Goal: Task Accomplishment & Management: Complete application form

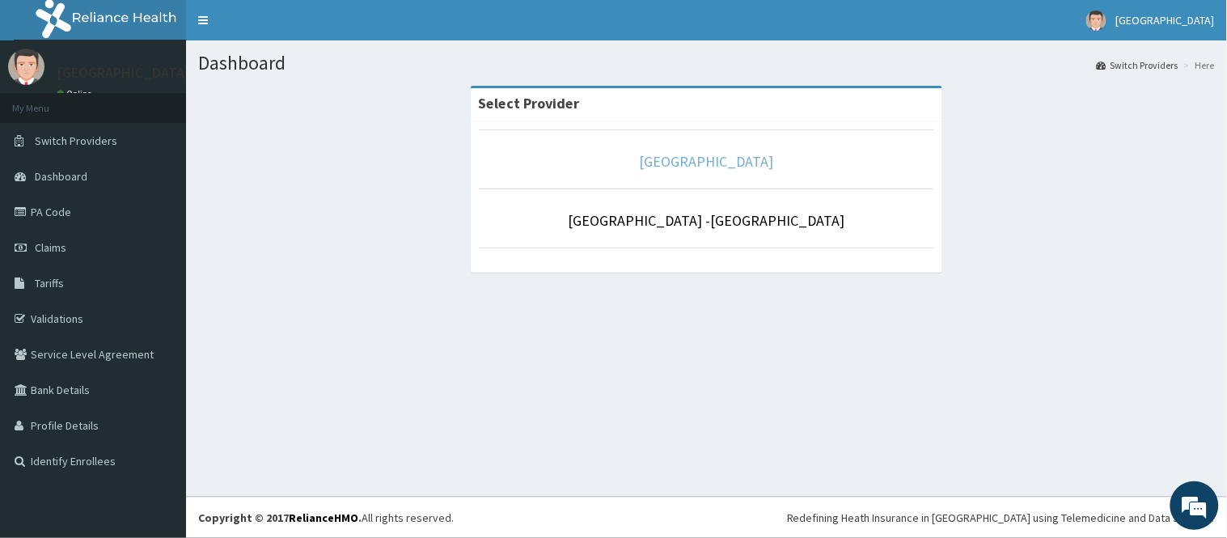
click at [676, 167] on link "[GEOGRAPHIC_DATA]" at bounding box center [707, 161] width 134 height 19
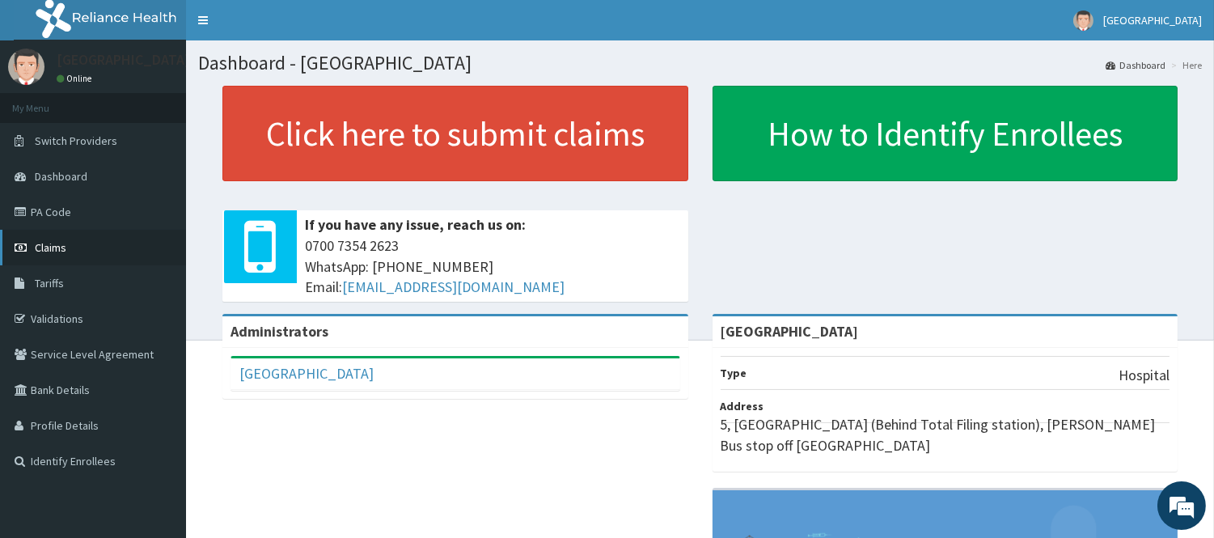
click at [54, 248] on span "Claims" at bounding box center [51, 247] width 32 height 15
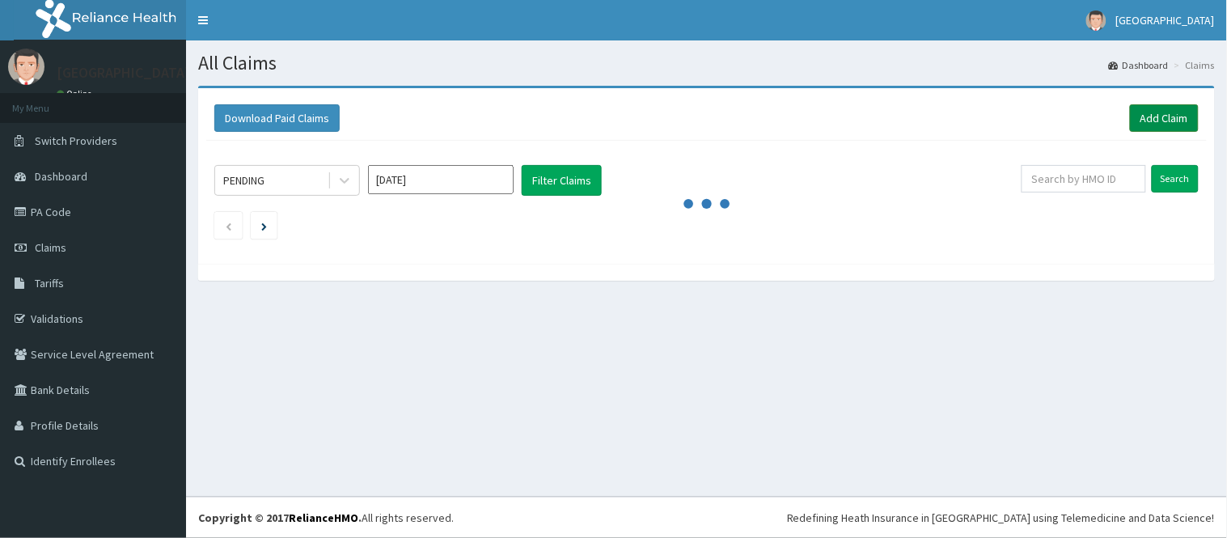
click at [1162, 115] on link "Add Claim" at bounding box center [1164, 118] width 69 height 28
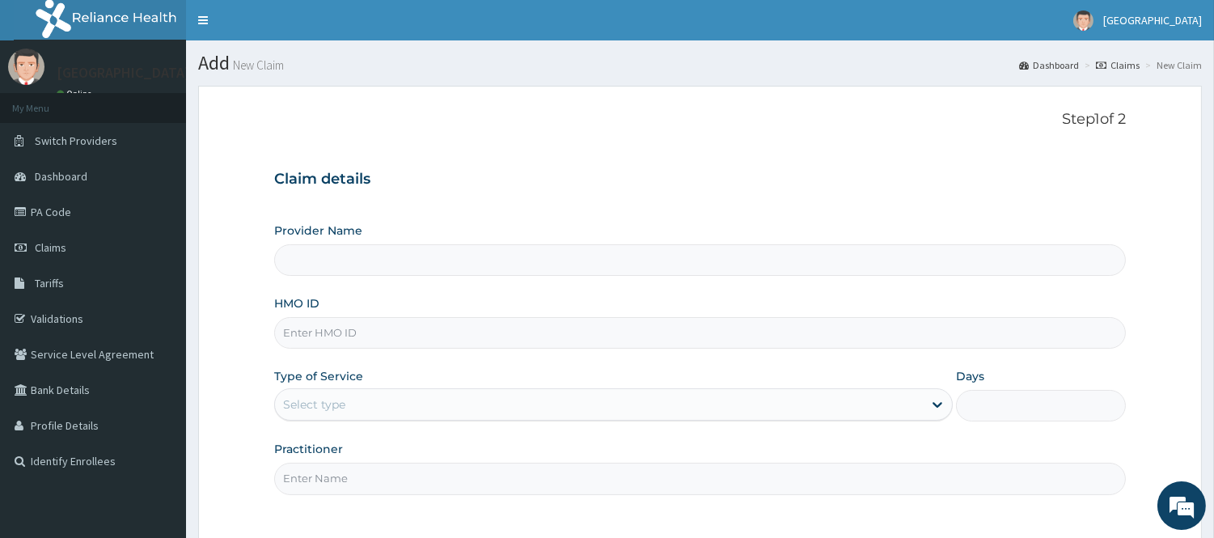
type input "[GEOGRAPHIC_DATA]"
click at [302, 333] on input "HMO ID" at bounding box center [700, 333] width 852 height 32
type input "HAW/10020/A"
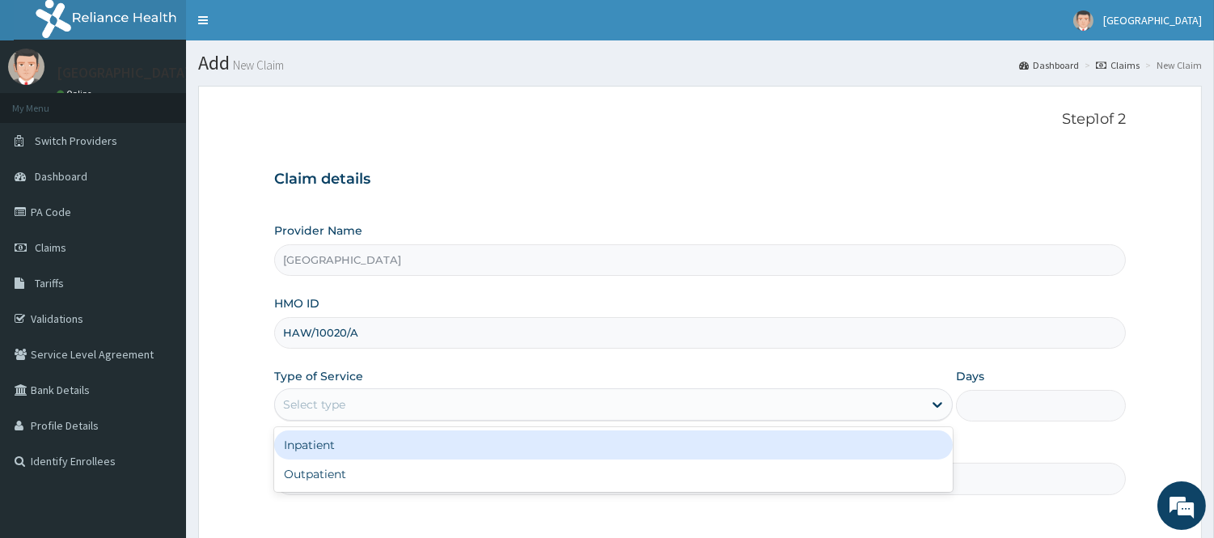
click at [342, 475] on div "Outpatient" at bounding box center [613, 474] width 679 height 29
type input "1"
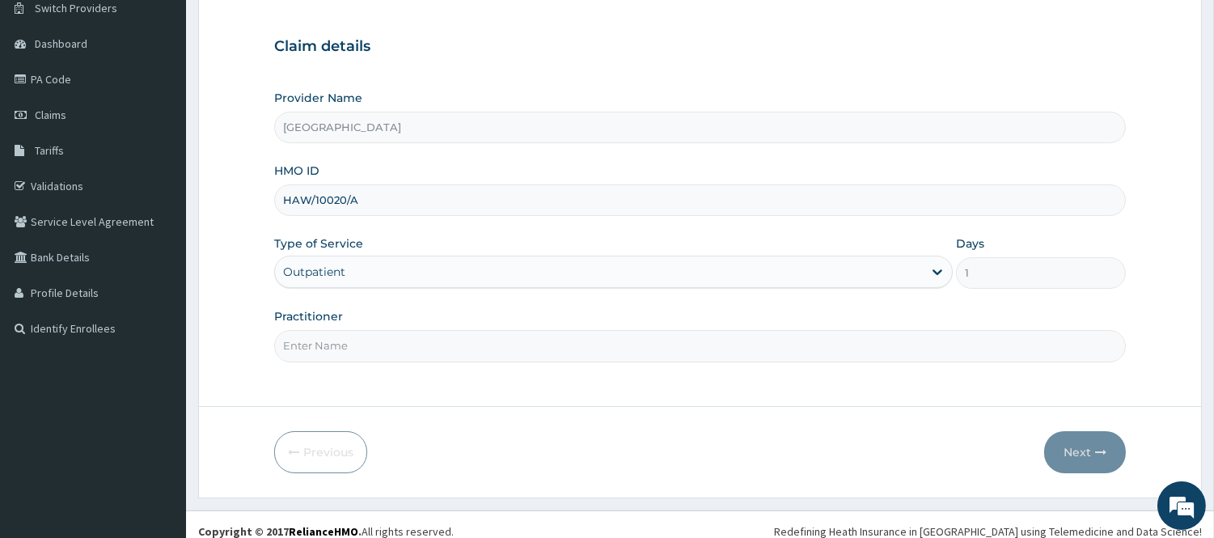
scroll to position [146, 0]
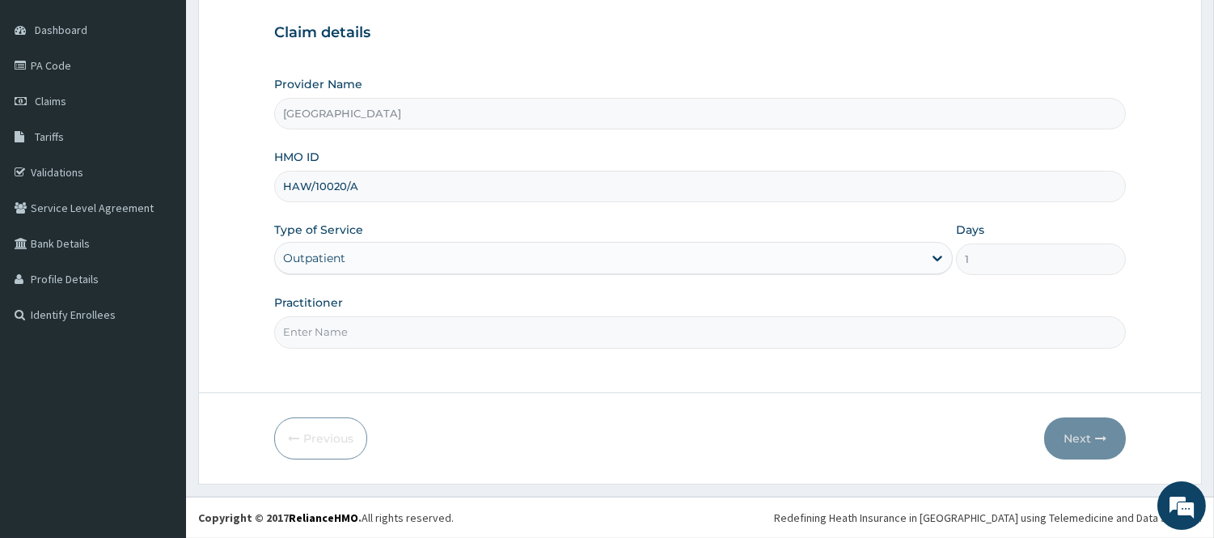
click at [313, 325] on input "Practitioner" at bounding box center [700, 332] width 852 height 32
type input "DR. OGUOGHO"
click at [1057, 423] on button "Next" at bounding box center [1086, 438] width 82 height 42
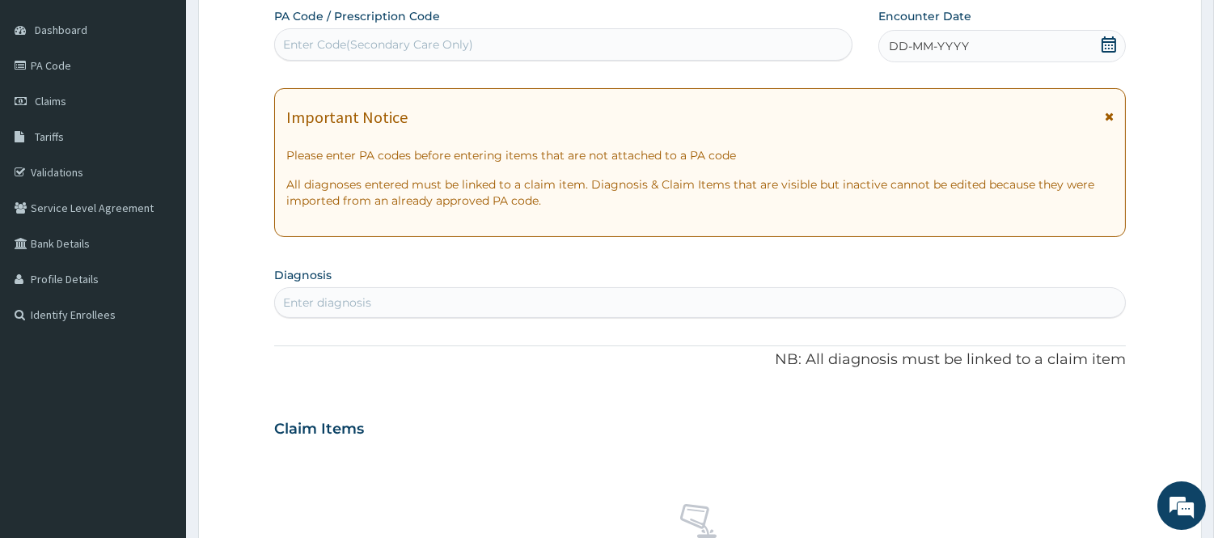
click at [1111, 61] on div "DD-MM-YYYY" at bounding box center [1003, 46] width 248 height 32
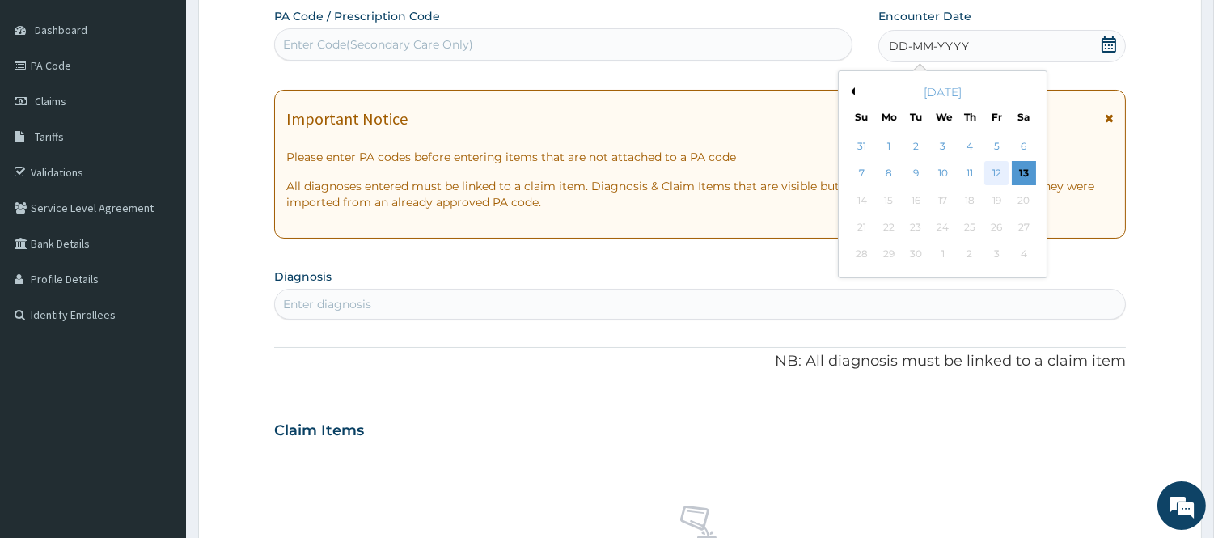
click at [993, 182] on div "12" at bounding box center [997, 174] width 24 height 24
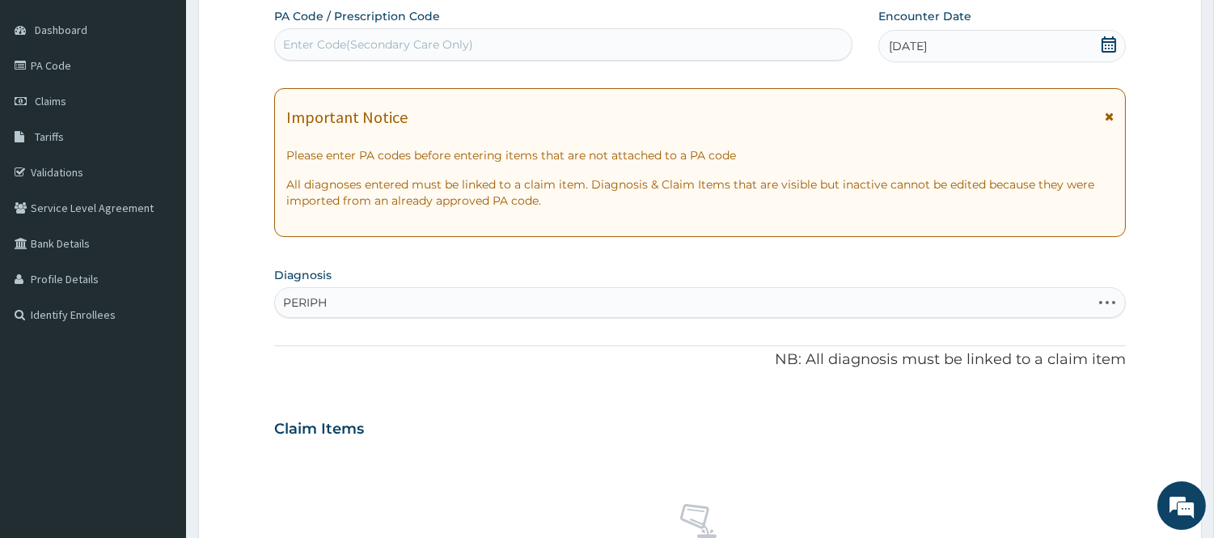
type input "PERIPHE"
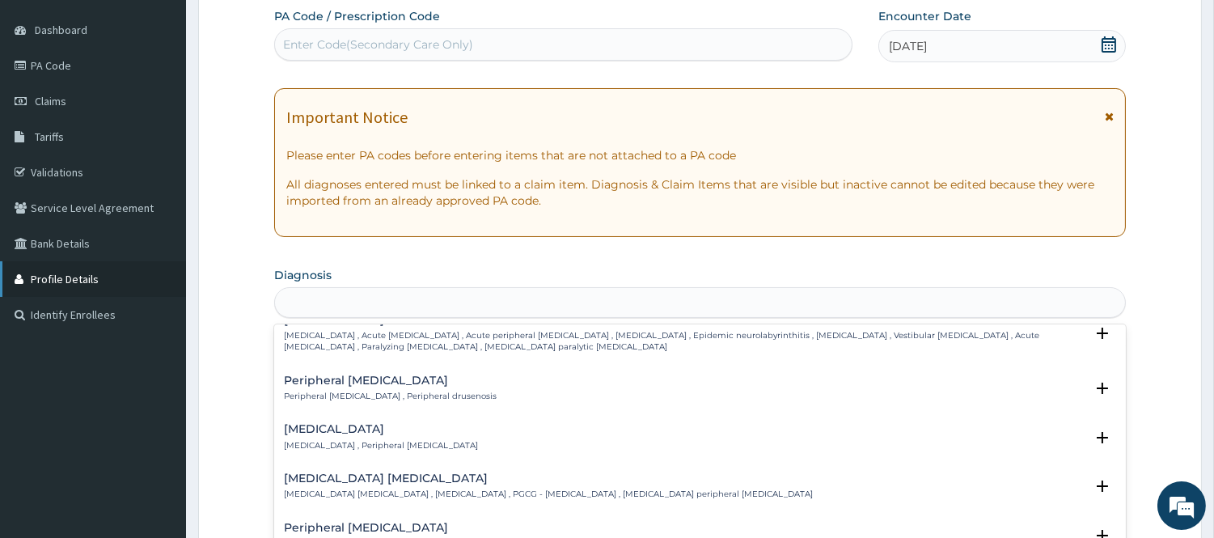
scroll to position [0, 0]
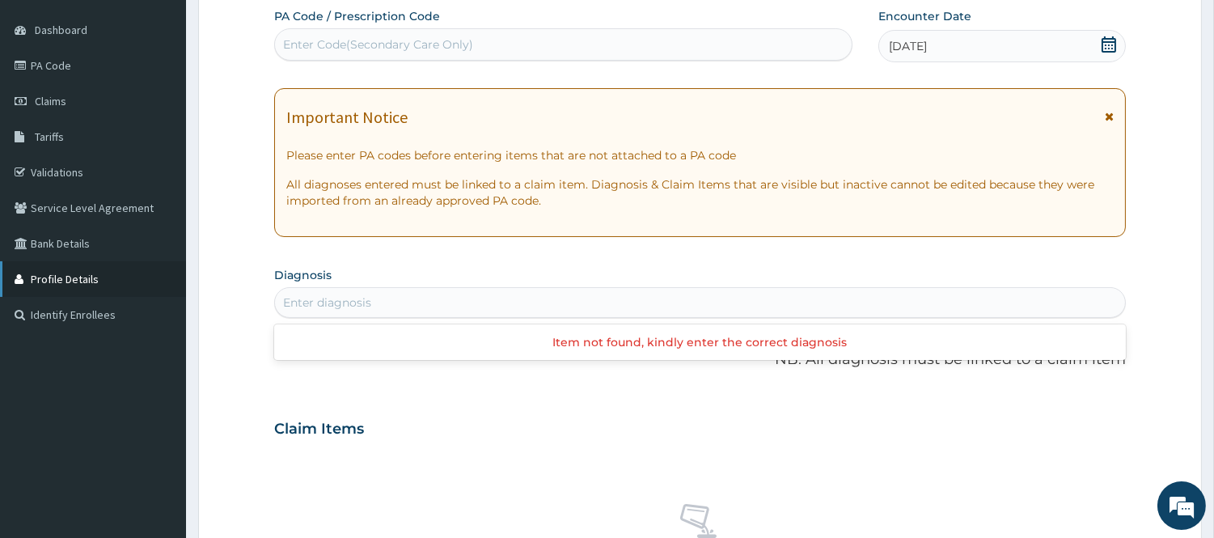
click at [147, 277] on div "R EL Toggle navigation Rolayo Medical Centre Rolayo Medical Centre - rolayomedi…" at bounding box center [607, 435] width 1214 height 1162
click at [367, 307] on div "Enter diagnosis" at bounding box center [327, 303] width 88 height 16
click at [353, 291] on div "Enter diagnosis" at bounding box center [700, 303] width 850 height 26
type input "NEUROP"
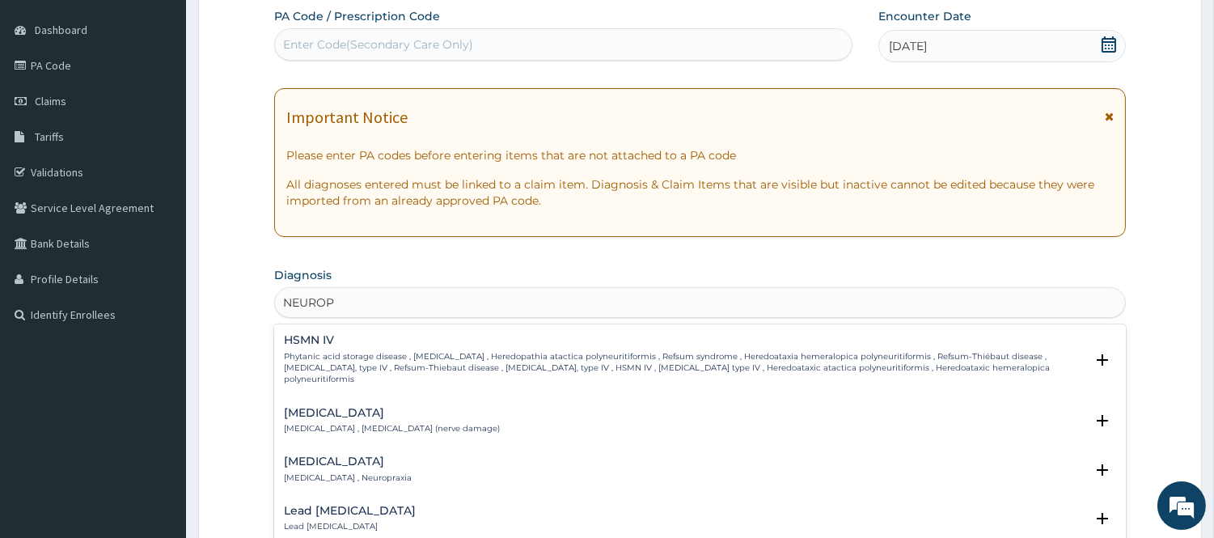
click at [383, 418] on h4 "Neuropathy" at bounding box center [392, 413] width 216 height 12
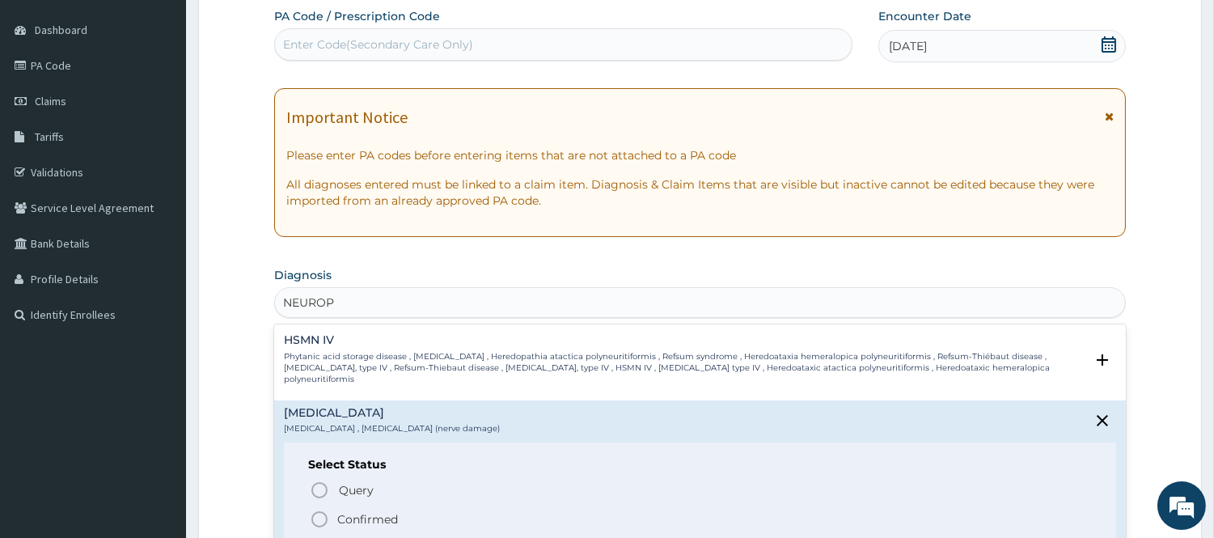
click at [333, 514] on span "Confirmed" at bounding box center [701, 519] width 782 height 19
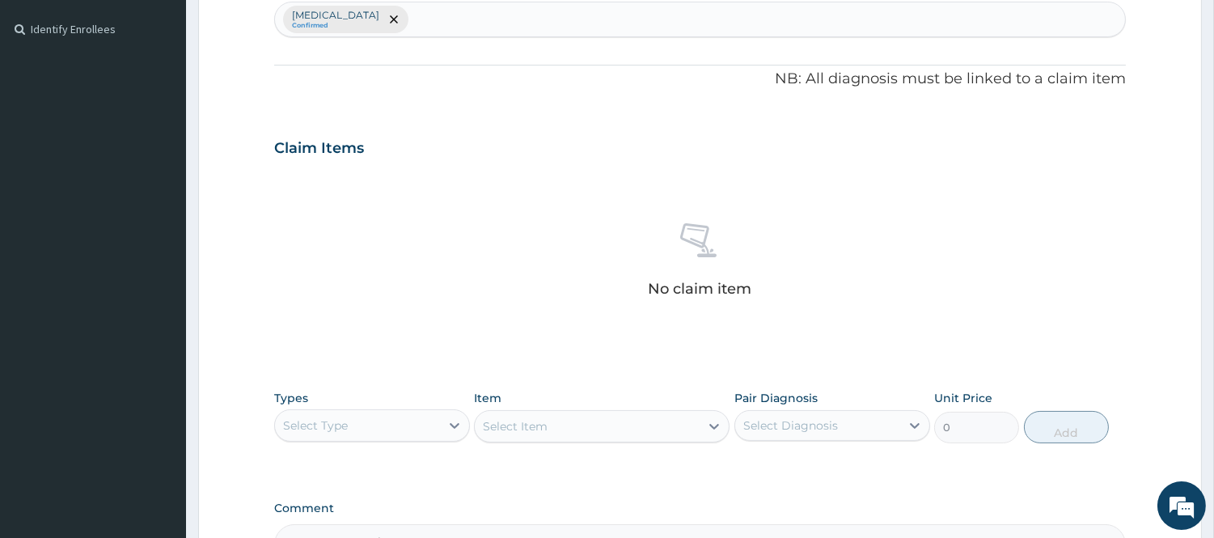
scroll to position [506, 0]
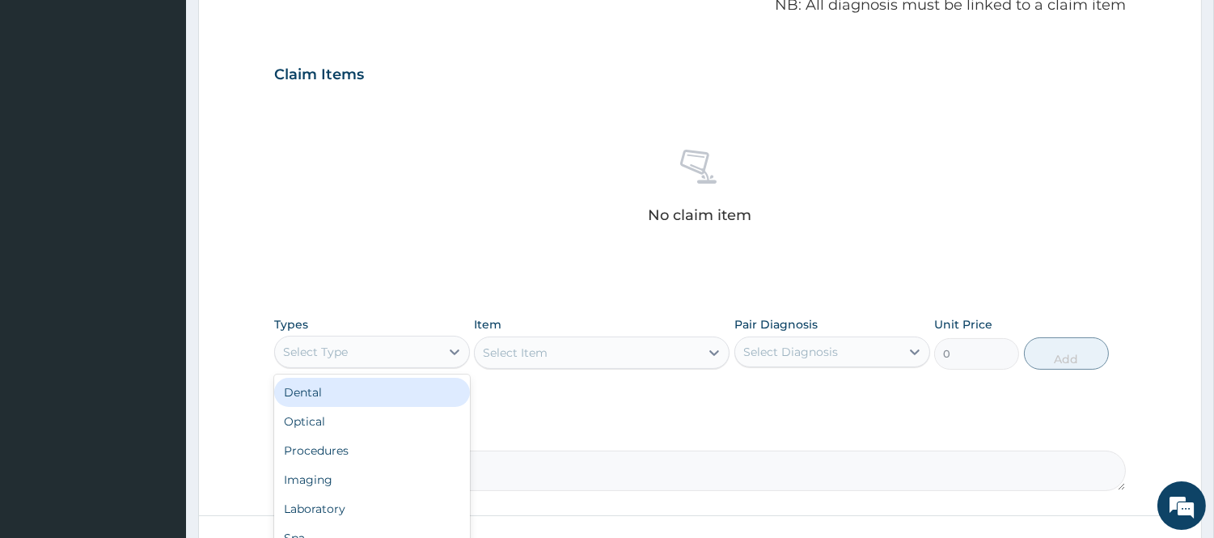
click at [319, 346] on div "Select Type" at bounding box center [315, 352] width 65 height 16
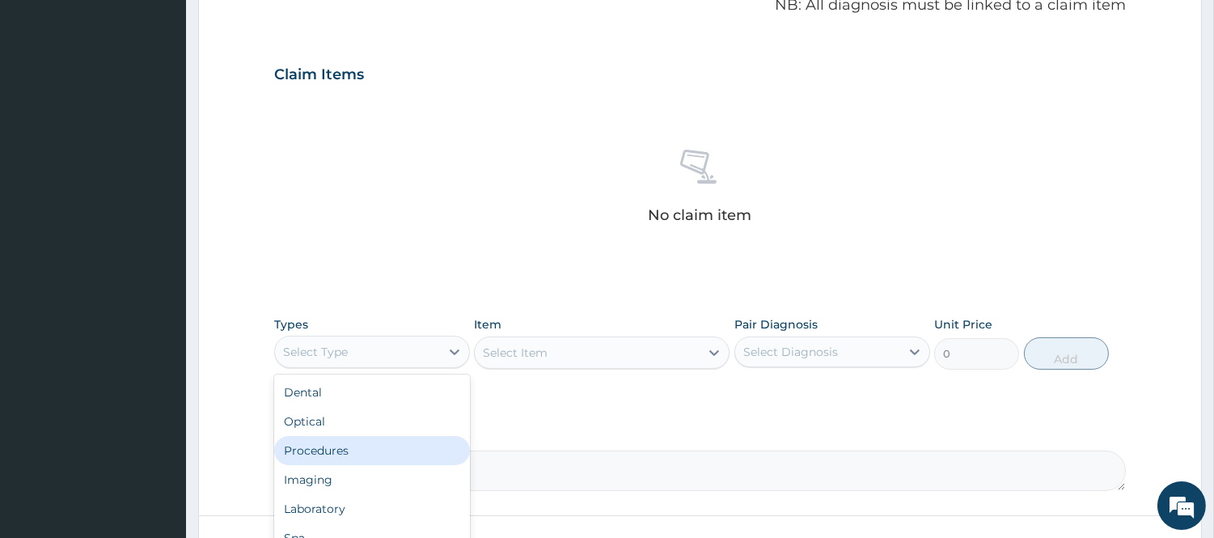
click at [348, 443] on div "Procedures" at bounding box center [372, 450] width 196 height 29
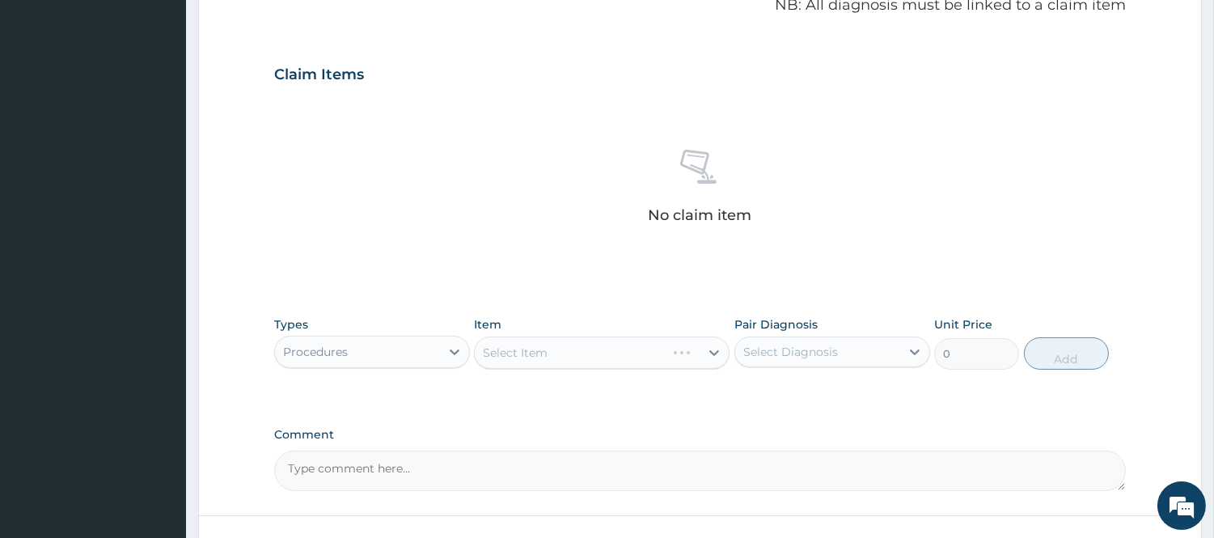
click at [624, 350] on div "Select Item" at bounding box center [602, 353] width 256 height 32
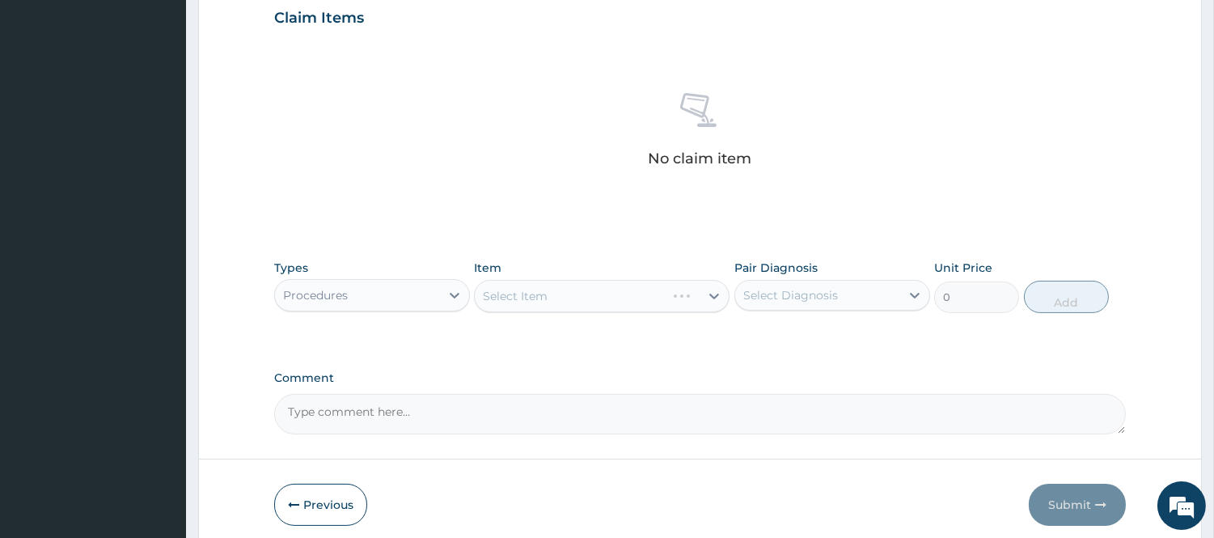
scroll to position [628, 0]
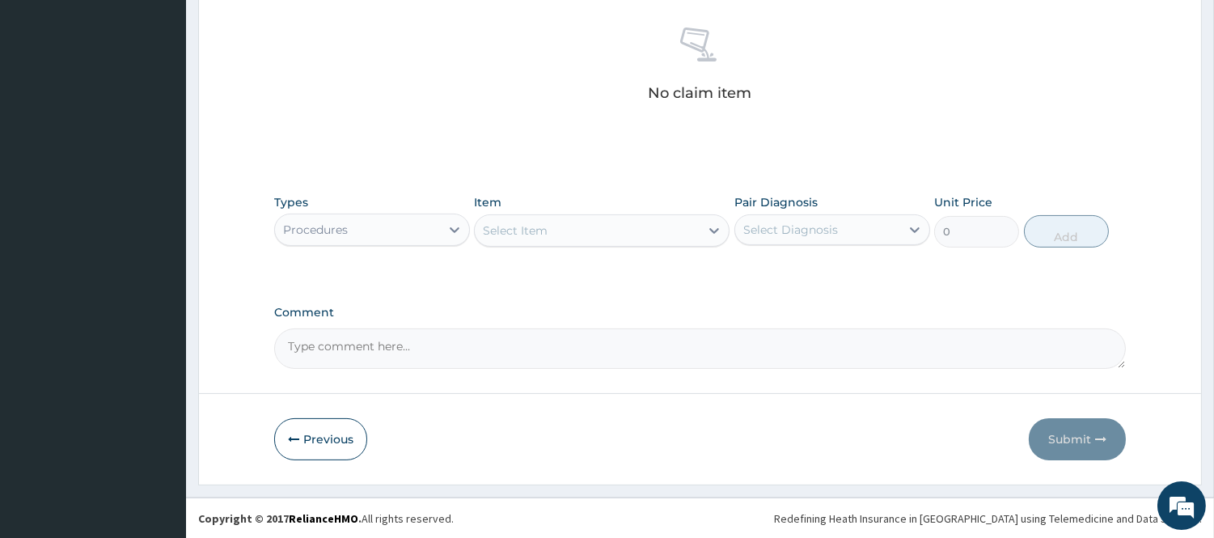
click at [532, 230] on div "Select Item" at bounding box center [515, 231] width 65 height 16
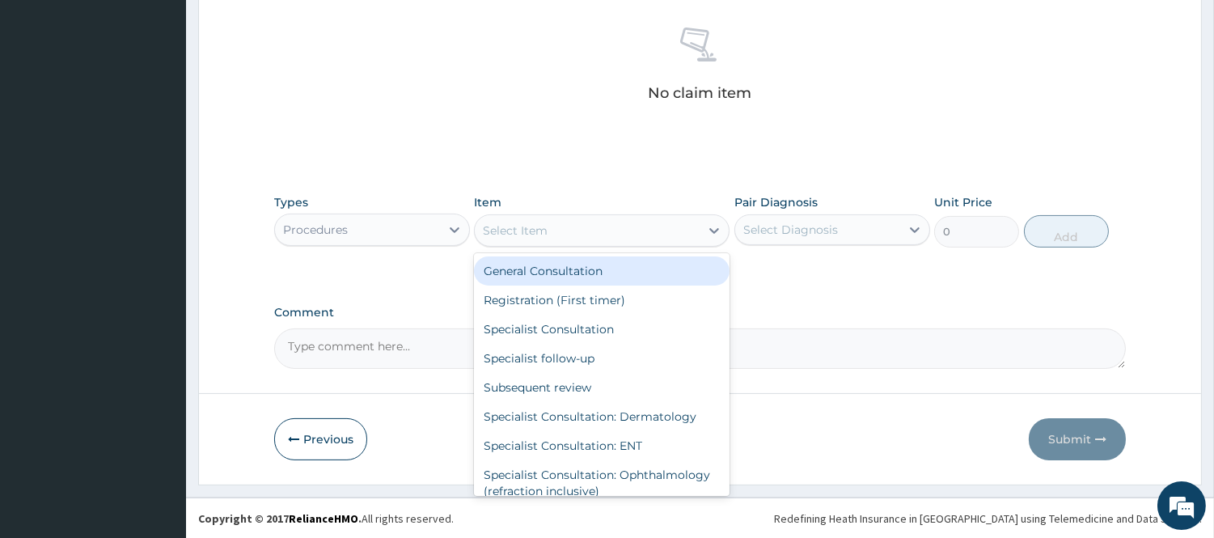
click at [554, 278] on div "General Consultation" at bounding box center [602, 270] width 256 height 29
type input "2500"
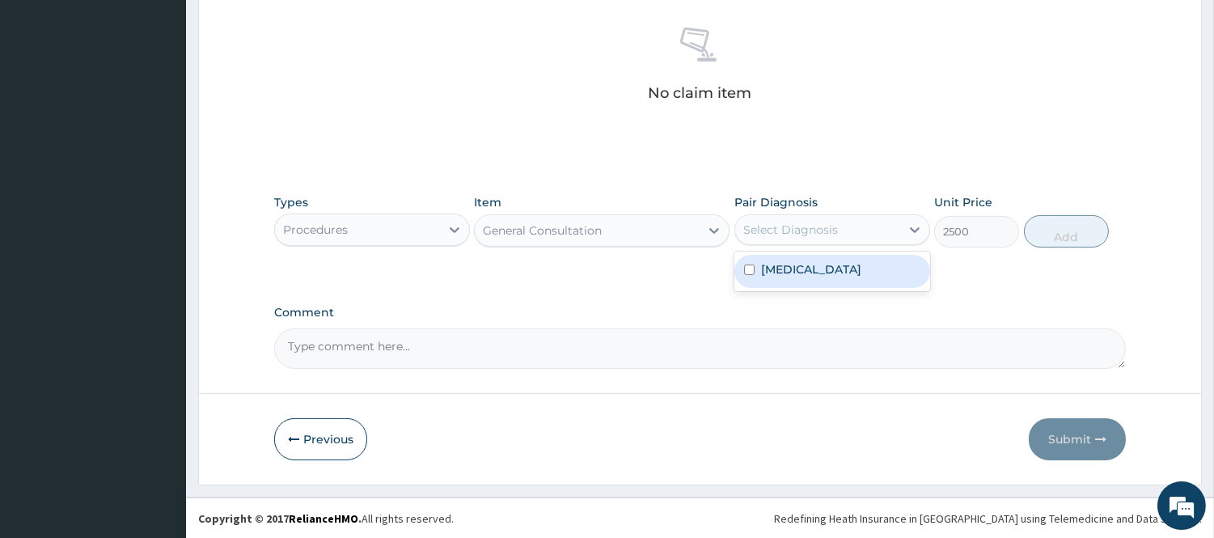
click at [850, 229] on div "Select Diagnosis" at bounding box center [817, 230] width 165 height 26
drag, startPoint x: 838, startPoint y: 272, endPoint x: 887, endPoint y: 262, distance: 49.5
click at [838, 273] on div "Neuropathy" at bounding box center [833, 271] width 196 height 33
checkbox input "true"
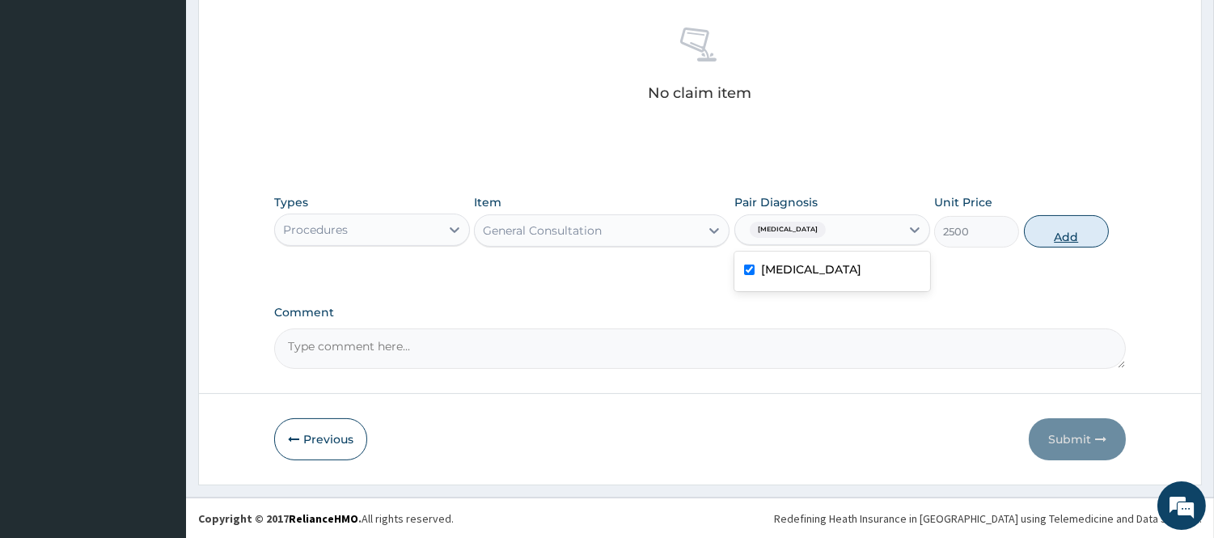
click at [1053, 225] on button "Add" at bounding box center [1066, 231] width 85 height 32
type input "0"
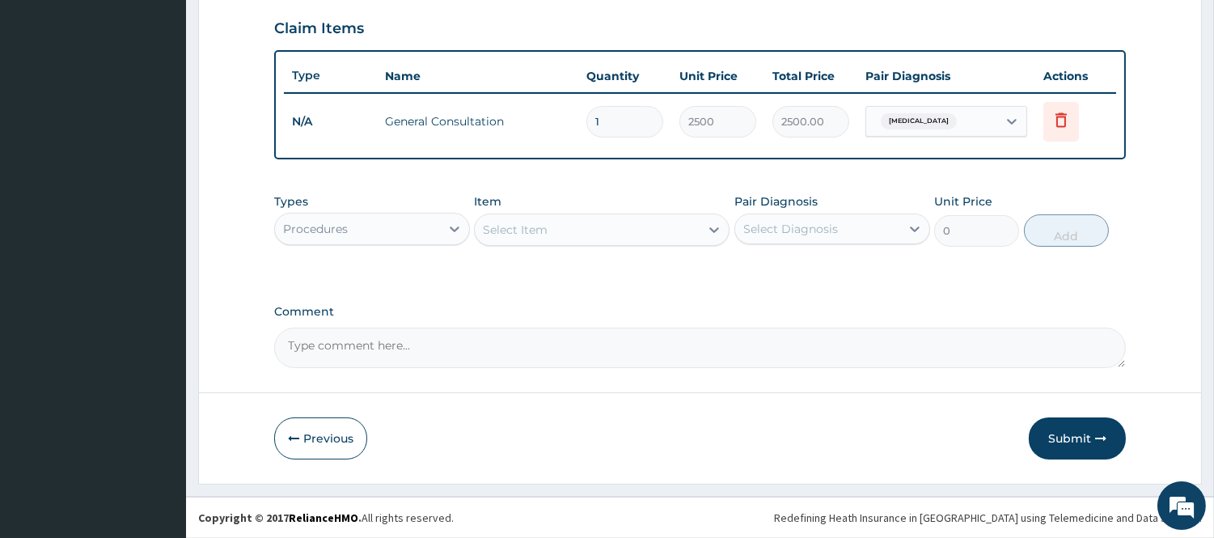
scroll to position [550, 0]
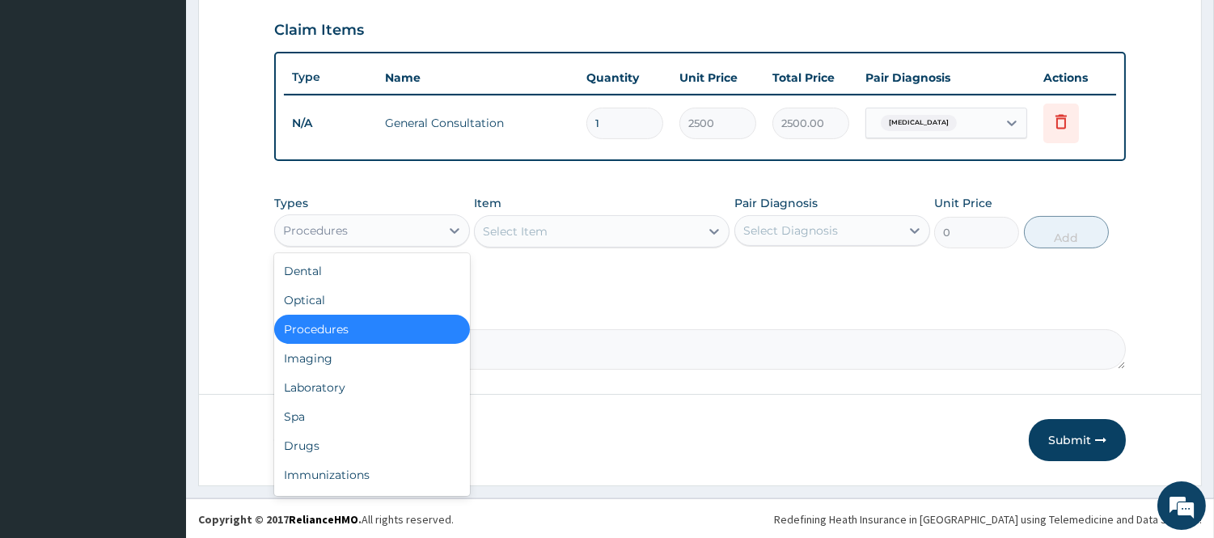
click at [362, 235] on div "Procedures" at bounding box center [357, 231] width 165 height 26
click at [334, 443] on div "Drugs" at bounding box center [372, 445] width 196 height 29
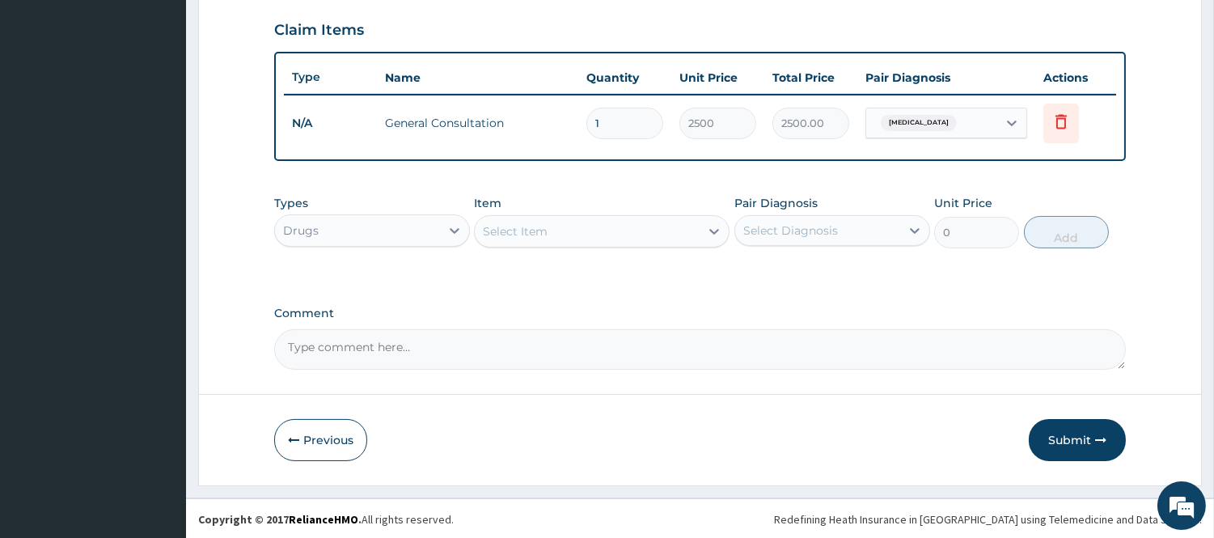
click at [552, 231] on div "Select Item" at bounding box center [587, 231] width 225 height 26
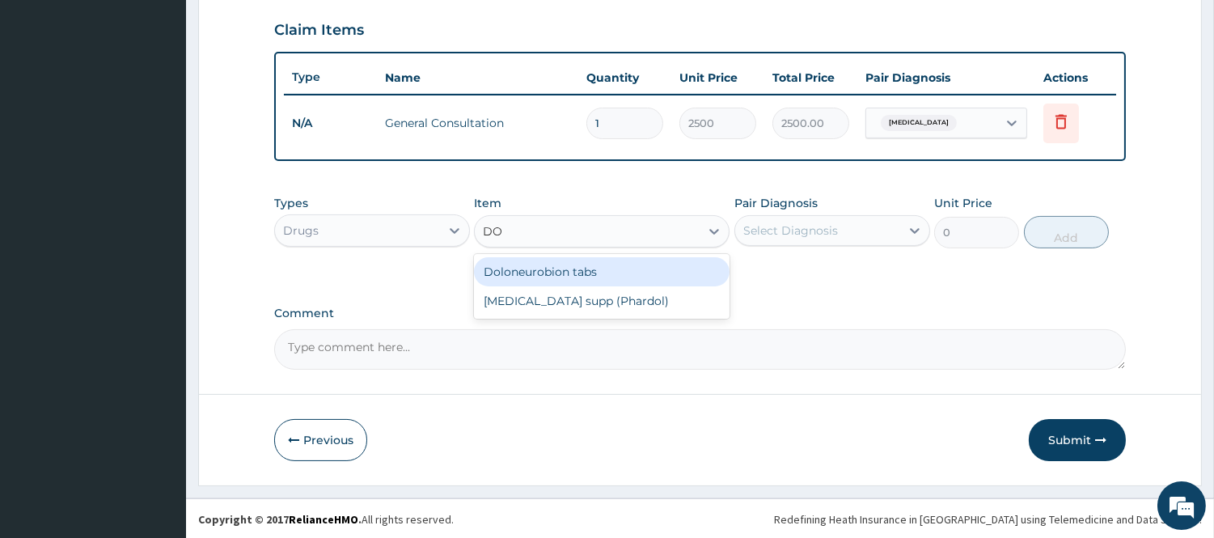
type input "D"
type input "DICLO"
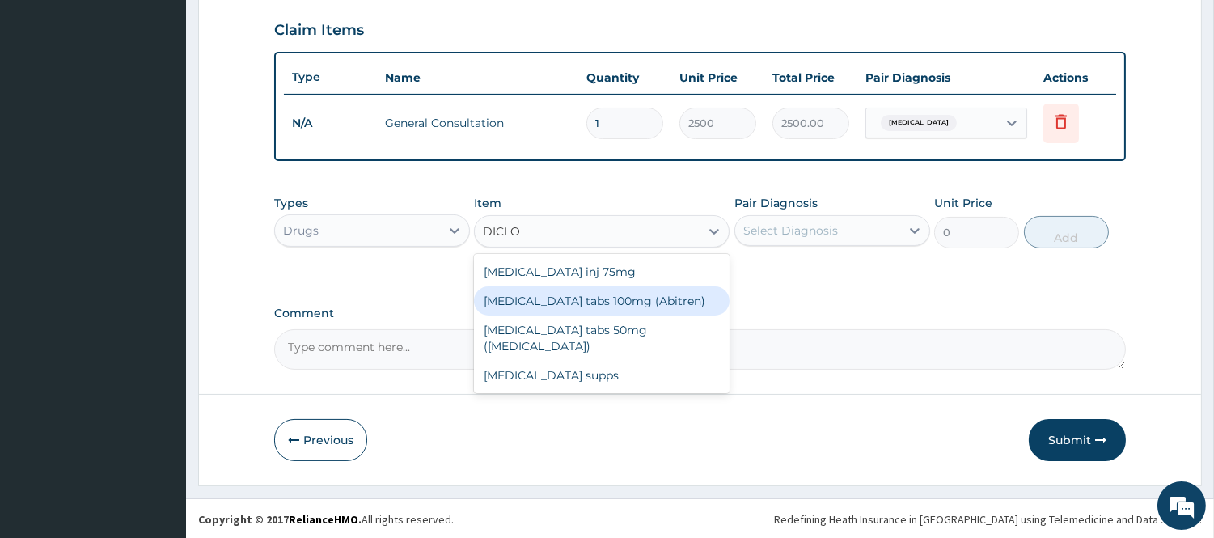
click at [612, 305] on div "Diclofenac tabs 100mg (Abitren)" at bounding box center [602, 300] width 256 height 29
type input "100"
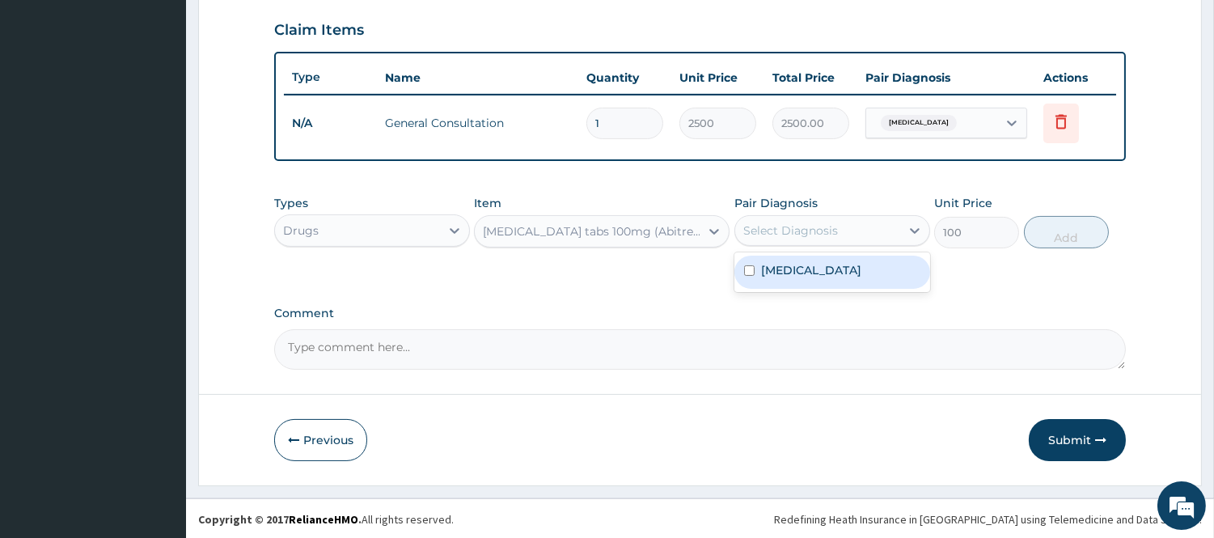
drag, startPoint x: 838, startPoint y: 227, endPoint x: 838, endPoint y: 252, distance: 24.3
click at [838, 229] on div "Select Diagnosis" at bounding box center [817, 231] width 165 height 26
click at [831, 275] on div "Neuropathy" at bounding box center [833, 272] width 196 height 33
checkbox input "true"
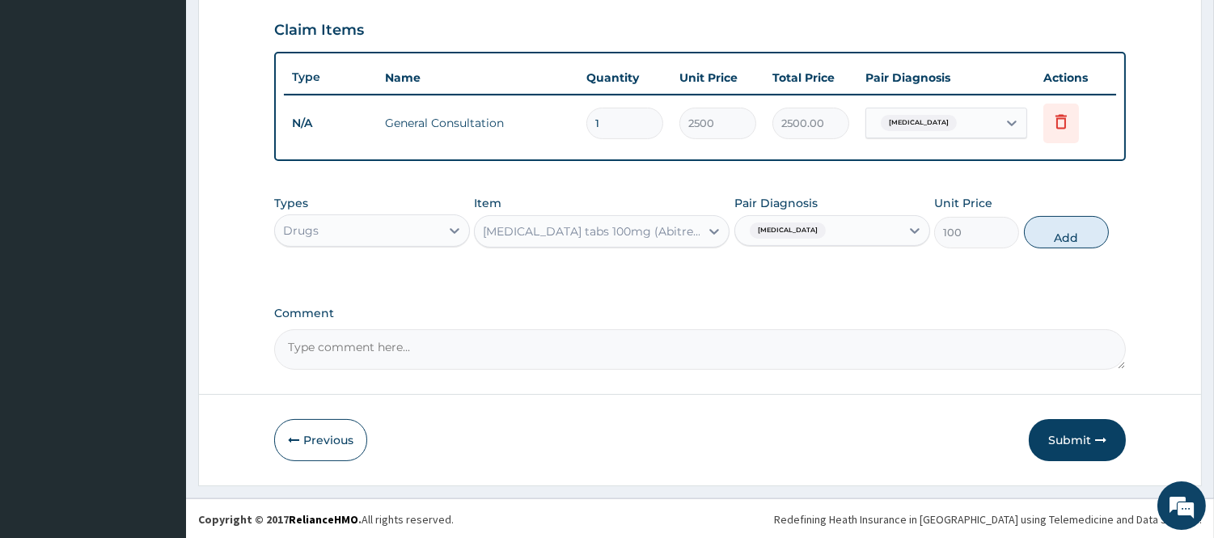
click at [1056, 227] on button "Add" at bounding box center [1066, 232] width 85 height 32
type input "0"
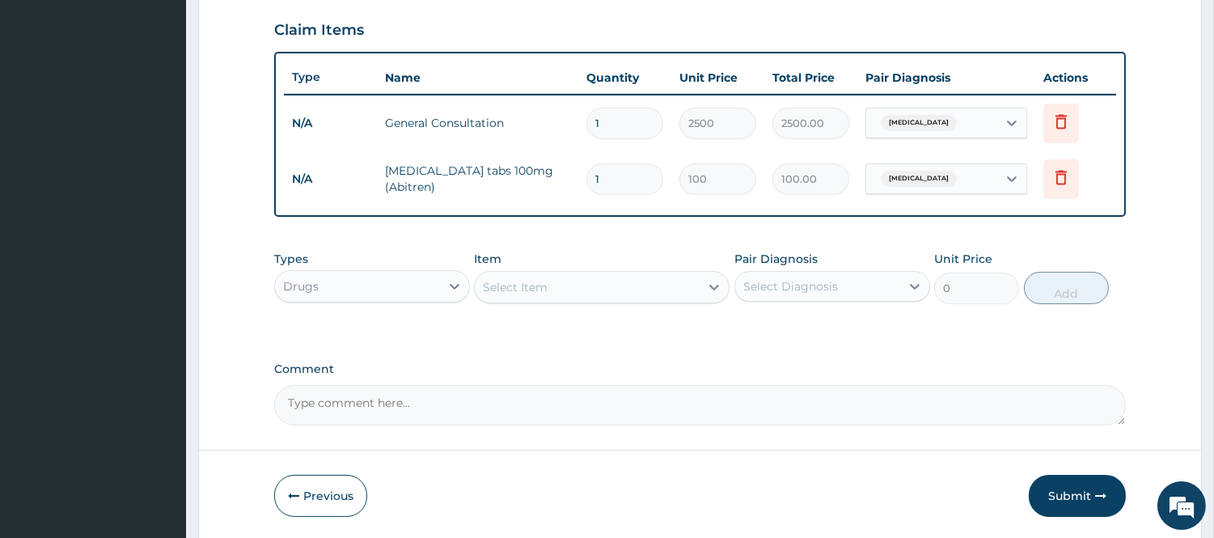
drag, startPoint x: 610, startPoint y: 180, endPoint x: 595, endPoint y: 183, distance: 14.9
click at [595, 183] on input "1" at bounding box center [625, 179] width 77 height 32
type input "7"
type input "700.00"
type input "7"
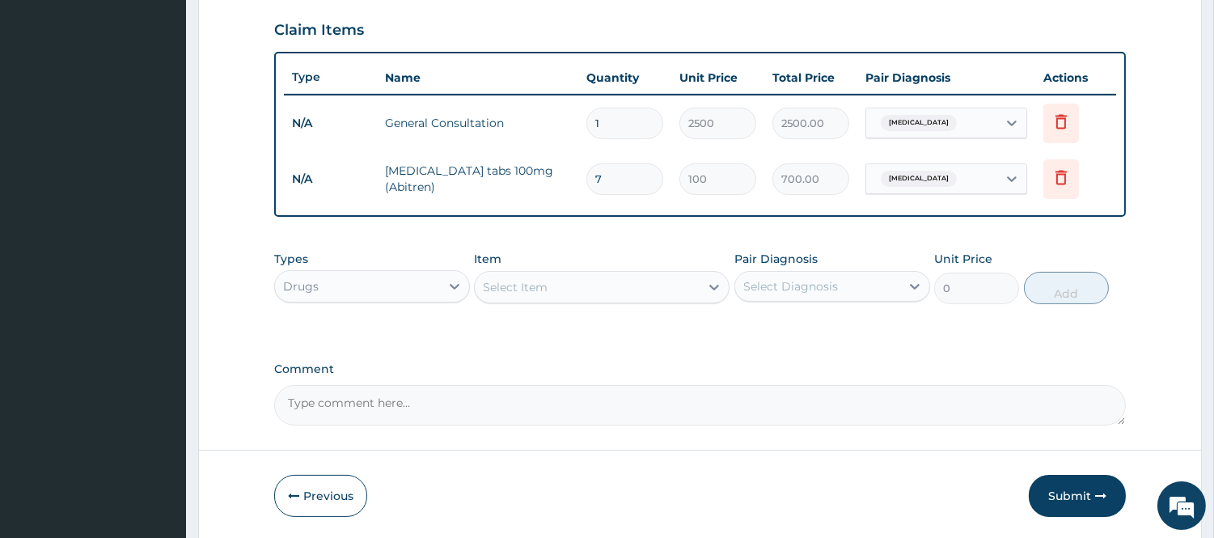
click at [861, 377] on div "Comment" at bounding box center [700, 393] width 852 height 63
click at [1074, 491] on button "Submit" at bounding box center [1077, 496] width 97 height 42
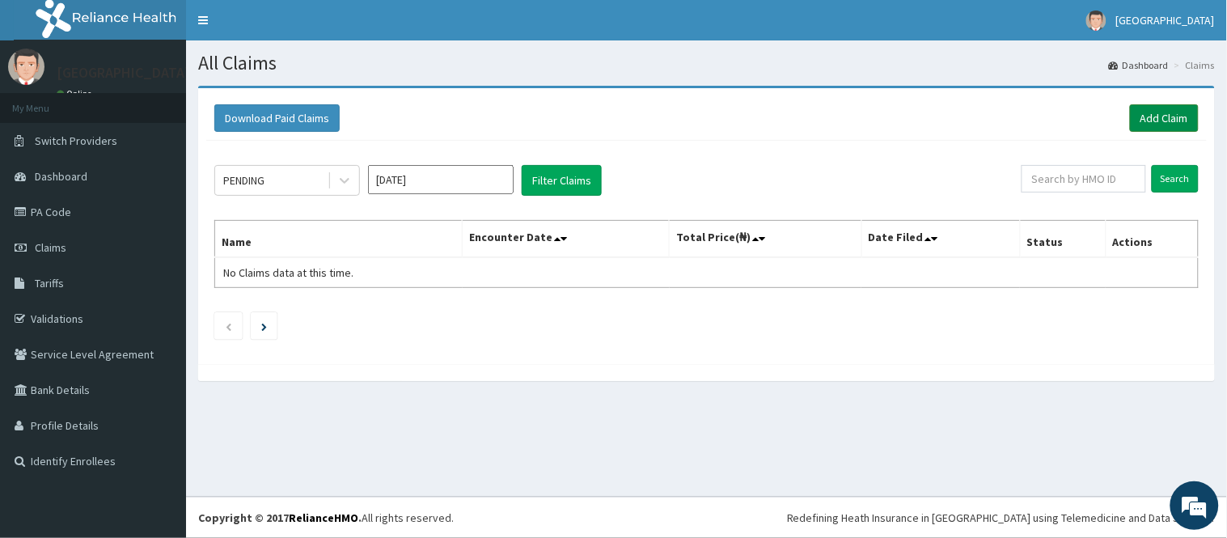
click at [1171, 113] on link "Add Claim" at bounding box center [1164, 118] width 69 height 28
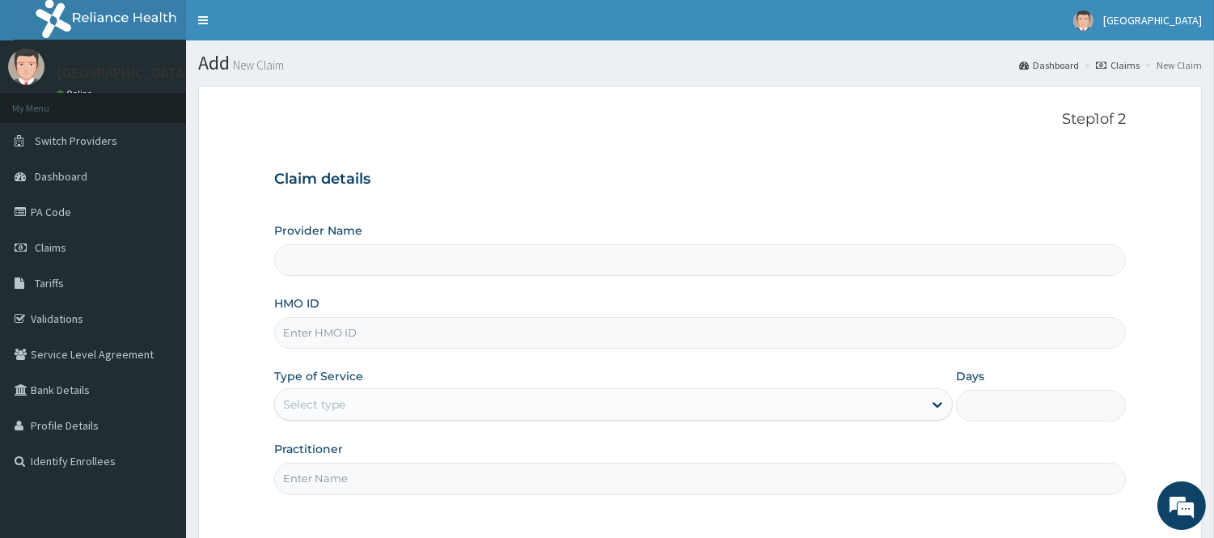
type input "[GEOGRAPHIC_DATA]"
click at [440, 342] on input "HMO ID" at bounding box center [700, 333] width 852 height 32
type input "PRV/10005/D"
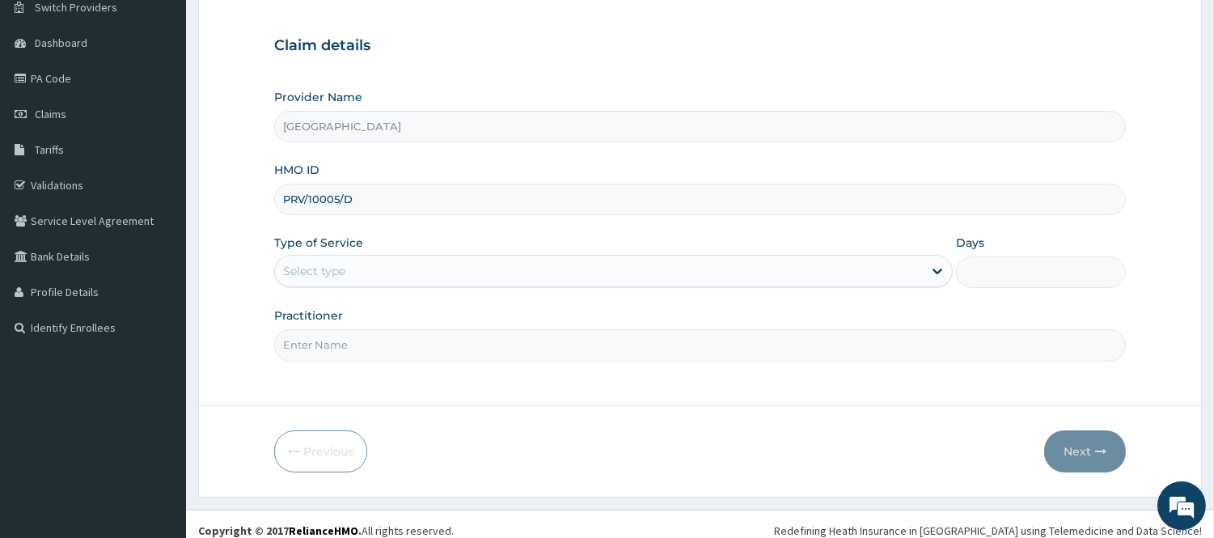
scroll to position [146, 0]
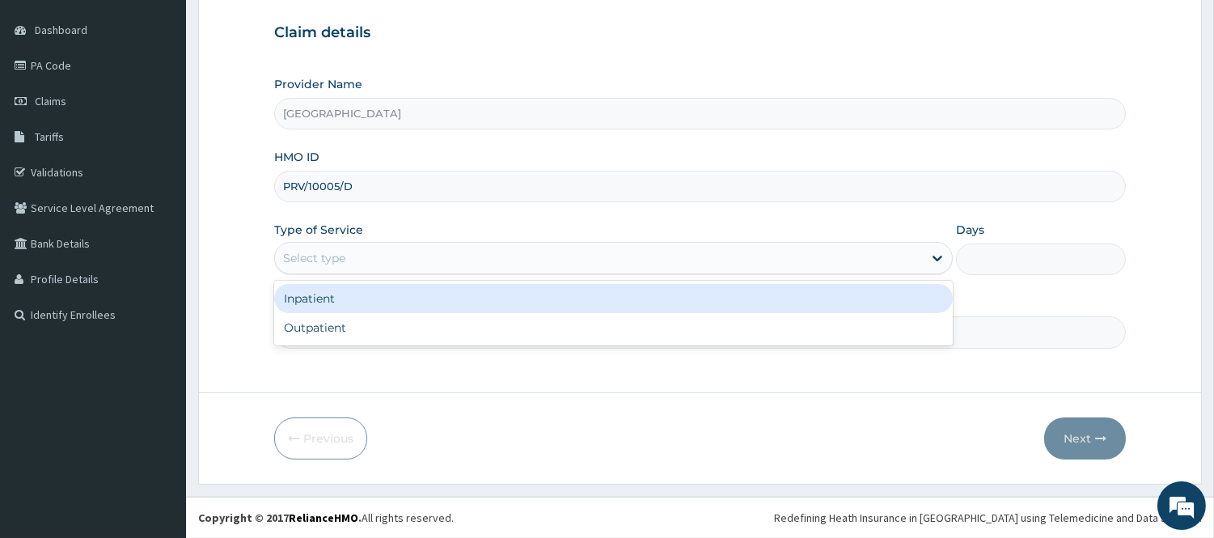
click at [351, 245] on div "Select type" at bounding box center [599, 258] width 648 height 26
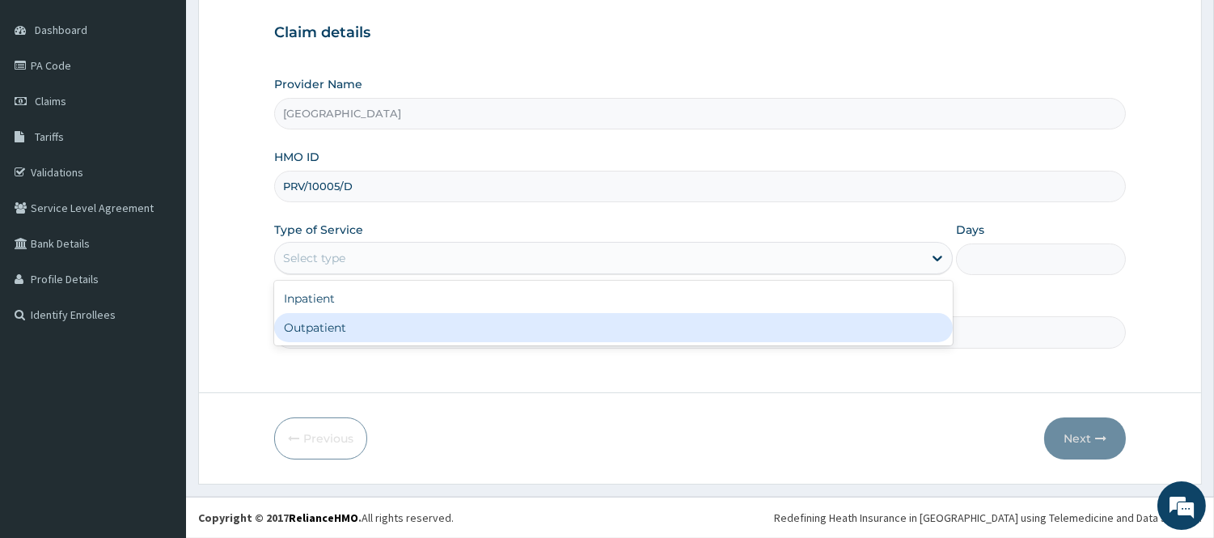
click at [370, 325] on div "Outpatient" at bounding box center [613, 327] width 679 height 29
type input "1"
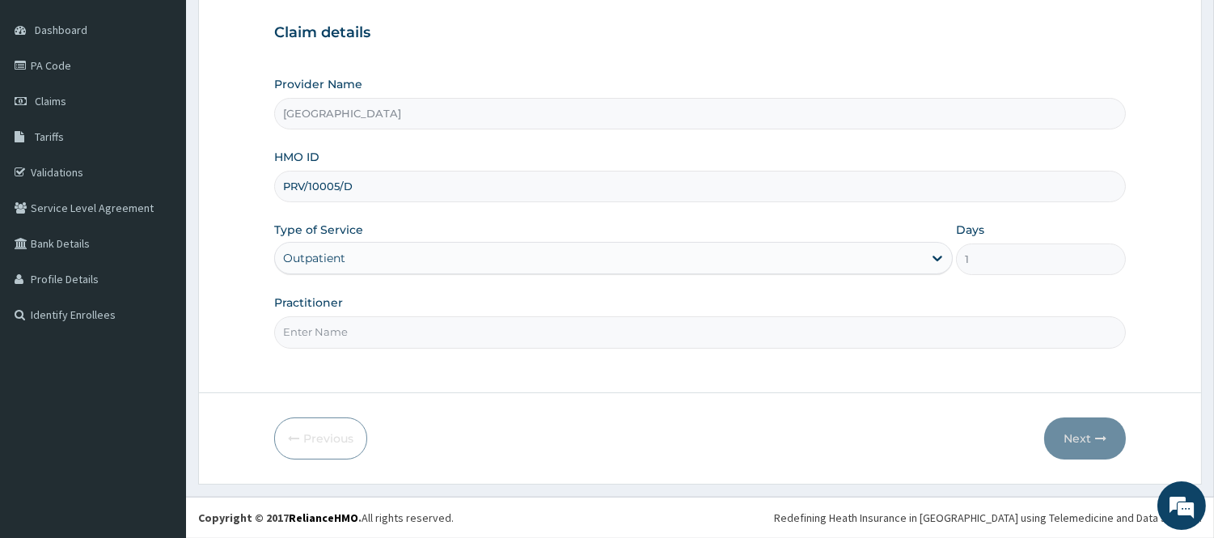
click at [345, 341] on input "Practitioner" at bounding box center [700, 332] width 852 height 32
type input "DR. OGUOGHO"
click at [1089, 426] on button "Next" at bounding box center [1086, 438] width 82 height 42
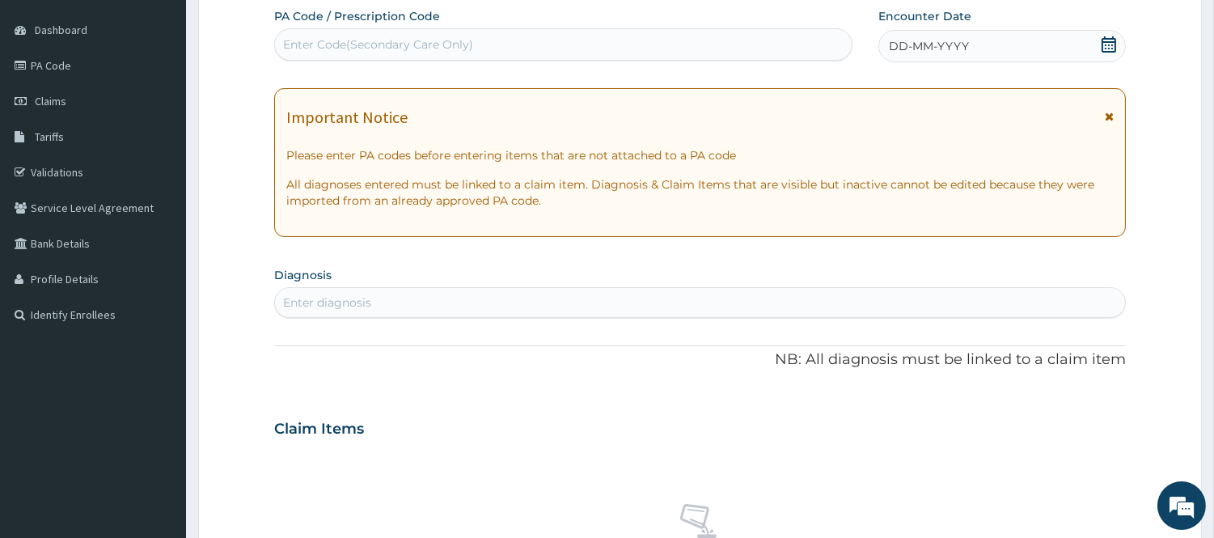
click at [1108, 43] on icon at bounding box center [1109, 44] width 16 height 16
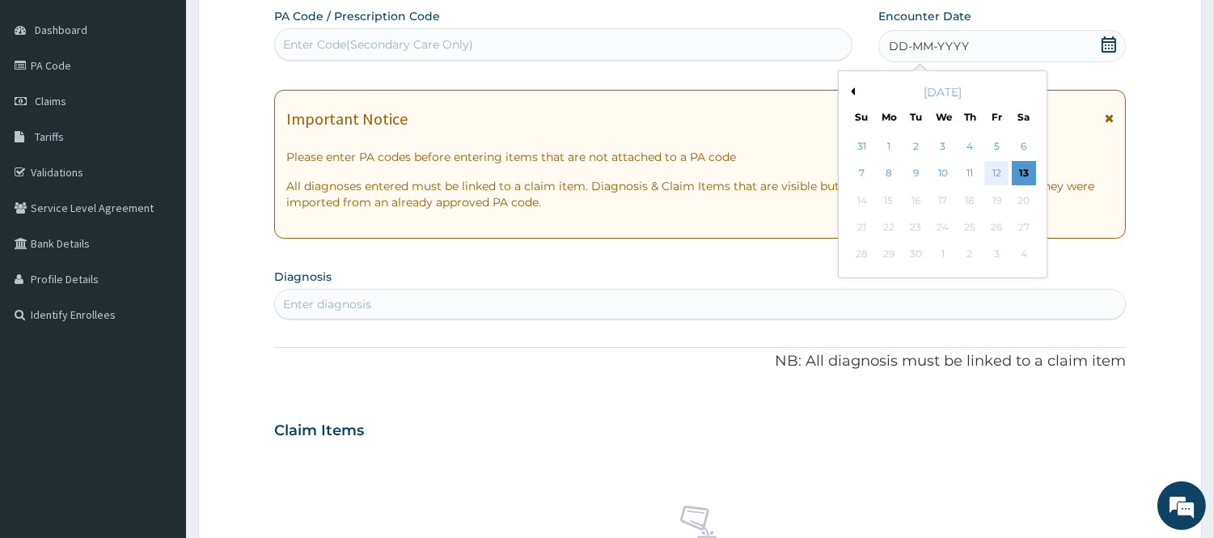
click at [996, 165] on div "12" at bounding box center [997, 174] width 24 height 24
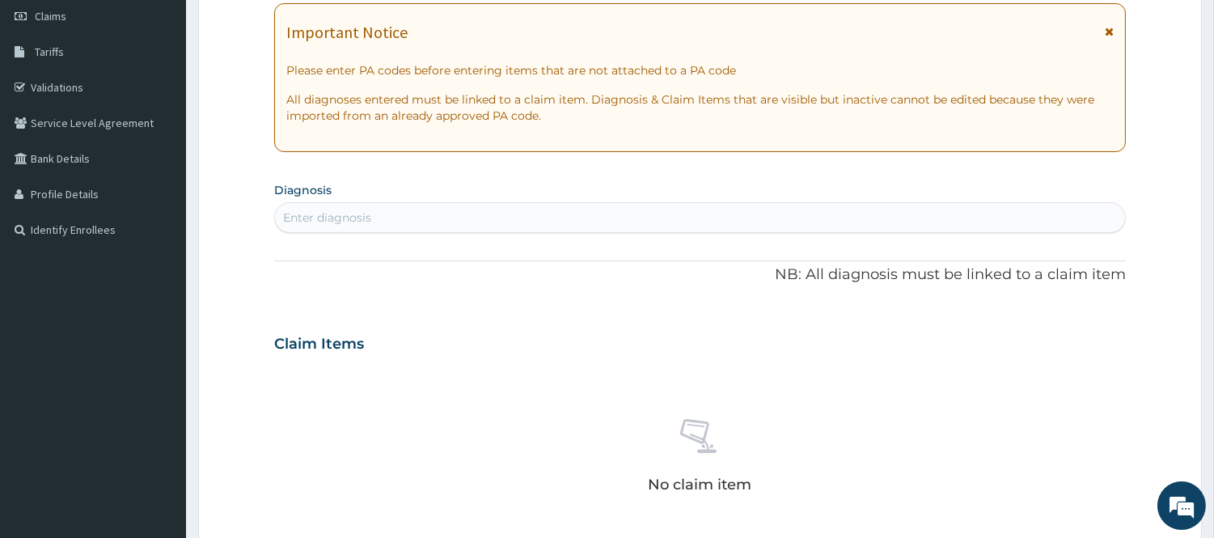
scroll to position [326, 0]
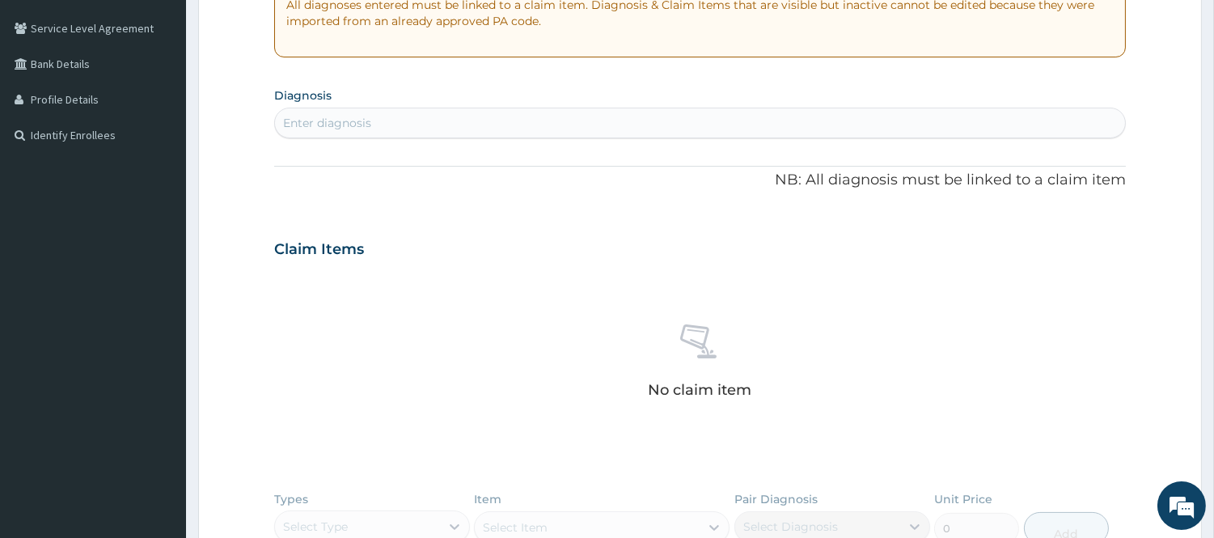
click at [401, 118] on div "Enter diagnosis" at bounding box center [700, 123] width 850 height 26
type input "PLASMOD"
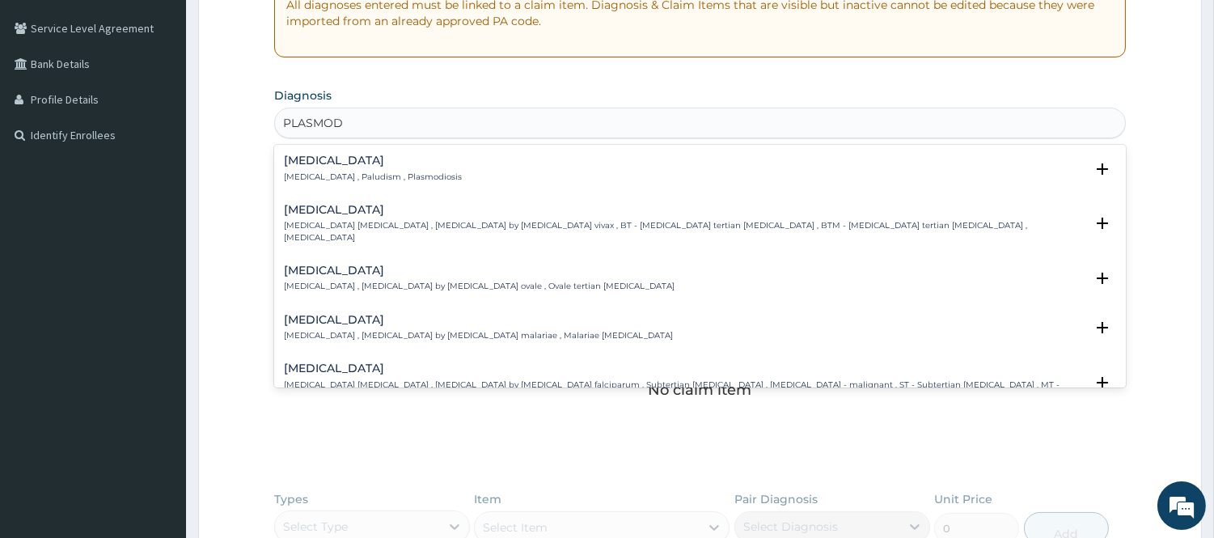
click at [344, 167] on div "Malaria Malaria , Paludism , Plasmodiosis" at bounding box center [373, 169] width 178 height 28
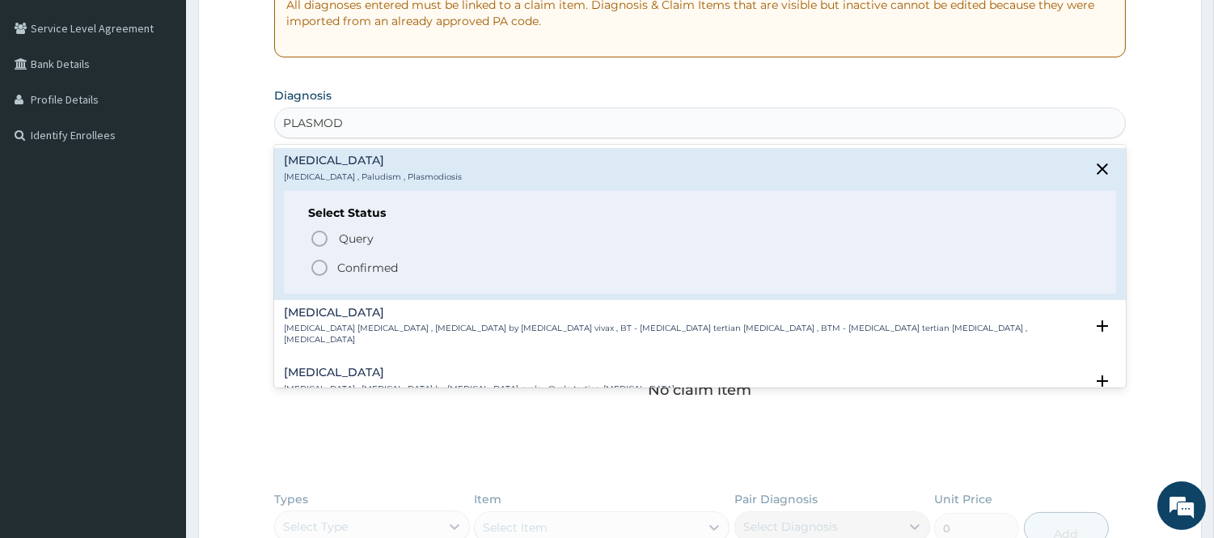
click at [345, 258] on span "Confirmed" at bounding box center [701, 267] width 782 height 19
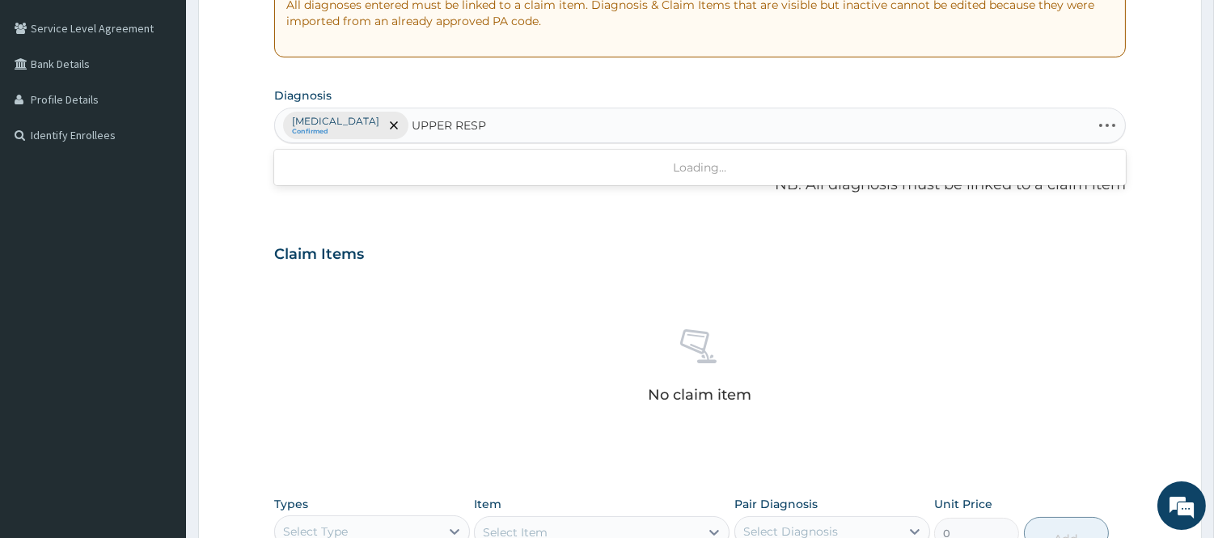
type input "UPPER RESPI"
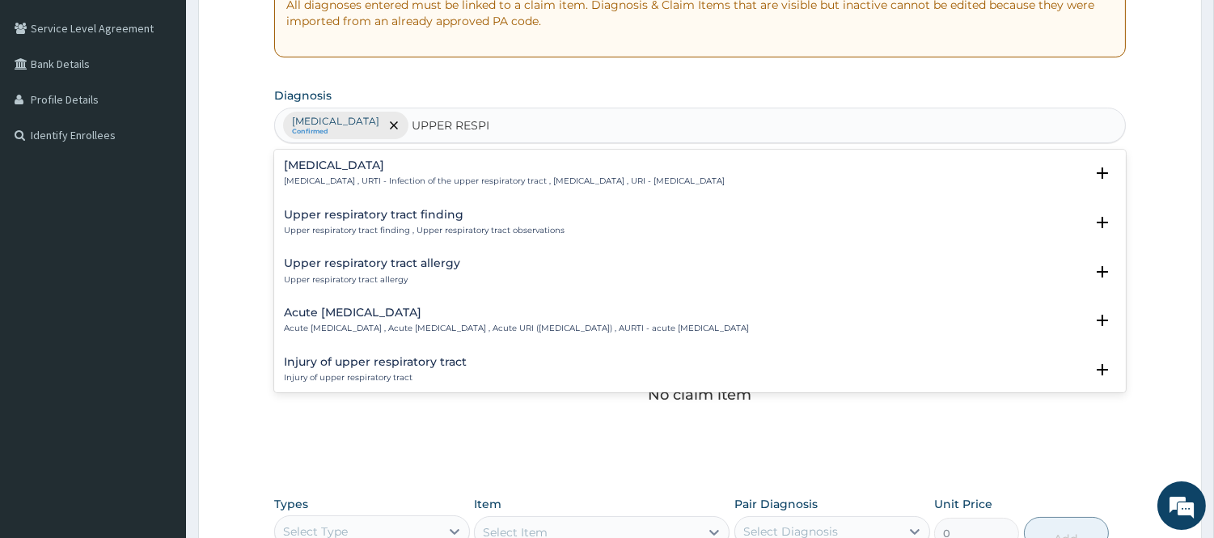
click at [458, 178] on p "Upper respiratory infection , URTI - Infection of the upper respiratory tract ,…" at bounding box center [504, 181] width 441 height 11
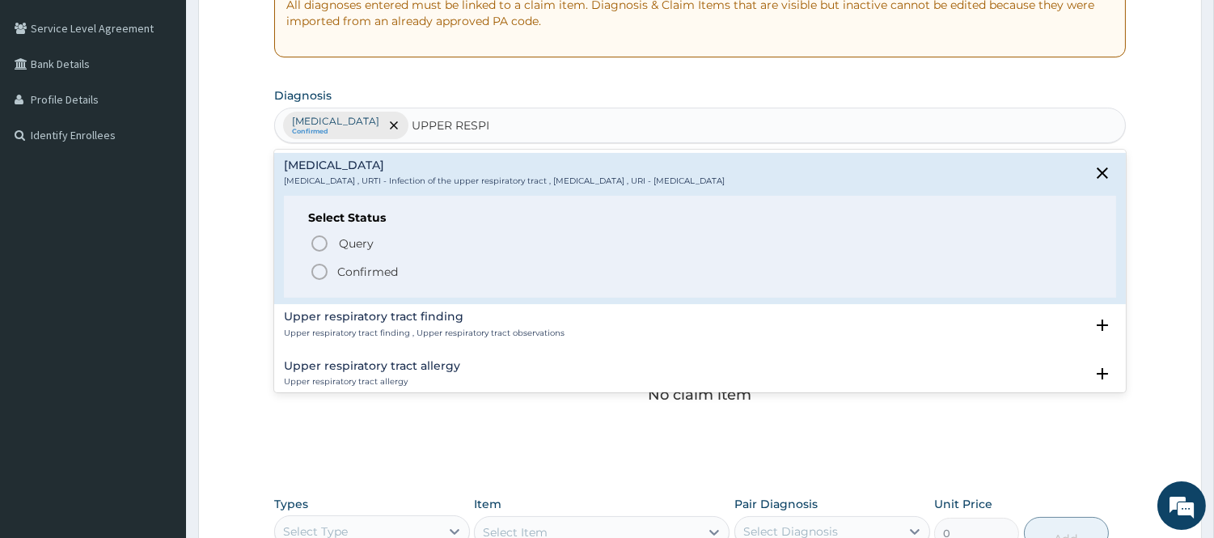
click at [321, 275] on icon "status option filled" at bounding box center [319, 271] width 19 height 19
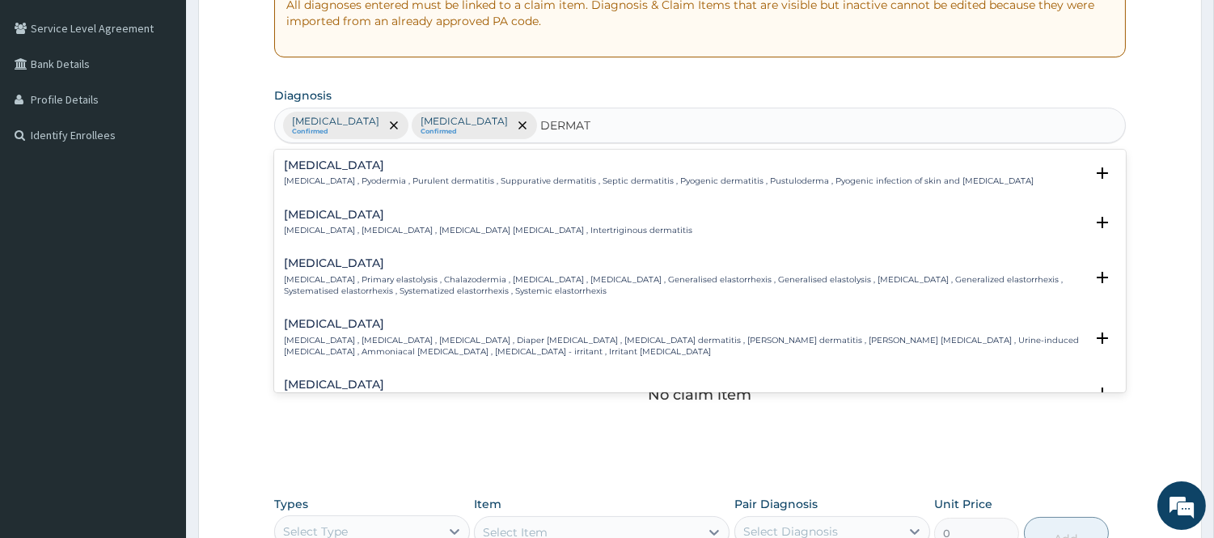
type input "DERMATI"
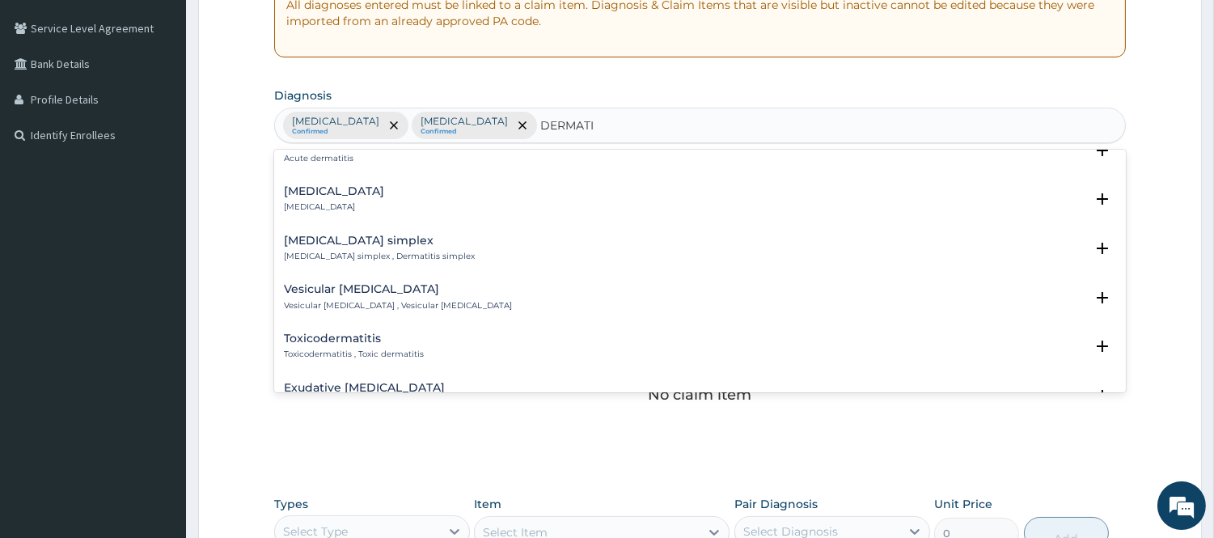
scroll to position [812, 0]
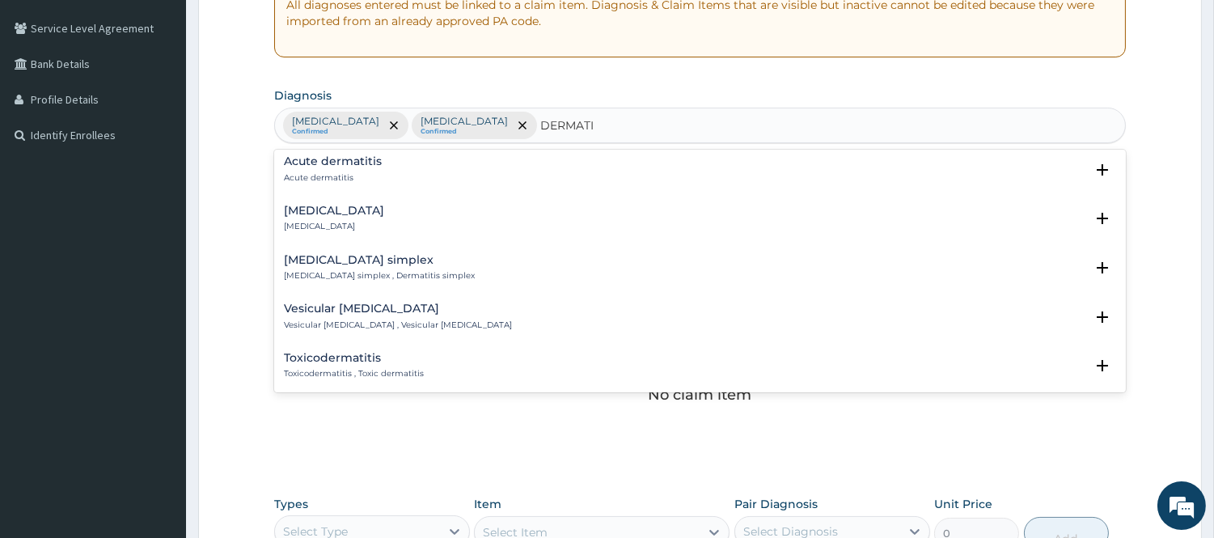
click at [368, 164] on h4 "Acute dermatitis" at bounding box center [333, 161] width 98 height 12
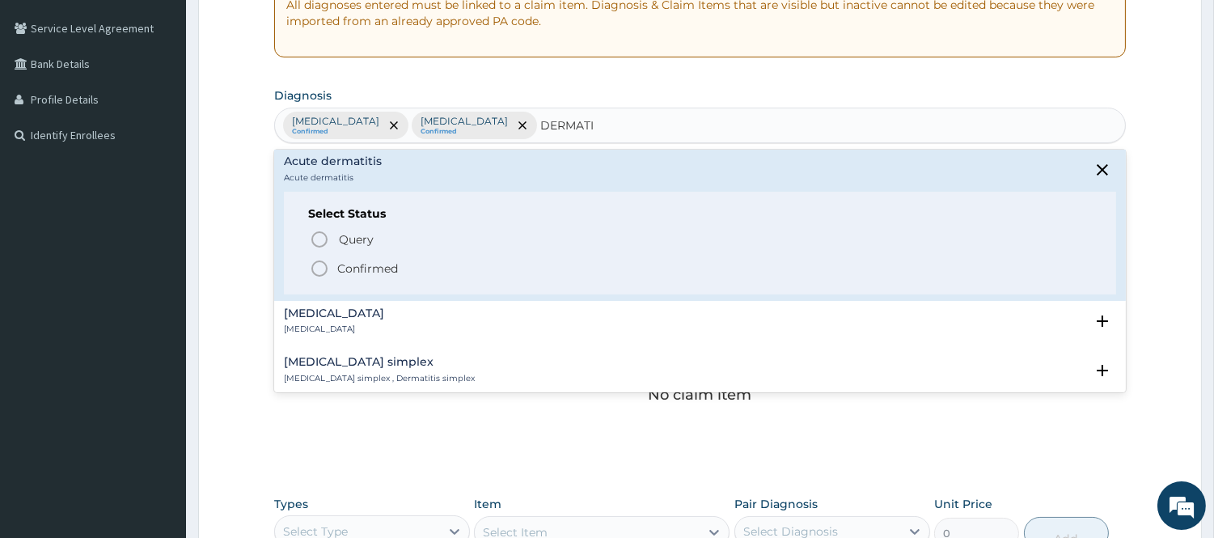
click at [335, 263] on span "Confirmed" at bounding box center [701, 268] width 782 height 19
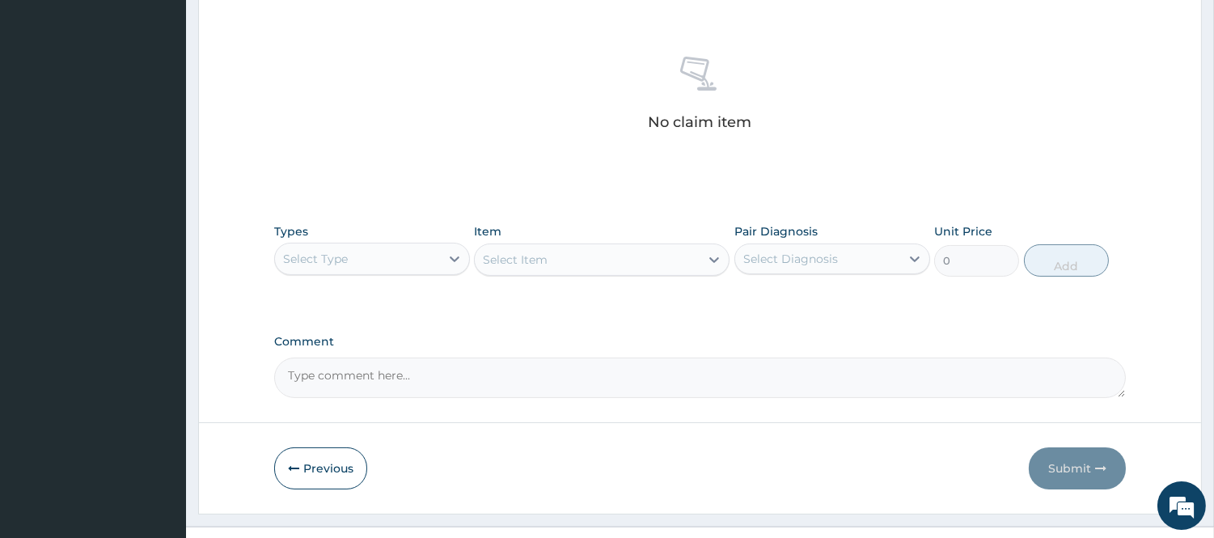
scroll to position [628, 0]
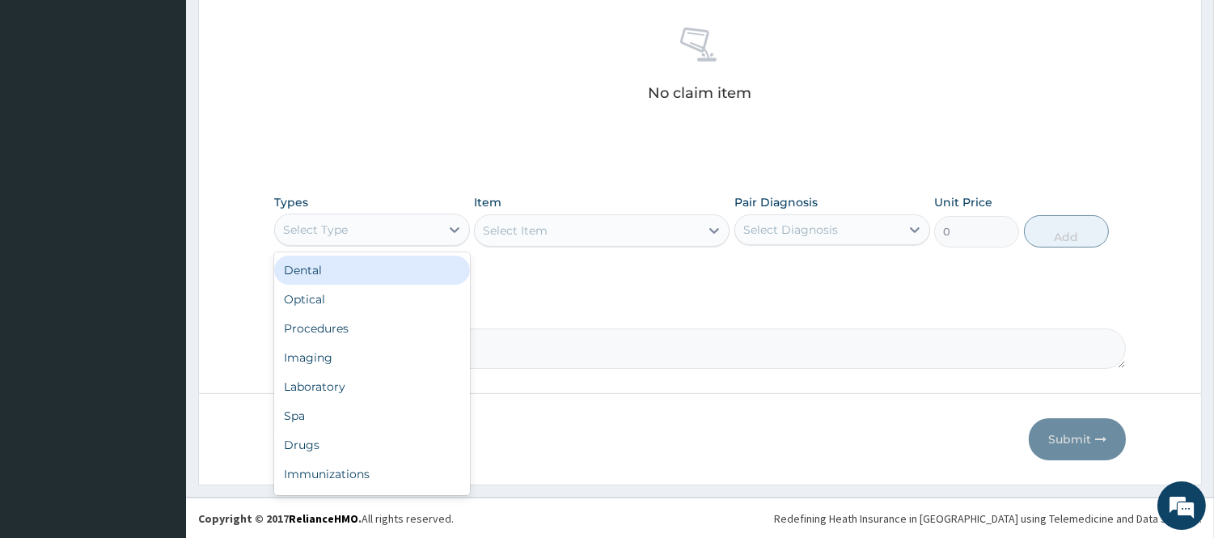
click at [352, 231] on div "Select Type" at bounding box center [357, 230] width 165 height 26
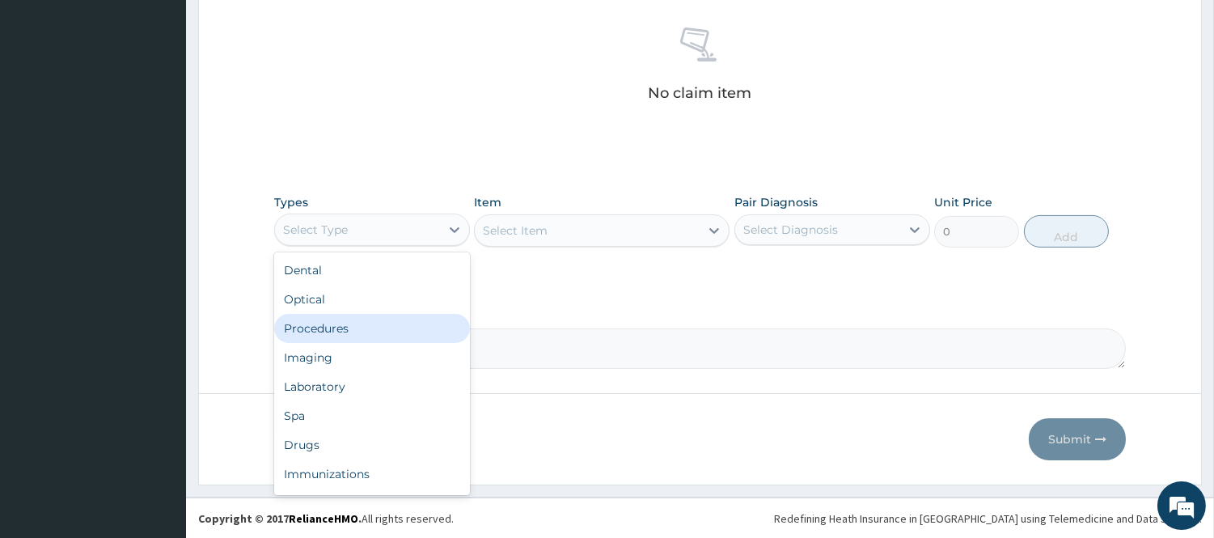
click at [349, 324] on div "Procedures" at bounding box center [372, 328] width 196 height 29
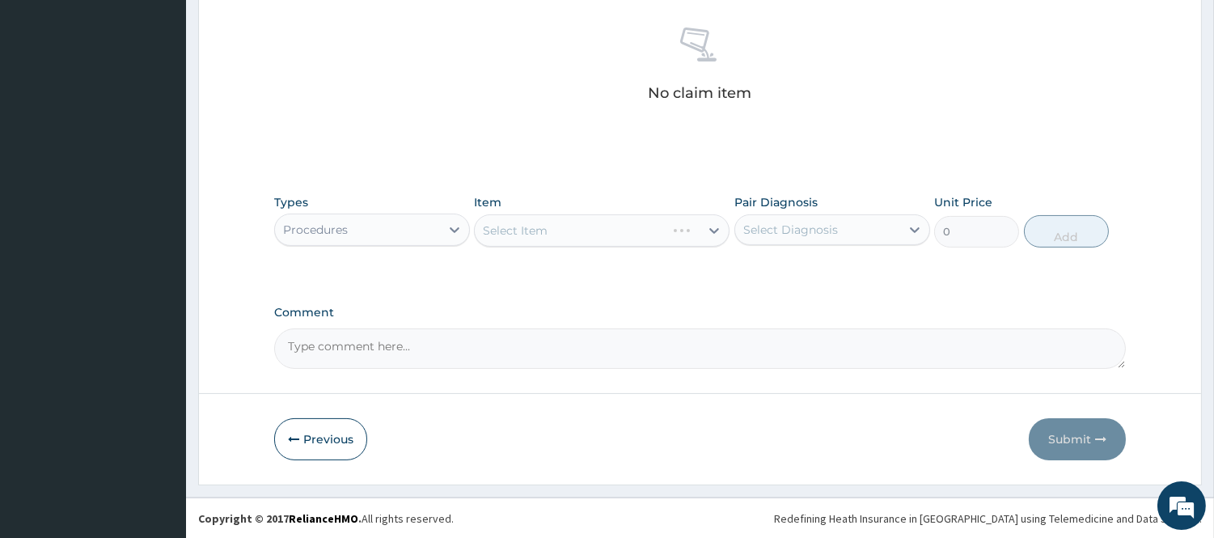
click at [518, 223] on div "Select Item" at bounding box center [602, 230] width 256 height 32
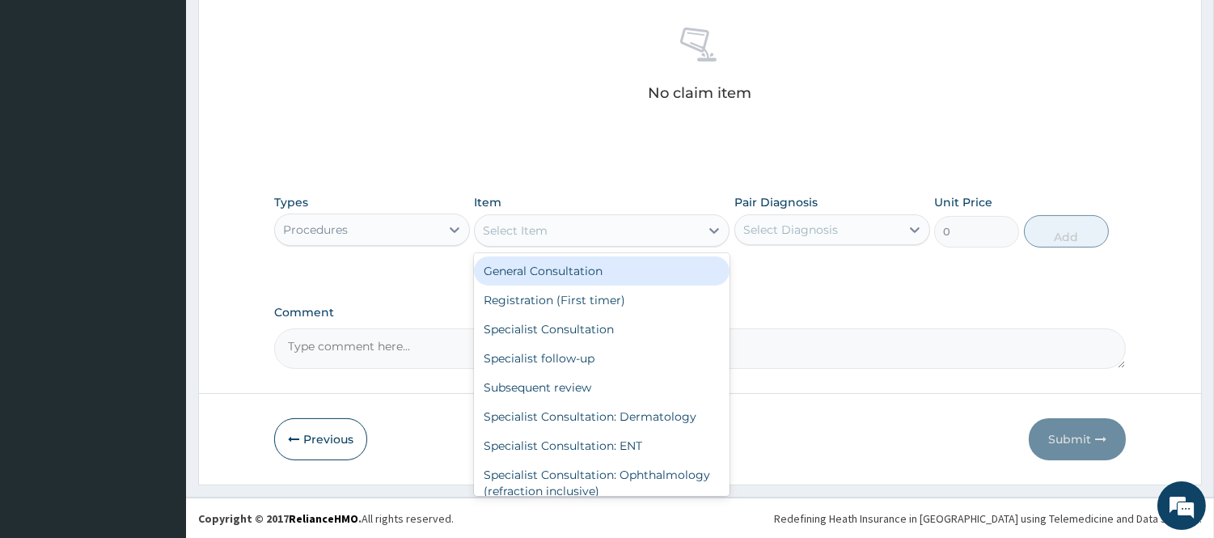
drag, startPoint x: 586, startPoint y: 231, endPoint x: 583, endPoint y: 255, distance: 23.7
click at [587, 231] on div "Select Item" at bounding box center [587, 231] width 225 height 26
click at [562, 277] on div "General Consultation" at bounding box center [602, 270] width 256 height 29
type input "2500"
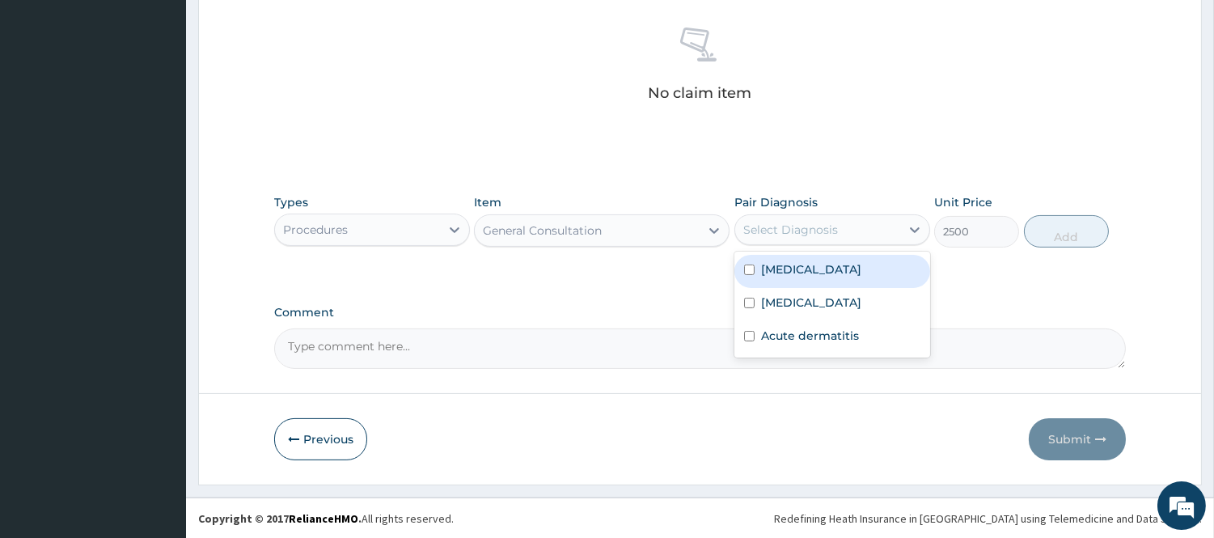
click at [812, 235] on div "Select Diagnosis" at bounding box center [791, 230] width 95 height 16
drag, startPoint x: 817, startPoint y: 259, endPoint x: 828, endPoint y: 263, distance: 11.3
click at [817, 260] on div "Malaria" at bounding box center [833, 271] width 196 height 33
checkbox input "true"
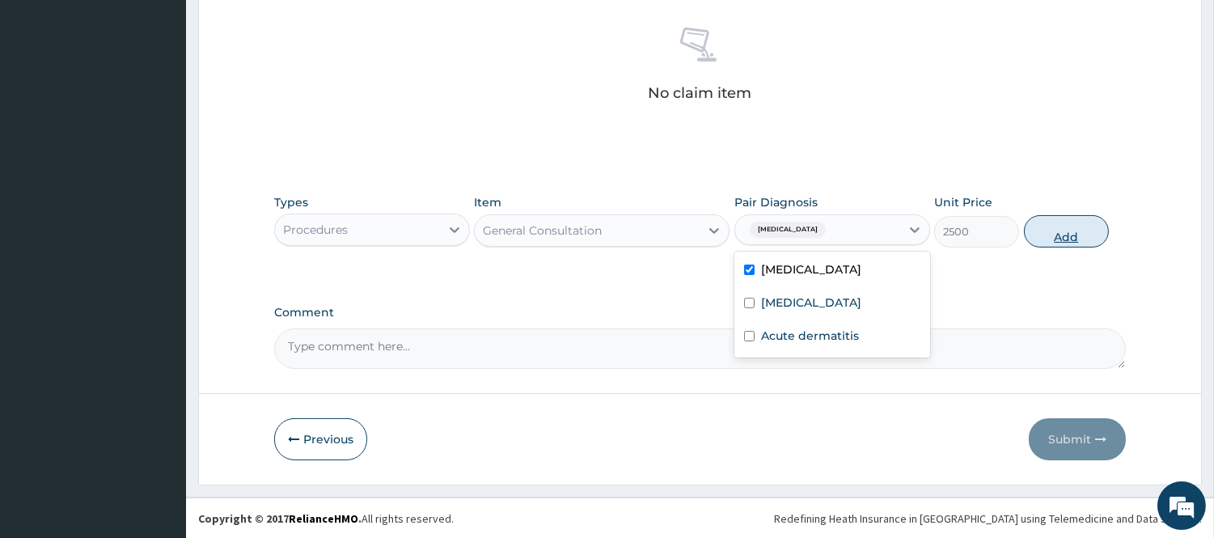
click at [1071, 220] on button "Add" at bounding box center [1066, 231] width 85 height 32
type input "0"
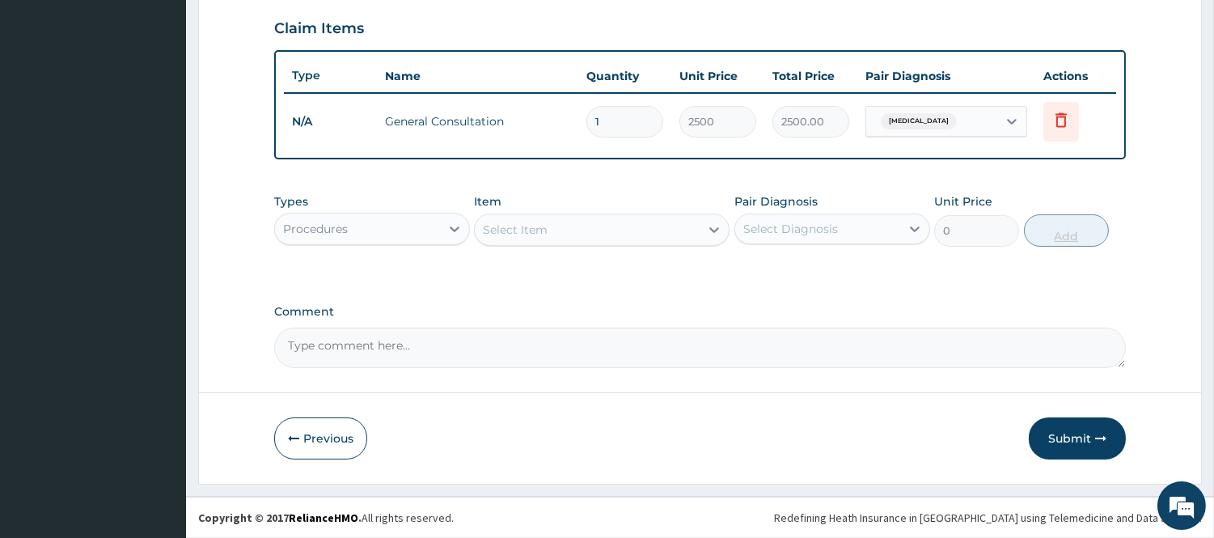
scroll to position [550, 0]
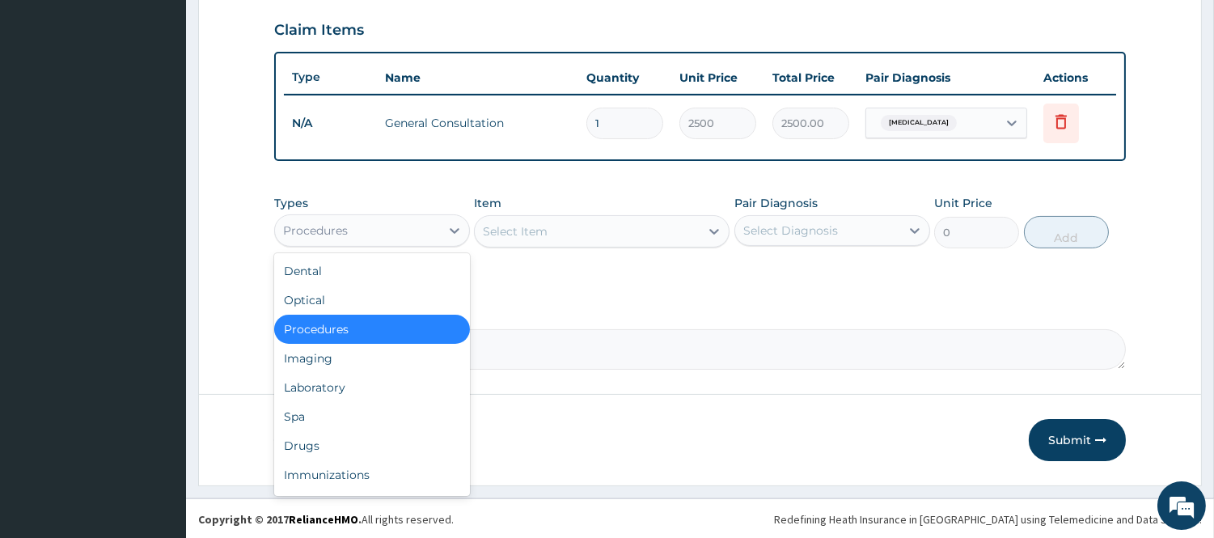
drag, startPoint x: 344, startPoint y: 235, endPoint x: 349, endPoint y: 256, distance: 21.6
click at [345, 235] on div "Procedures" at bounding box center [315, 231] width 65 height 16
click at [337, 389] on div "Laboratory" at bounding box center [372, 387] width 196 height 29
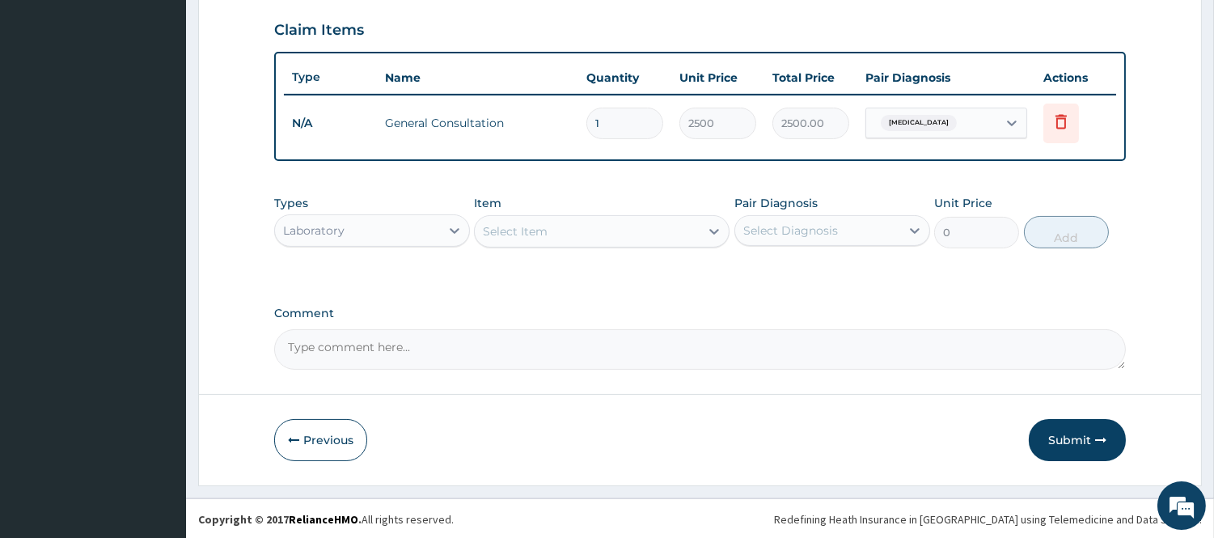
click at [593, 236] on div "Select Item" at bounding box center [587, 231] width 225 height 26
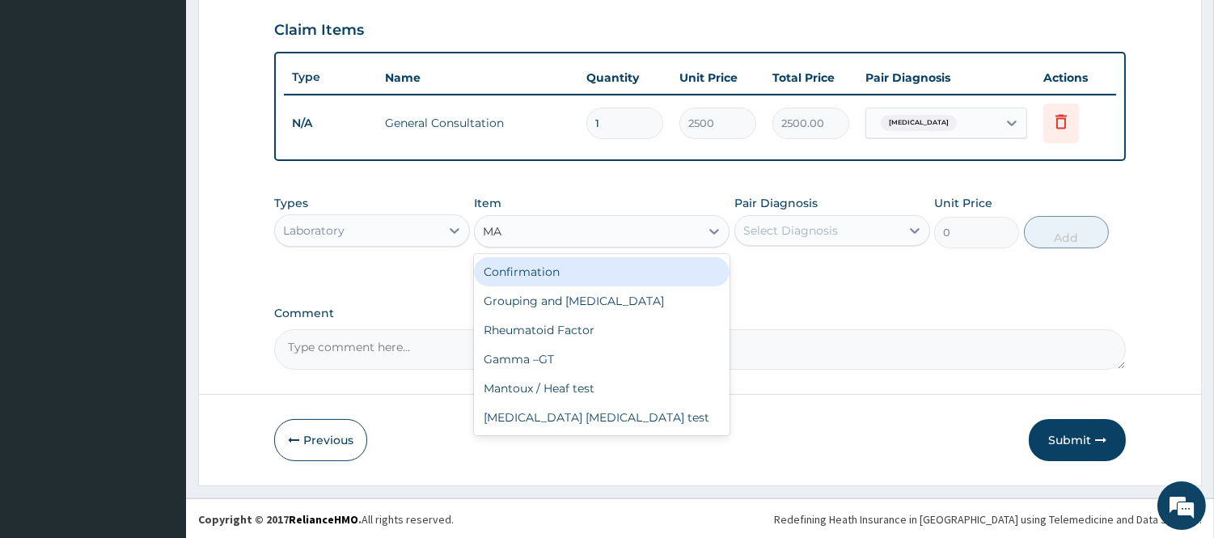
type input "MAL"
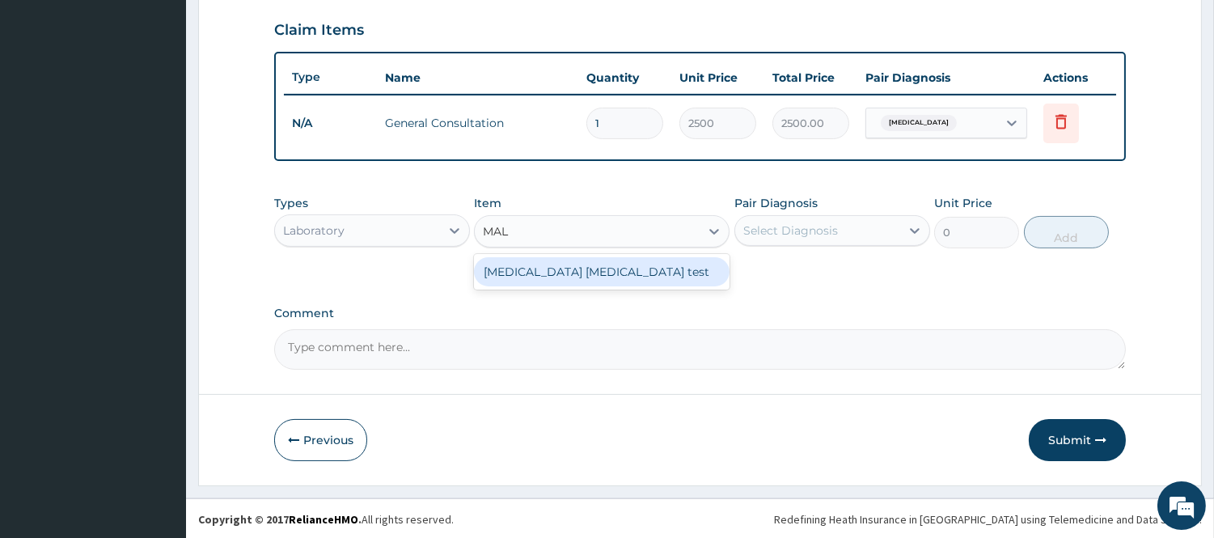
click at [593, 269] on div "Malaria Parasite test" at bounding box center [602, 271] width 256 height 29
type input "1500"
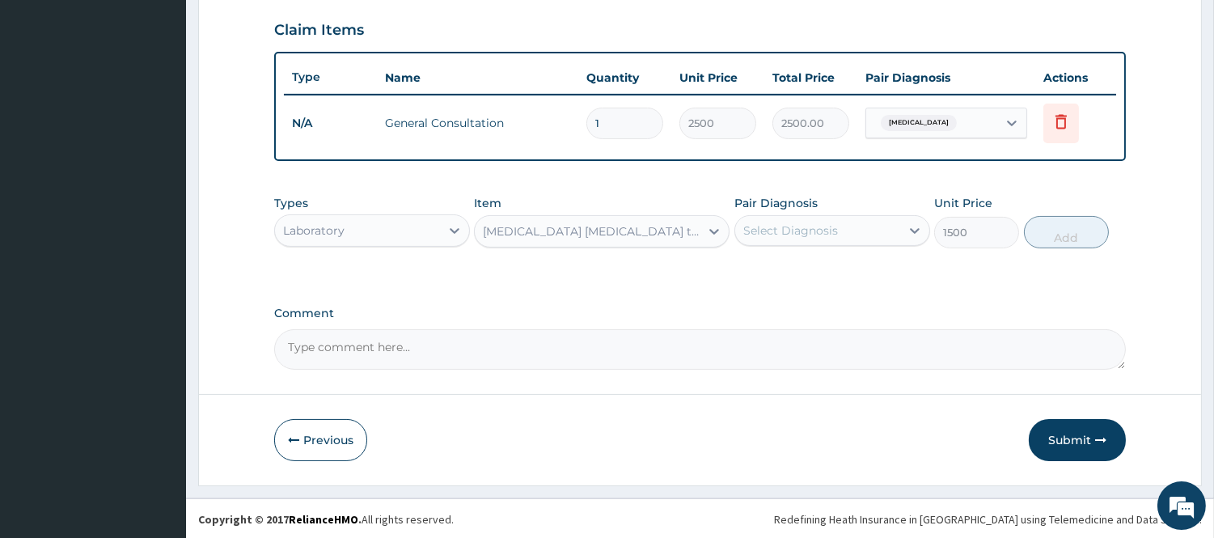
click at [864, 231] on div "Select Diagnosis" at bounding box center [817, 231] width 165 height 26
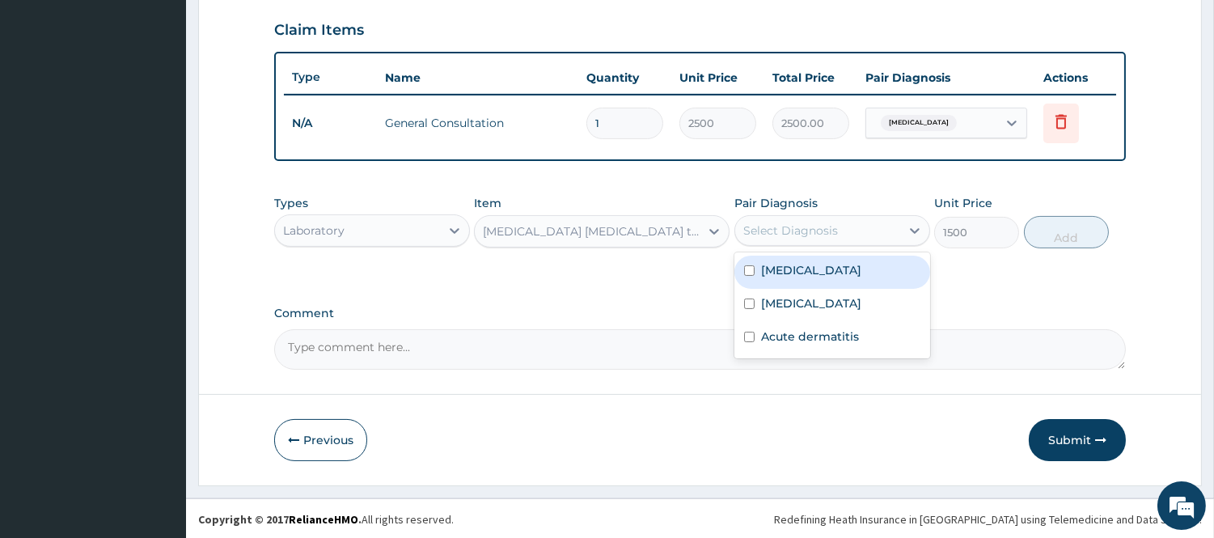
drag, startPoint x: 850, startPoint y: 269, endPoint x: 1024, endPoint y: 240, distance: 177.0
click at [850, 269] on div "Malaria" at bounding box center [833, 272] width 196 height 33
checkbox input "true"
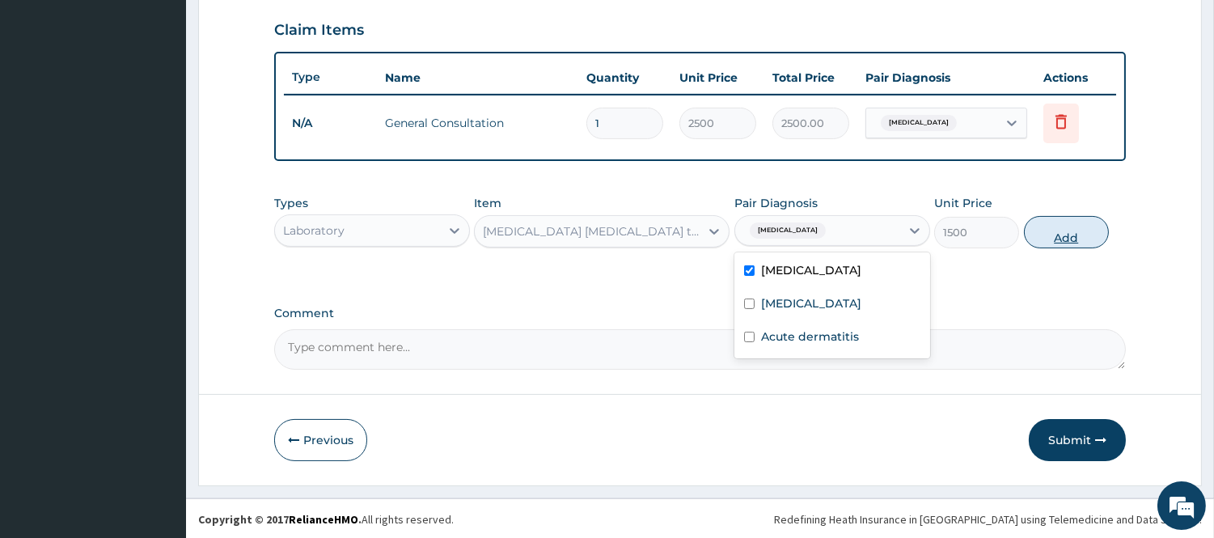
click at [1074, 231] on button "Add" at bounding box center [1066, 232] width 85 height 32
type input "0"
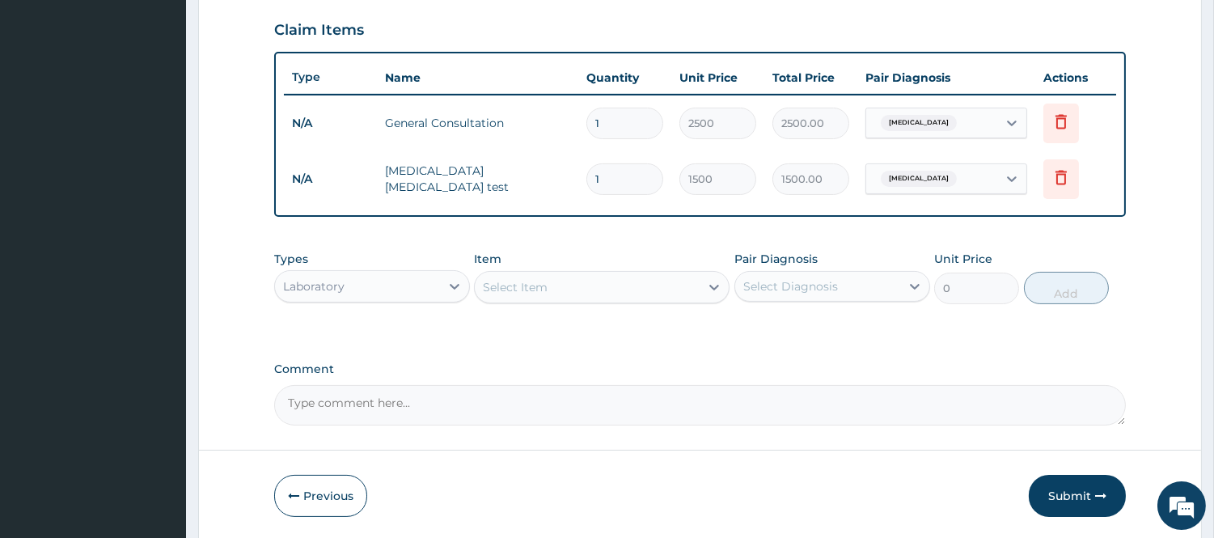
type input "2"
type input "3000.00"
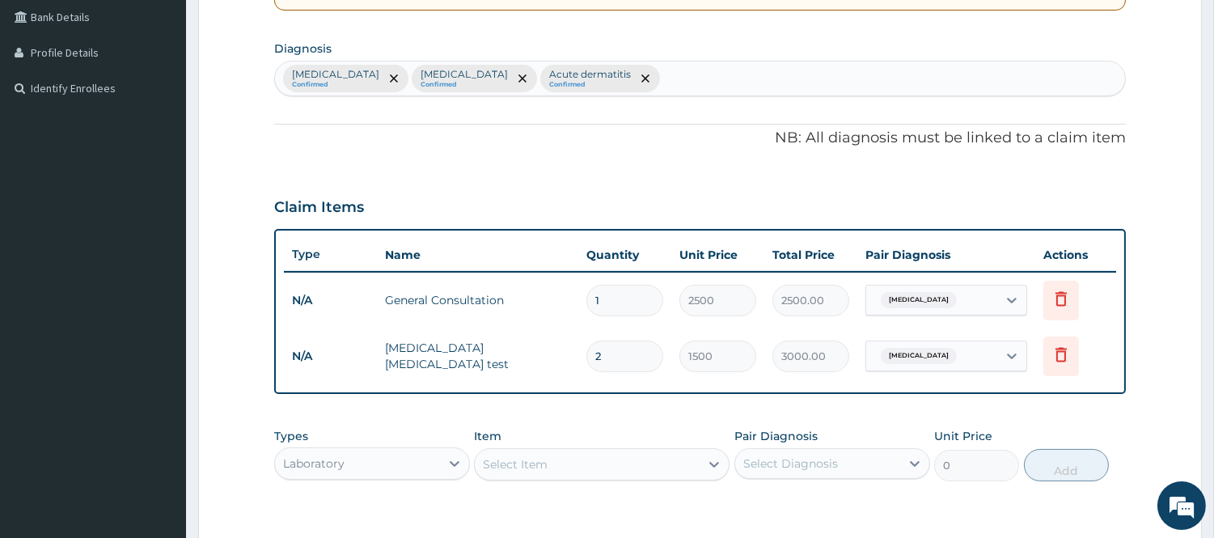
scroll to position [370, 0]
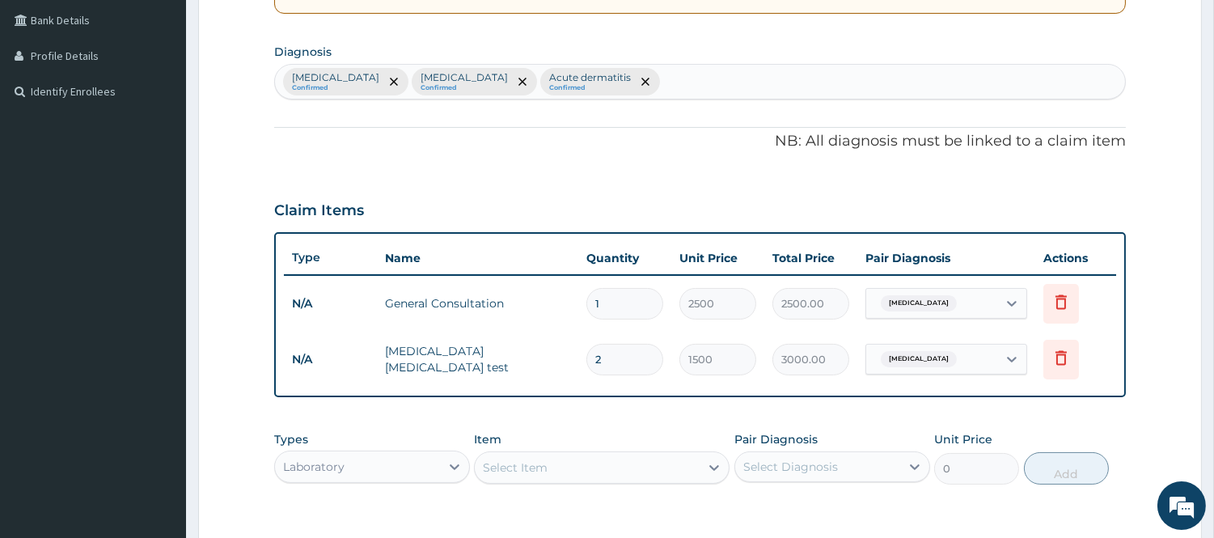
type input "2"
click at [721, 78] on div "Malaria Confirmed Upper respiratory infection Confirmed Acute dermatitis Confir…" at bounding box center [700, 82] width 850 height 34
type input "SEPSIS"
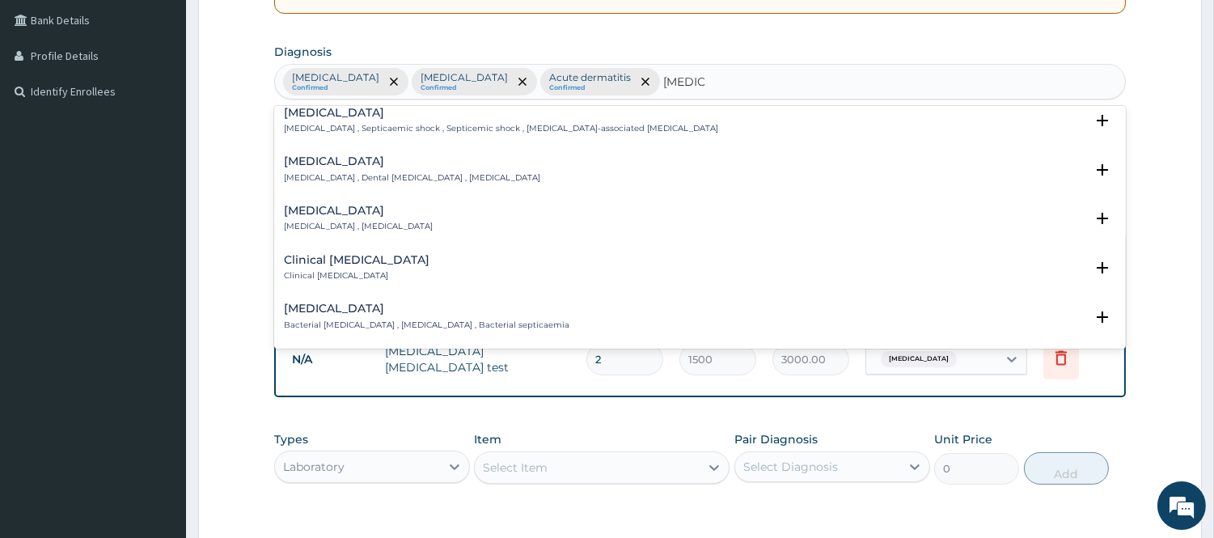
scroll to position [0, 0]
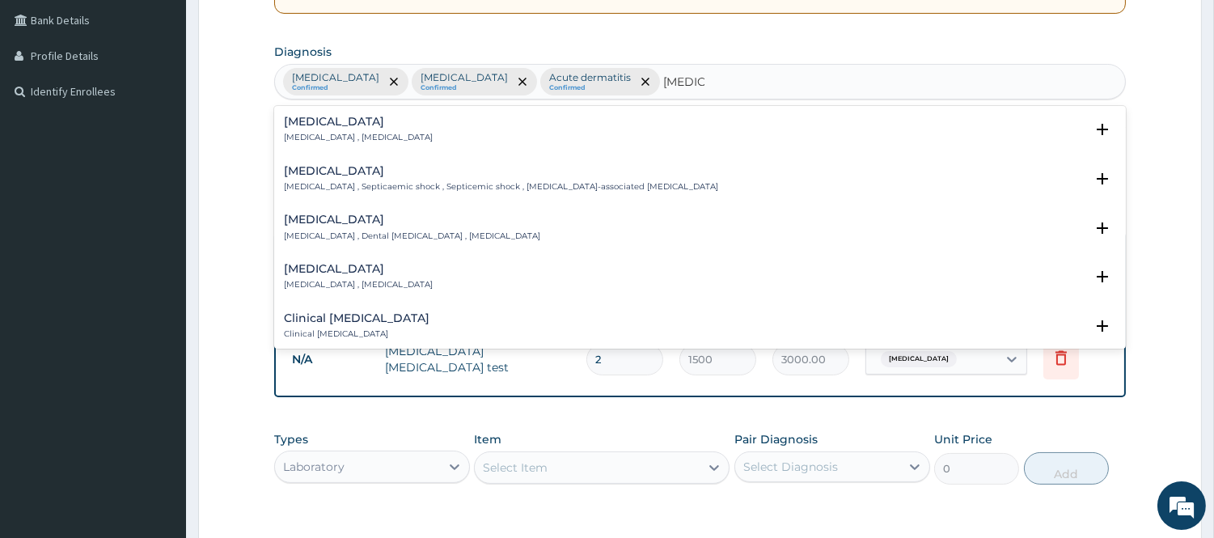
click at [343, 126] on h4 "Sepsis" at bounding box center [358, 122] width 149 height 12
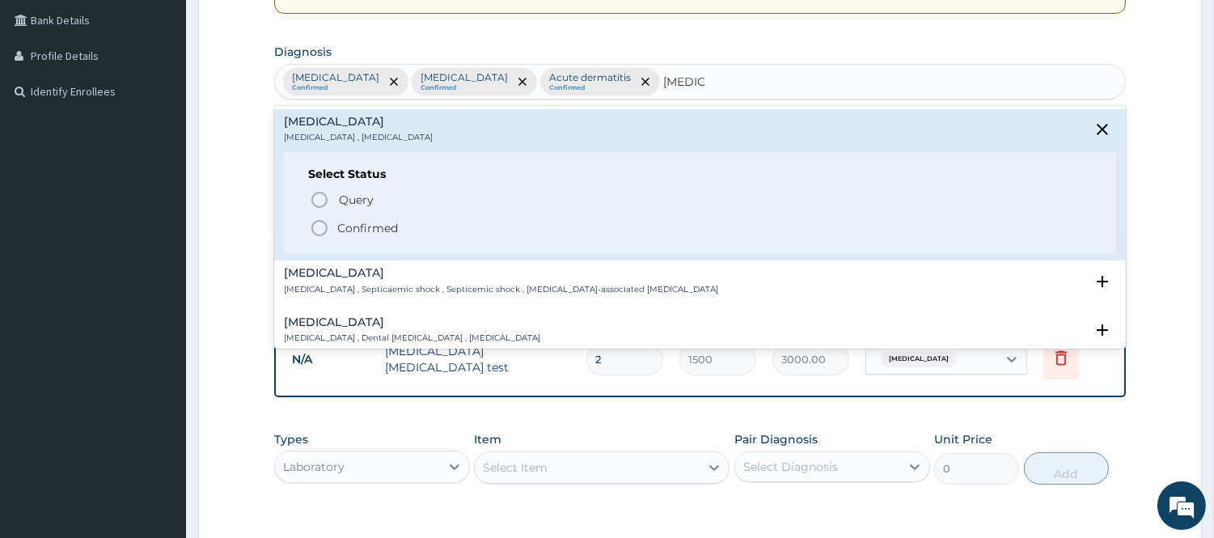
click at [318, 218] on icon "status option filled" at bounding box center [319, 227] width 19 height 19
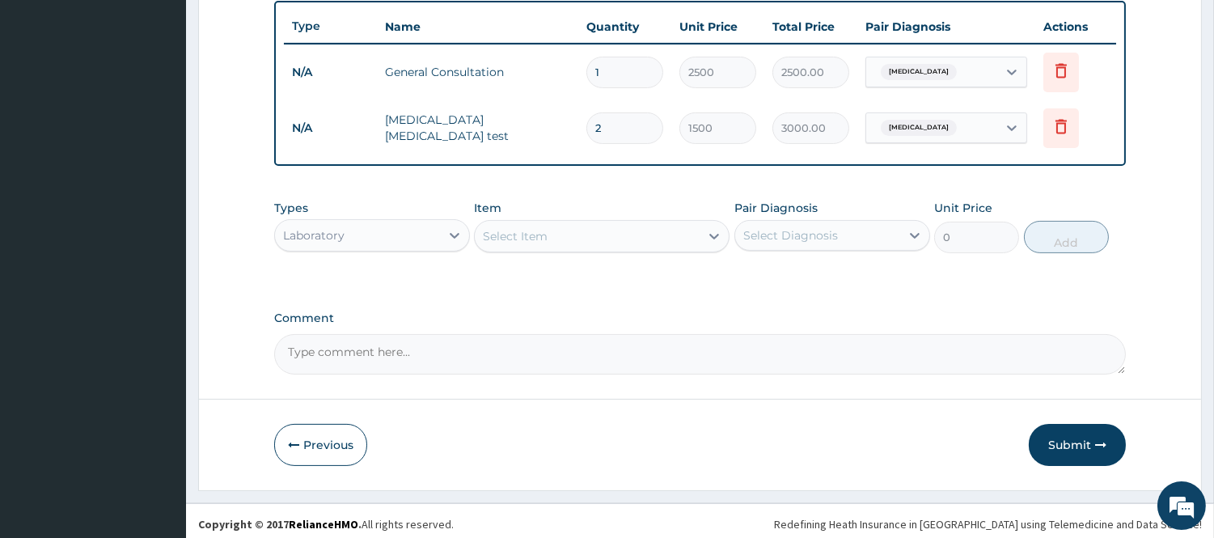
scroll to position [605, 0]
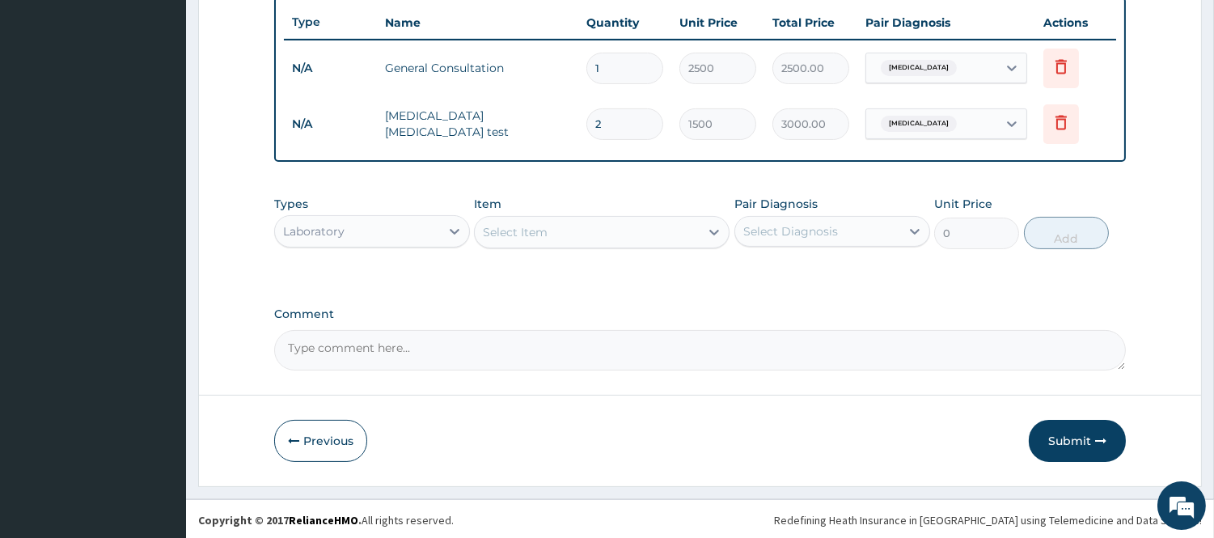
click at [604, 230] on div "Select Item" at bounding box center [587, 232] width 225 height 26
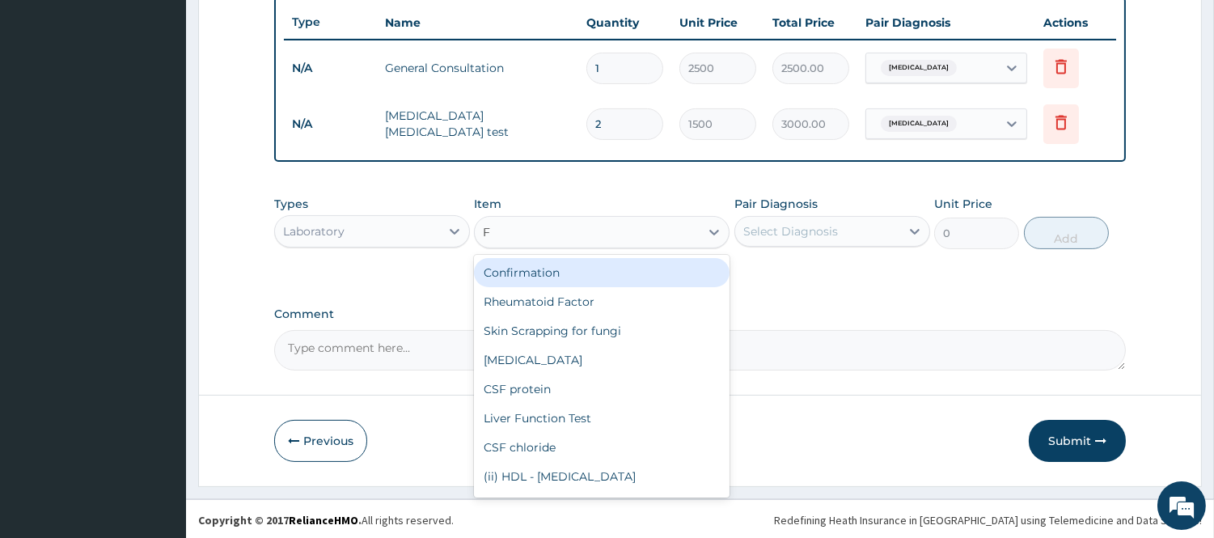
type input "FB"
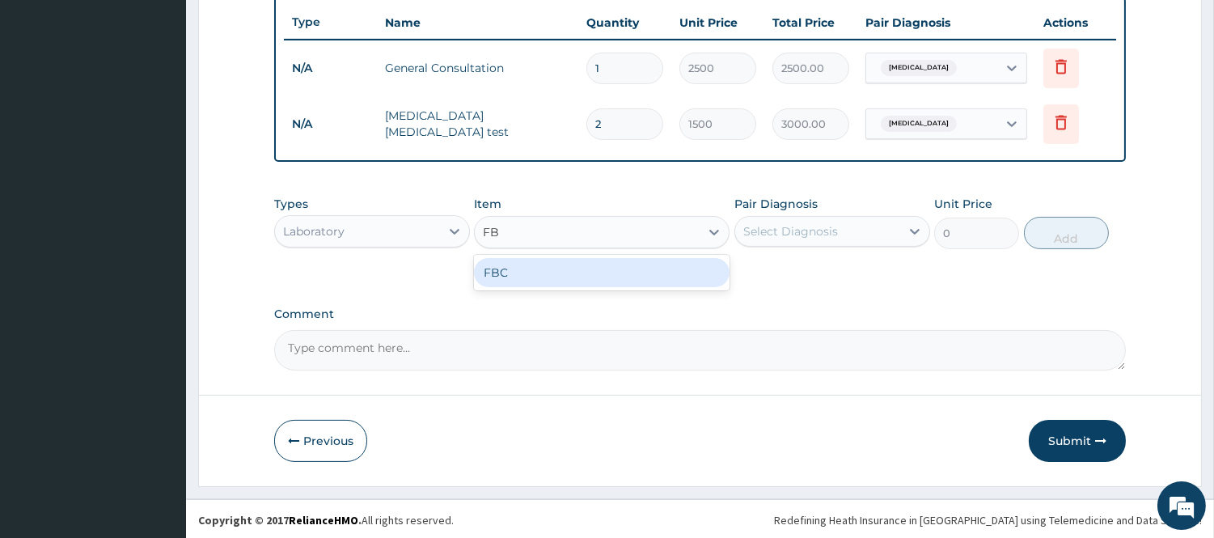
click at [570, 265] on div "FBC" at bounding box center [602, 272] width 256 height 29
type input "2500"
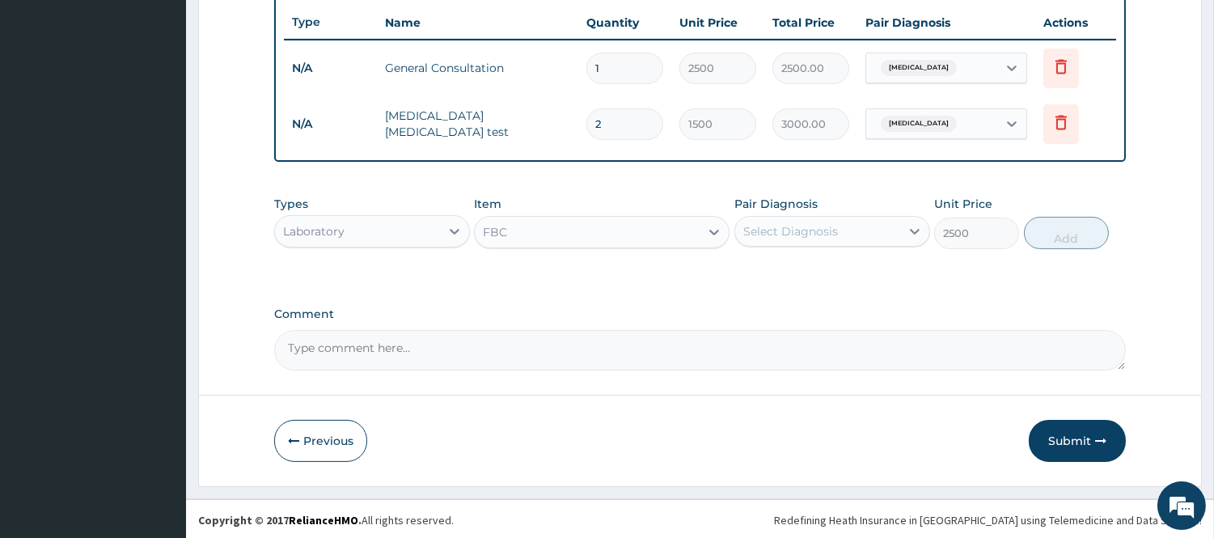
drag, startPoint x: 851, startPoint y: 223, endPoint x: 838, endPoint y: 249, distance: 28.9
click at [850, 223] on div "Select Diagnosis" at bounding box center [817, 231] width 165 height 26
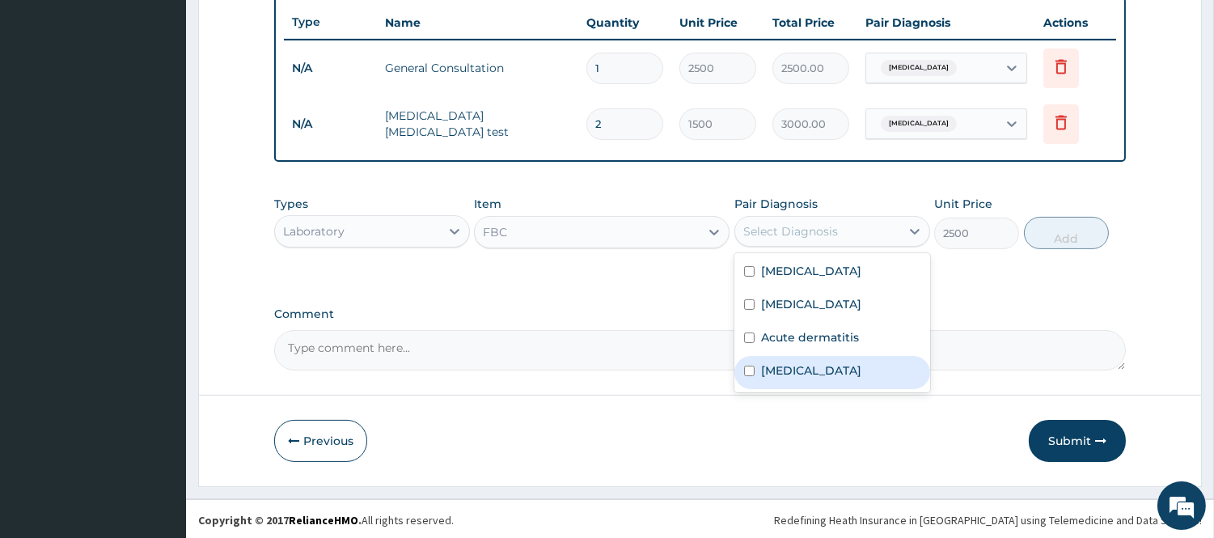
drag, startPoint x: 818, startPoint y: 364, endPoint x: 893, endPoint y: 349, distance: 76.8
click at [818, 365] on div "Sepsis" at bounding box center [833, 372] width 196 height 33
checkbox input "true"
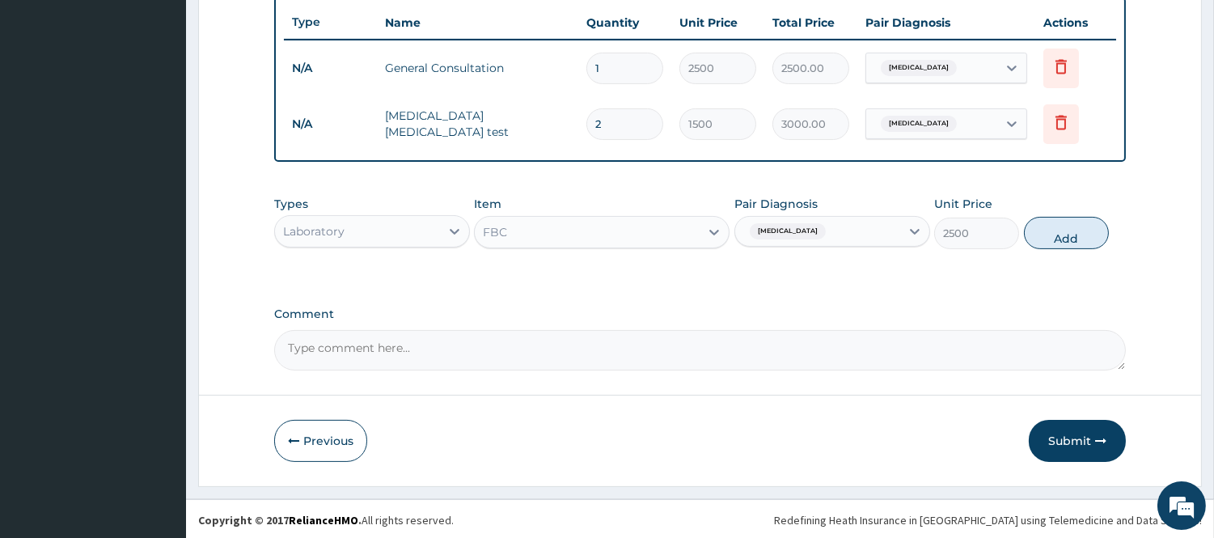
click at [1047, 223] on button "Add" at bounding box center [1066, 233] width 85 height 32
type input "0"
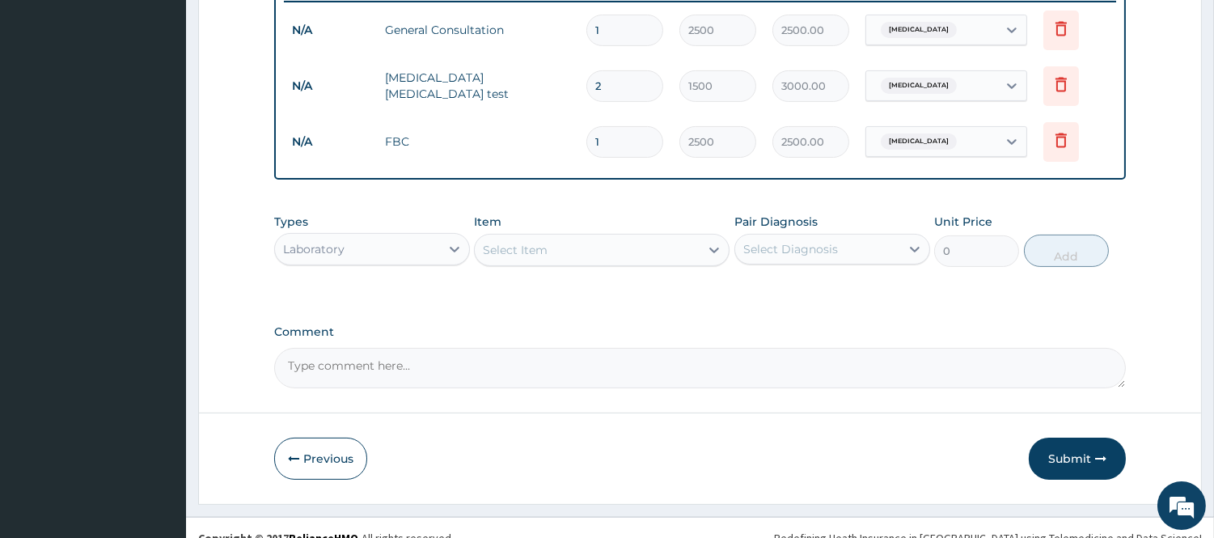
scroll to position [662, 0]
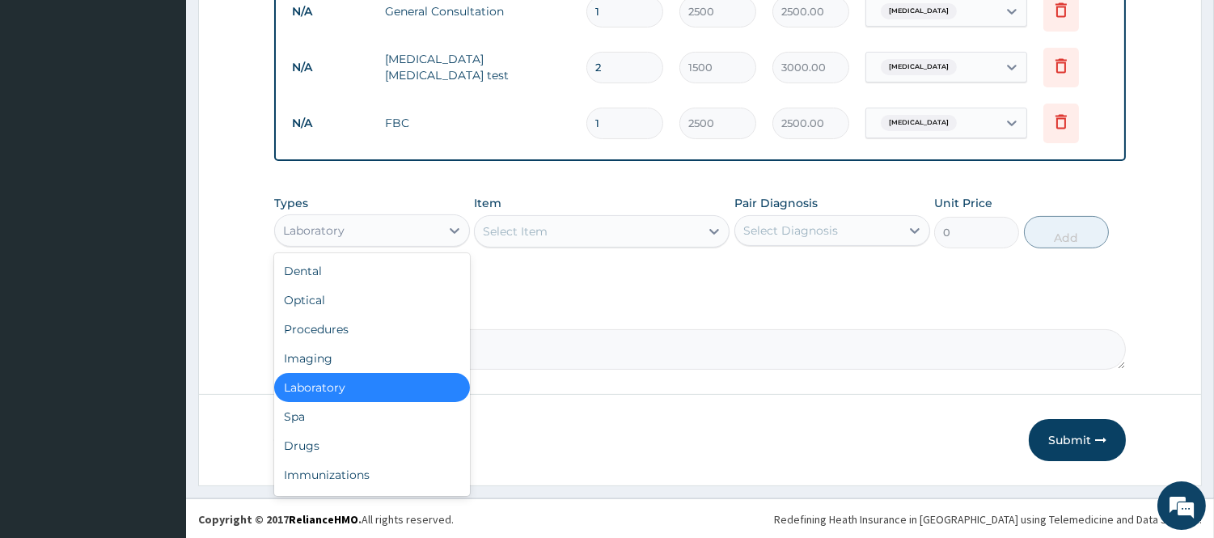
click at [391, 238] on div "Laboratory" at bounding box center [357, 231] width 165 height 26
click at [332, 440] on div "Drugs" at bounding box center [372, 445] width 196 height 29
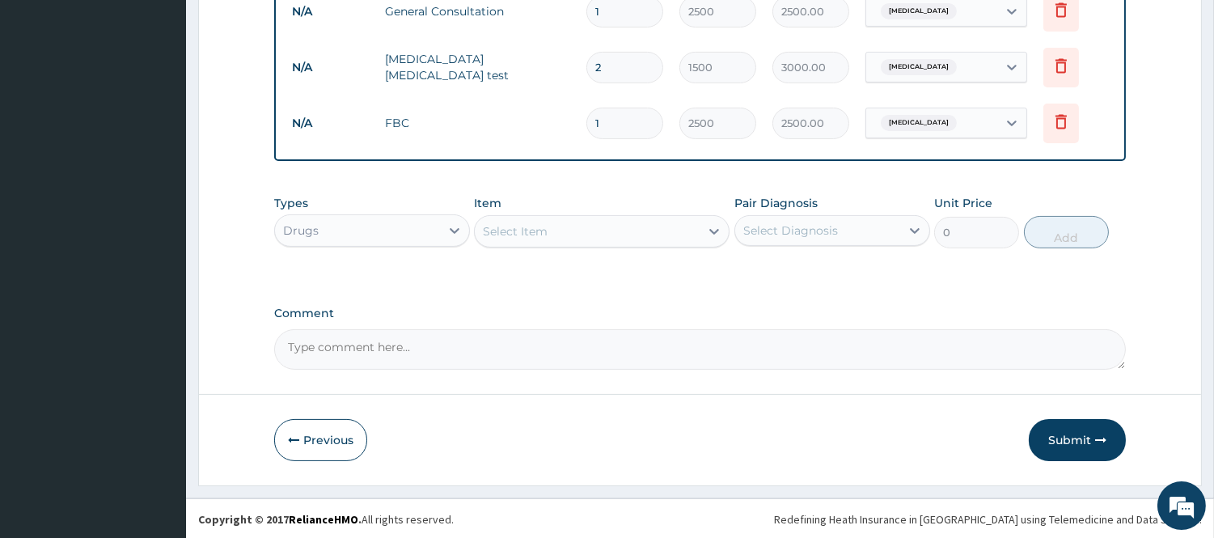
click at [515, 235] on div "Select Item" at bounding box center [515, 231] width 65 height 16
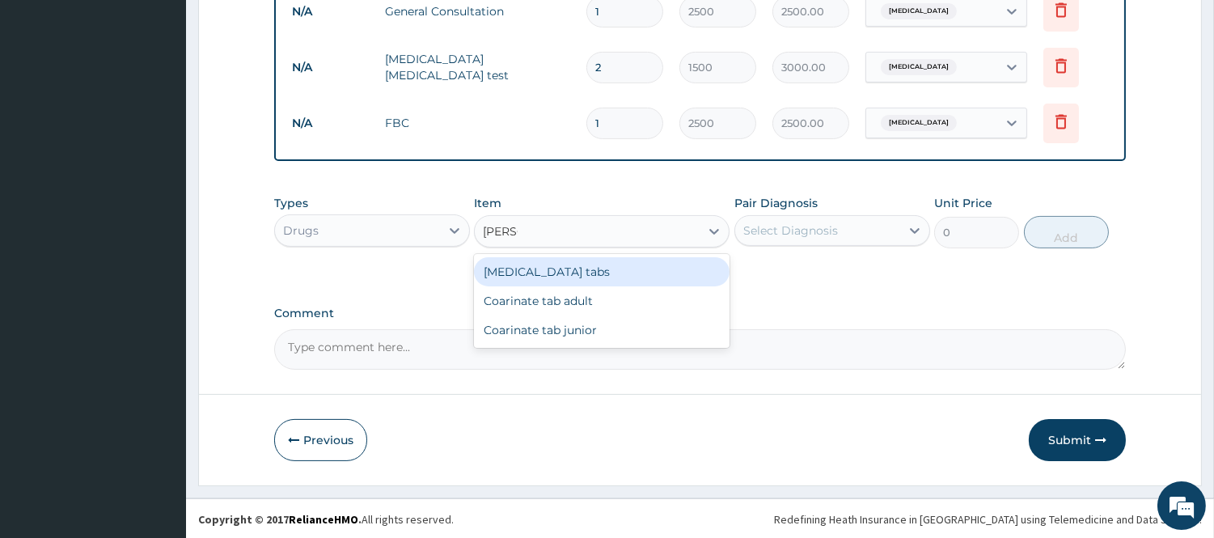
type input "COART"
click at [524, 264] on div "Coartem tabs" at bounding box center [602, 271] width 256 height 29
type input "480"
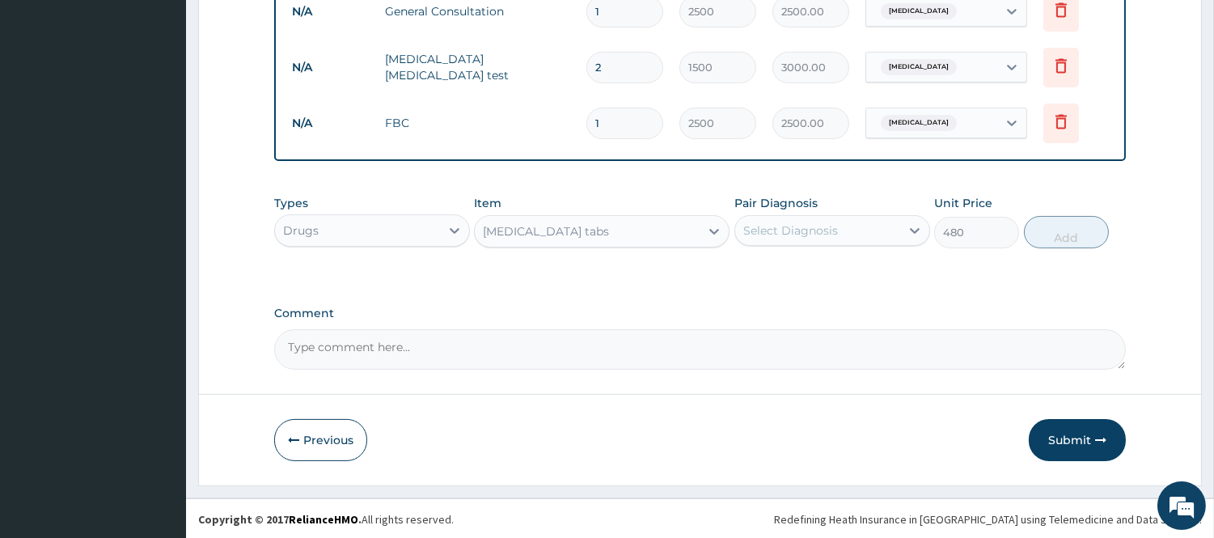
click at [846, 233] on div "Select Diagnosis" at bounding box center [817, 231] width 165 height 26
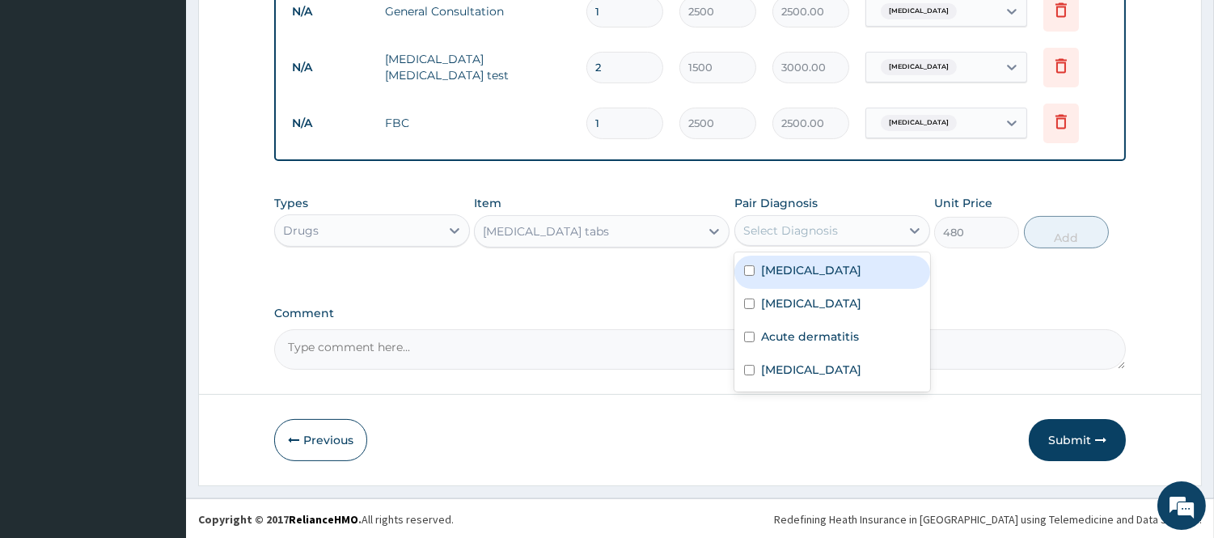
click at [836, 278] on div "Malaria" at bounding box center [833, 272] width 196 height 33
checkbox input "true"
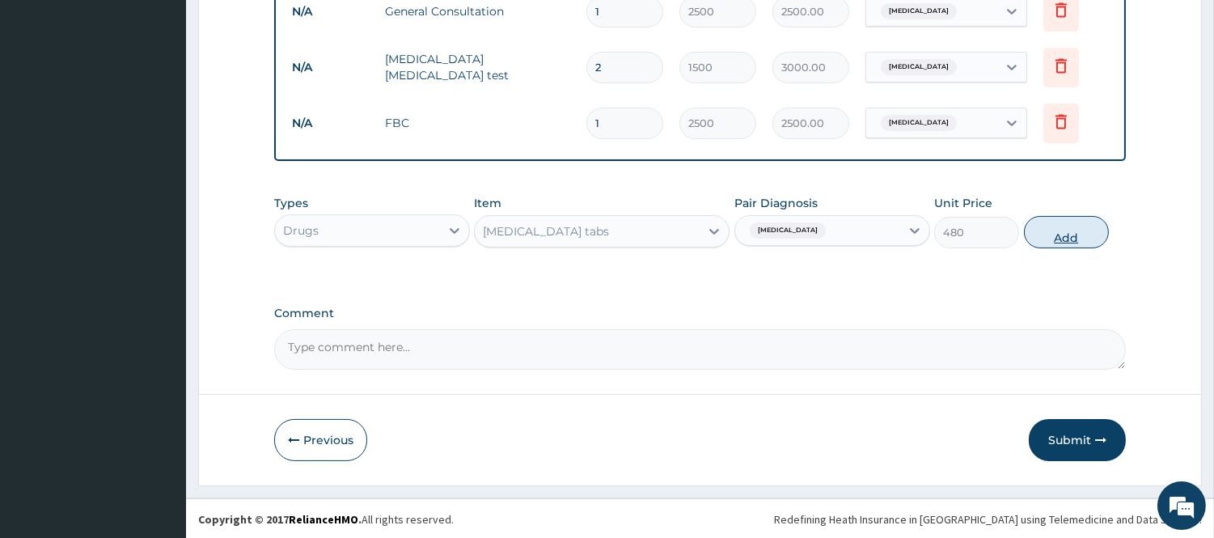
click at [1048, 236] on button "Add" at bounding box center [1066, 232] width 85 height 32
type input "0"
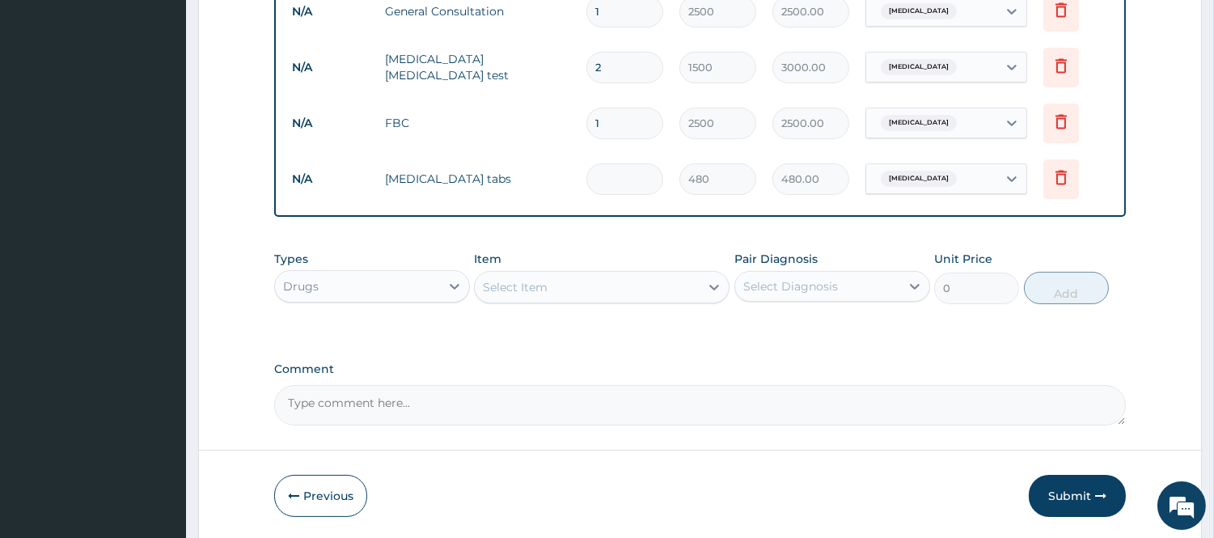
type input "0.00"
type input "6"
type input "2880.00"
type input "6"
click at [519, 279] on div "Select Item" at bounding box center [515, 287] width 65 height 16
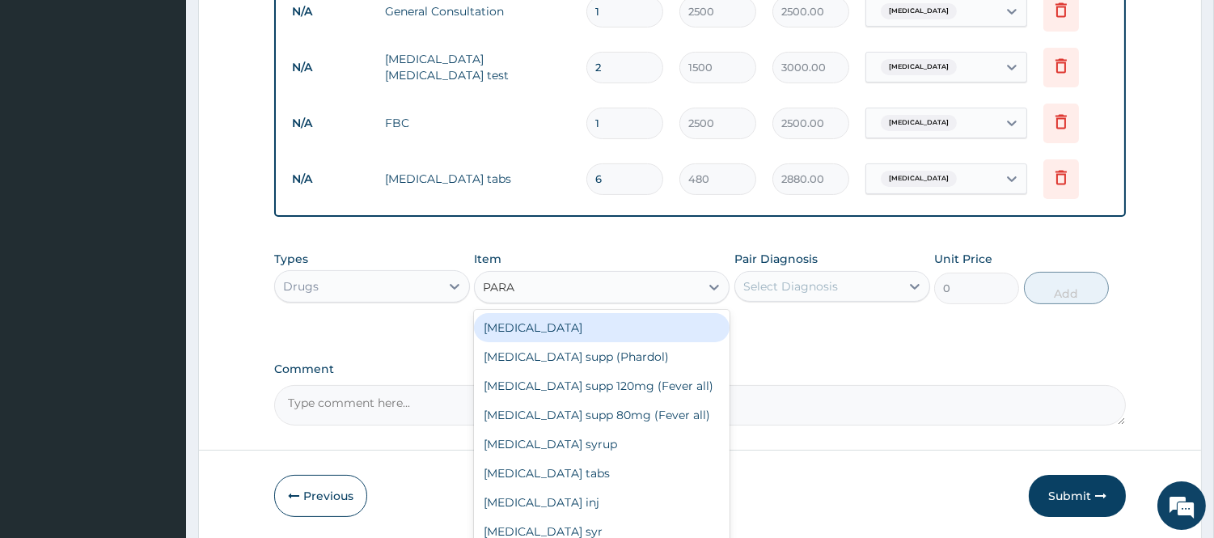
type input "PARAC"
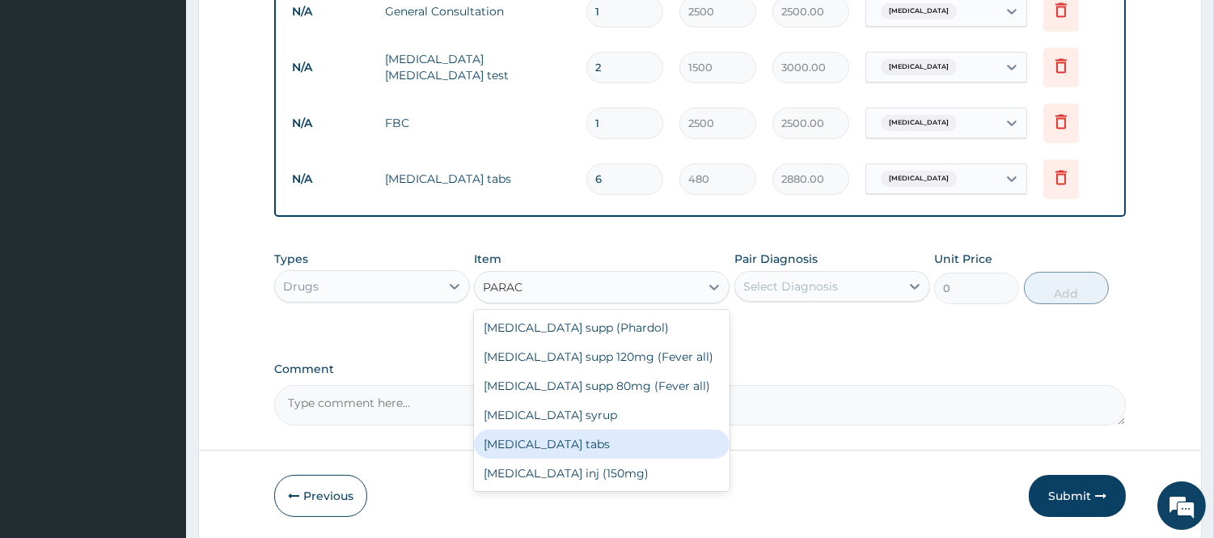
click at [561, 437] on div "Paracetamol tabs" at bounding box center [602, 444] width 256 height 29
type input "20"
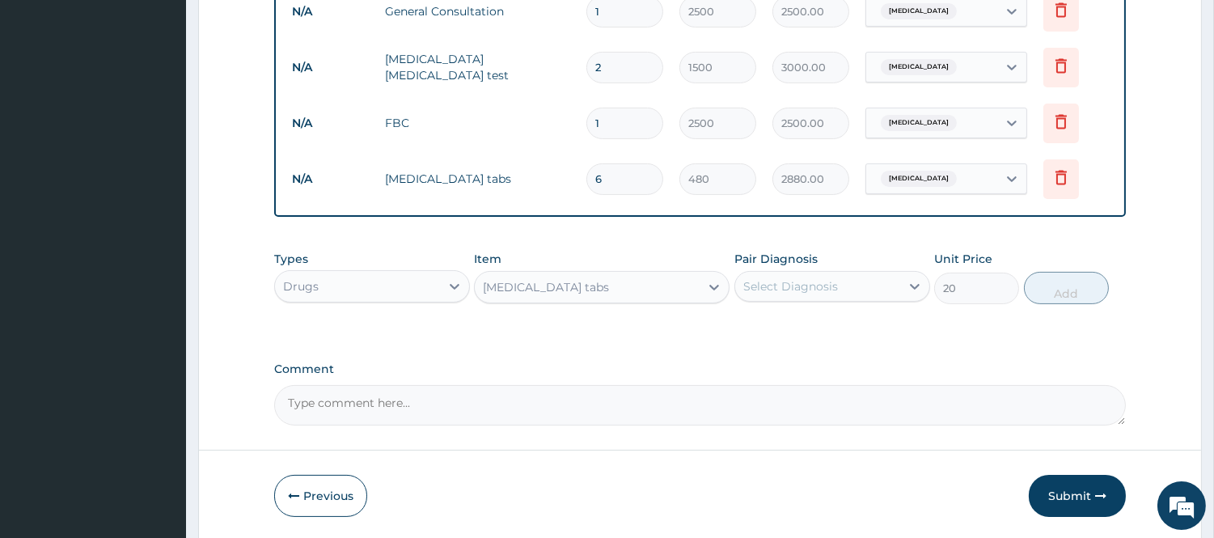
click at [809, 285] on div "Select Diagnosis" at bounding box center [791, 286] width 95 height 16
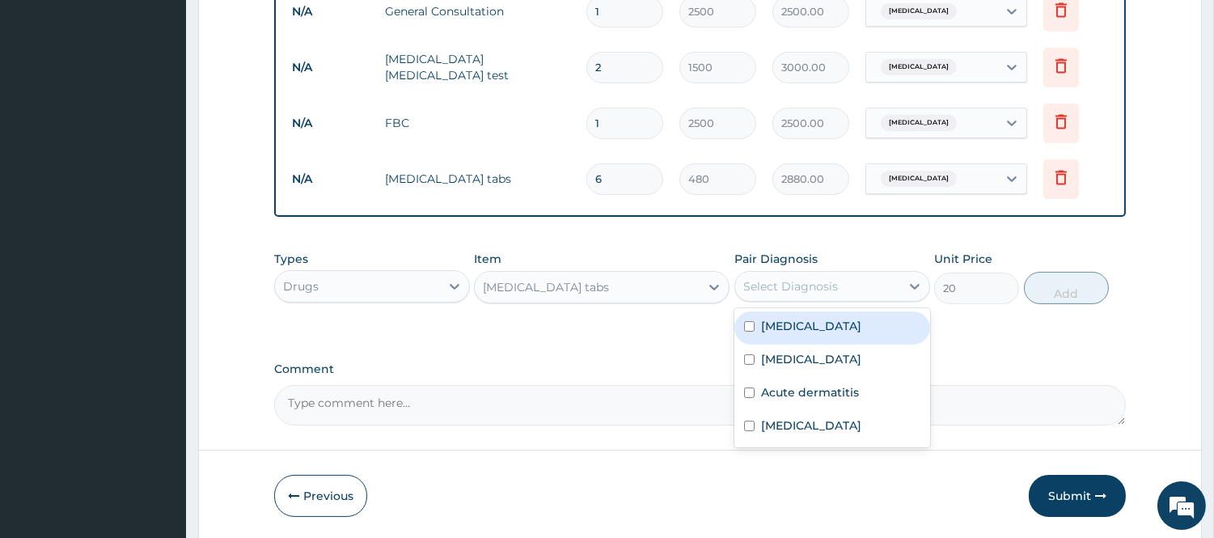
click at [813, 329] on div "Malaria" at bounding box center [833, 328] width 196 height 33
checkbox input "true"
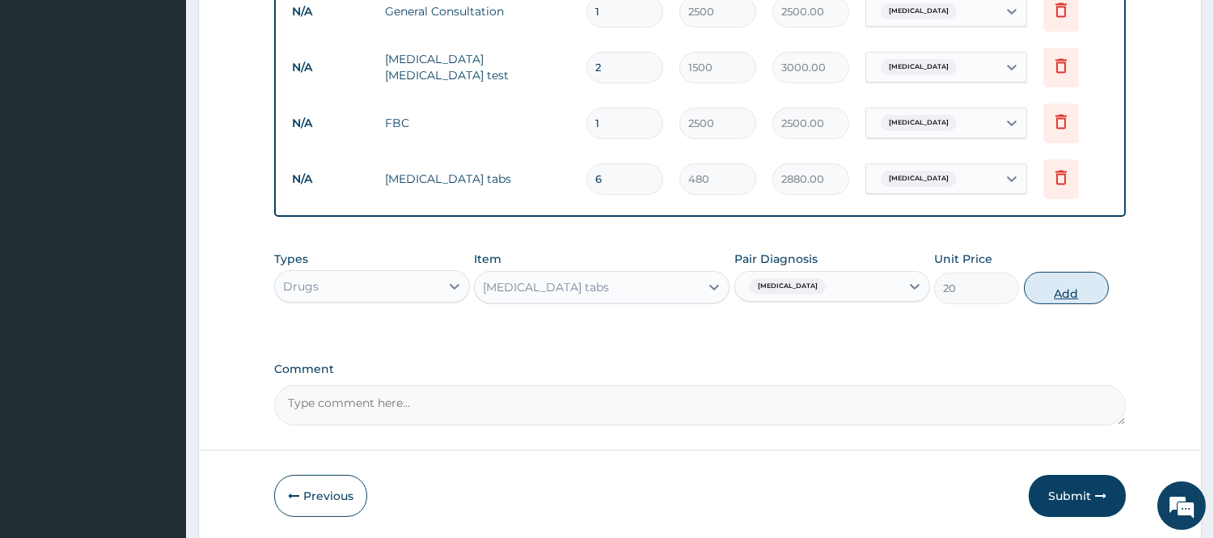
click at [1080, 280] on button "Add" at bounding box center [1066, 288] width 85 height 32
type input "0"
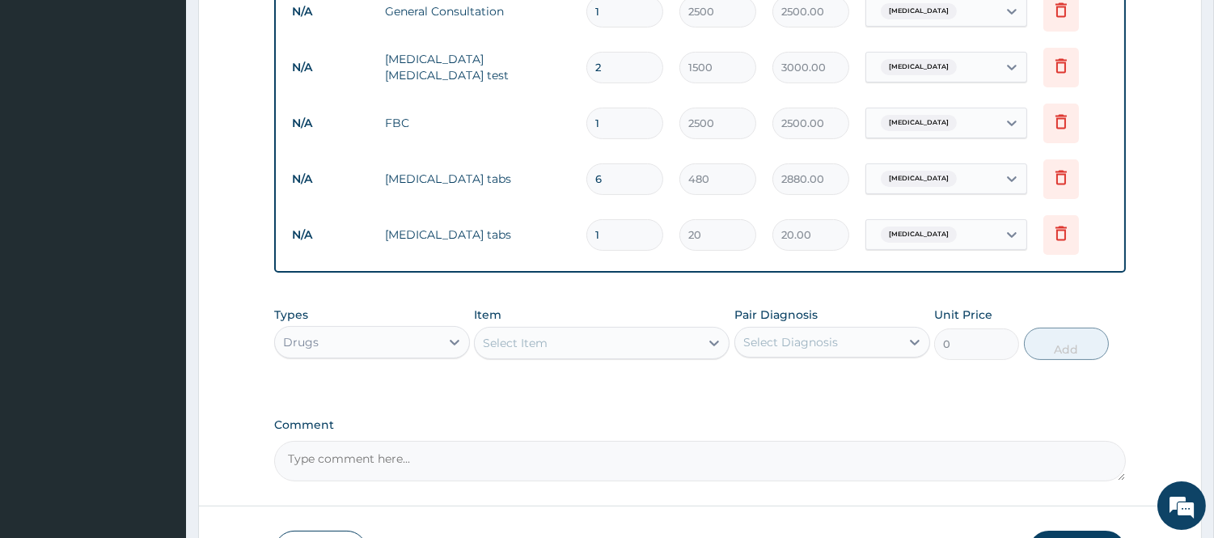
drag, startPoint x: 616, startPoint y: 241, endPoint x: 562, endPoint y: 263, distance: 58.4
click at [562, 263] on div "Type Name Quantity Unit Price Total Price Pair Diagnosis Actions N/A General Co…" at bounding box center [700, 106] width 852 height 333
type input "2"
type input "40.00"
type input "24"
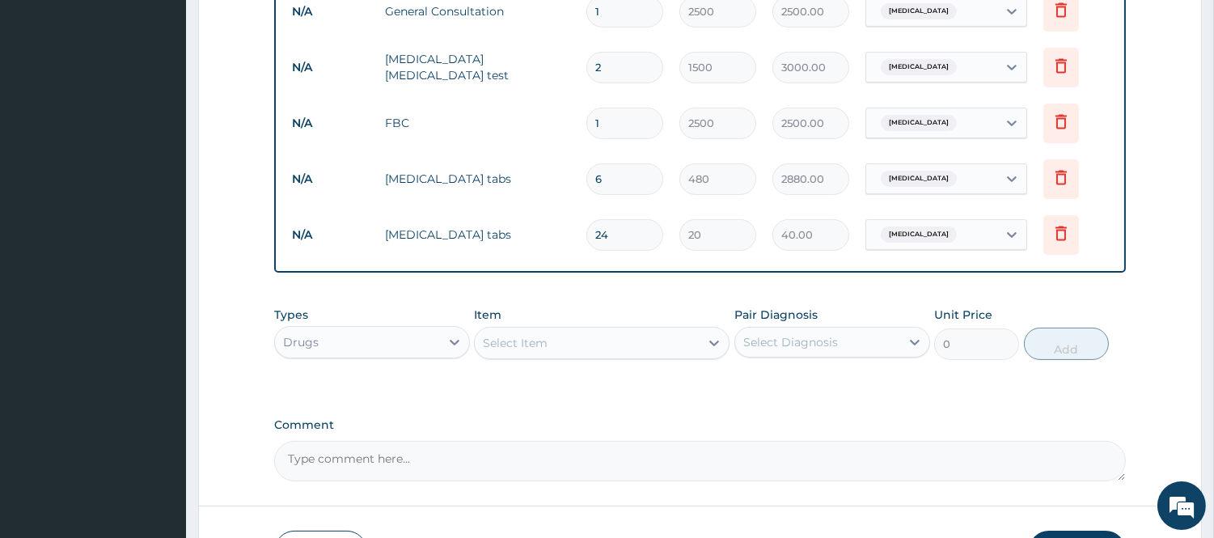
type input "480.00"
type input "24"
click at [552, 341] on div "Select Item" at bounding box center [587, 343] width 225 height 26
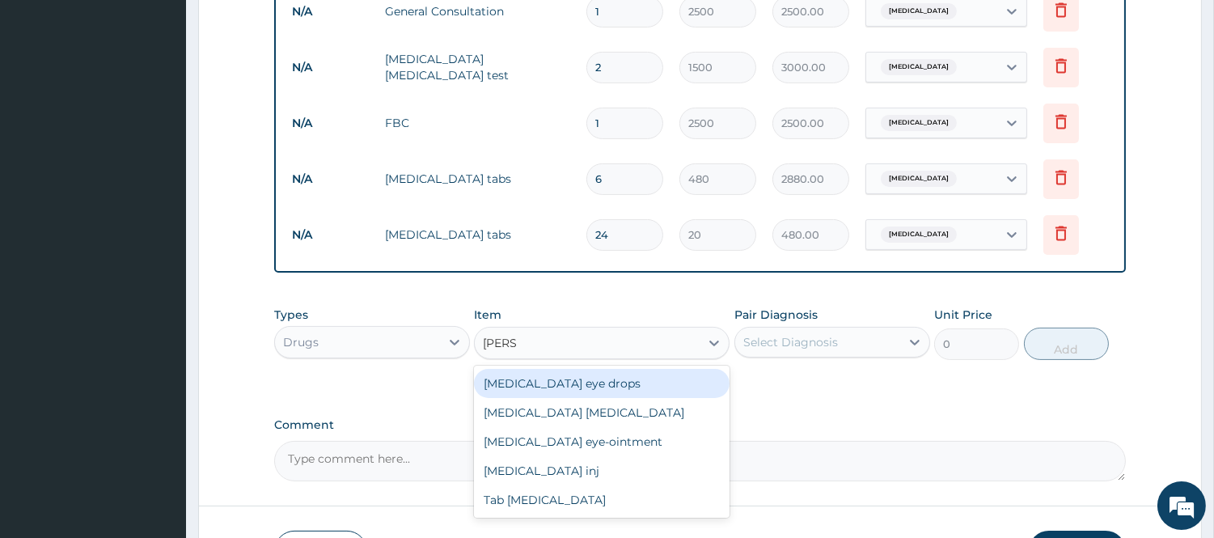
type input "LORAT"
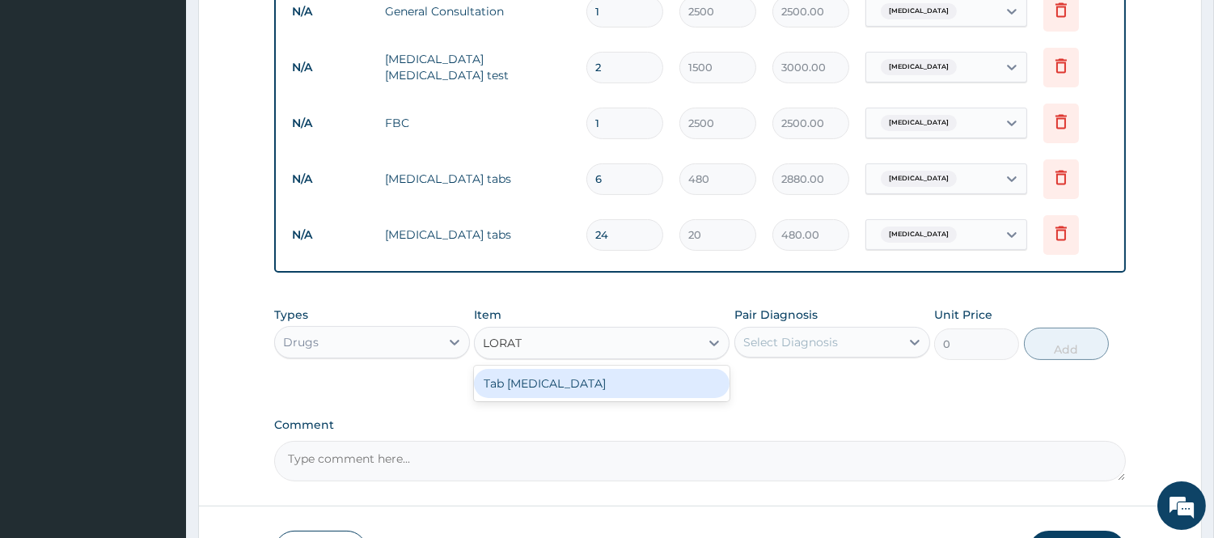
click at [556, 376] on div "Tab Loratadine" at bounding box center [602, 383] width 256 height 29
type input "45"
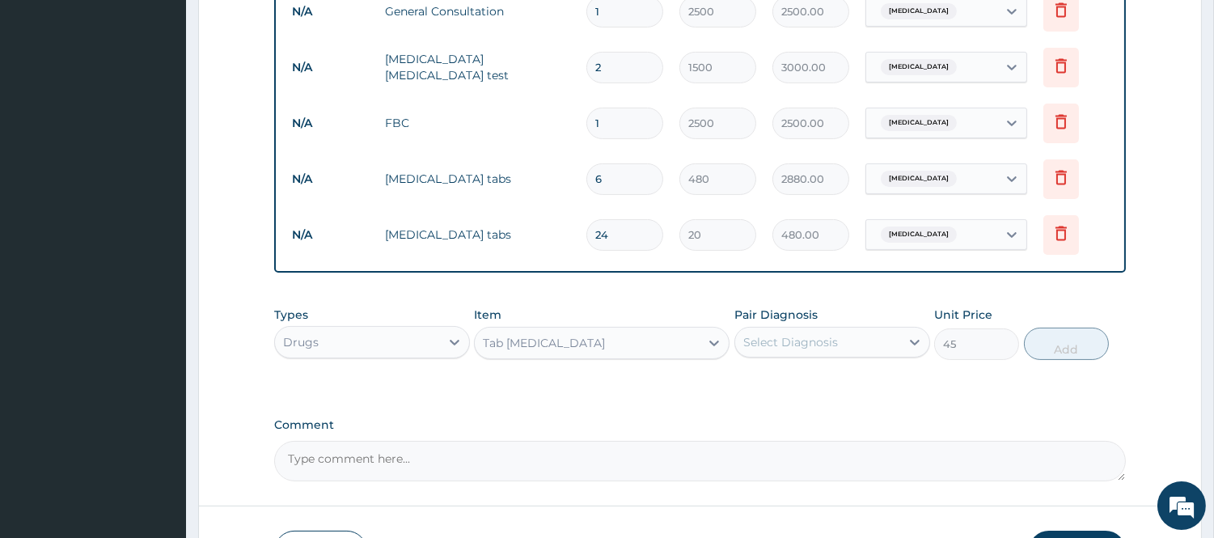
click at [807, 345] on div "Select Diagnosis" at bounding box center [791, 342] width 95 height 16
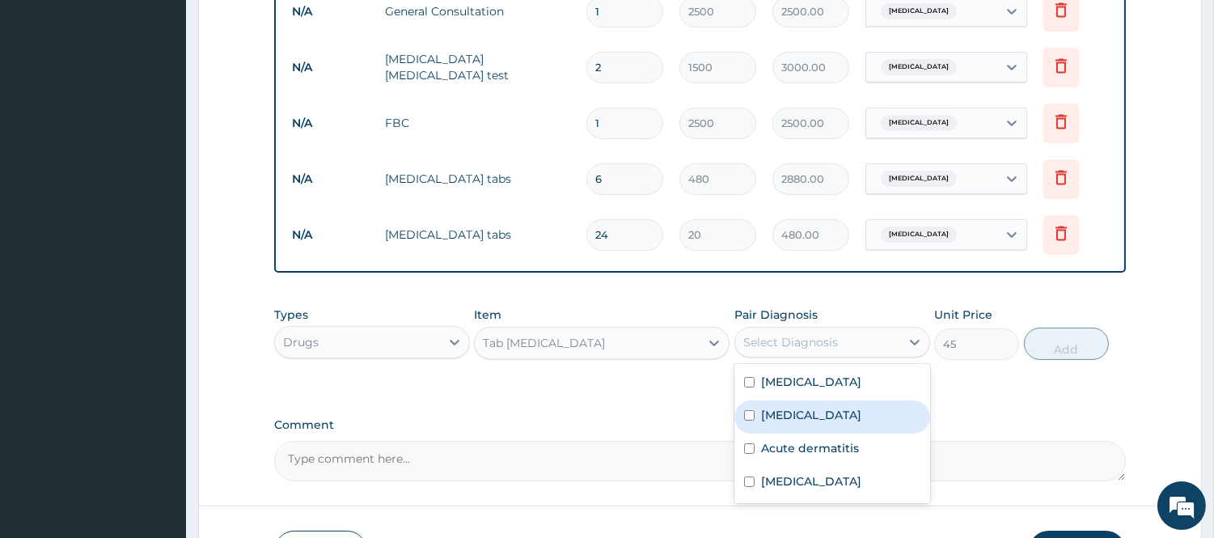
click at [805, 416] on label "Upper respiratory infection" at bounding box center [811, 415] width 100 height 16
checkbox input "true"
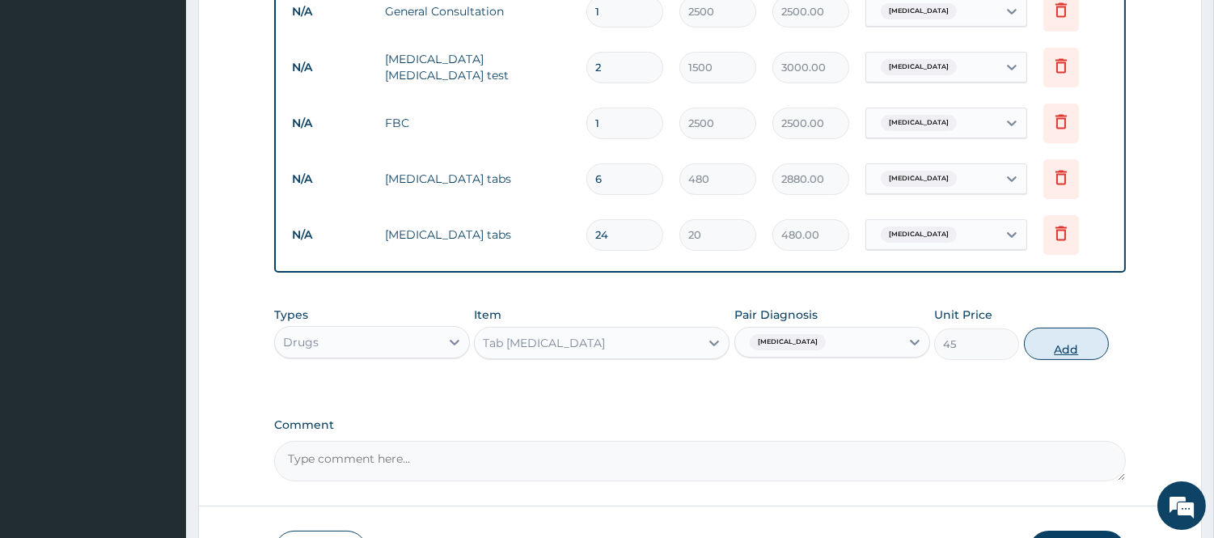
click at [1036, 343] on button "Add" at bounding box center [1066, 344] width 85 height 32
type input "0"
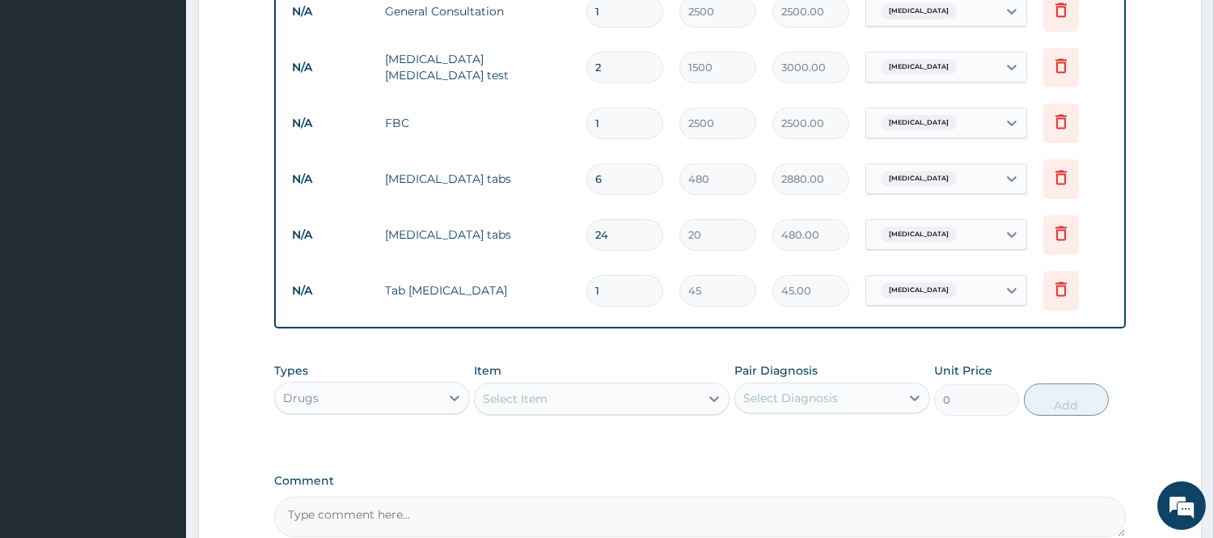
type input "10"
type input "450.00"
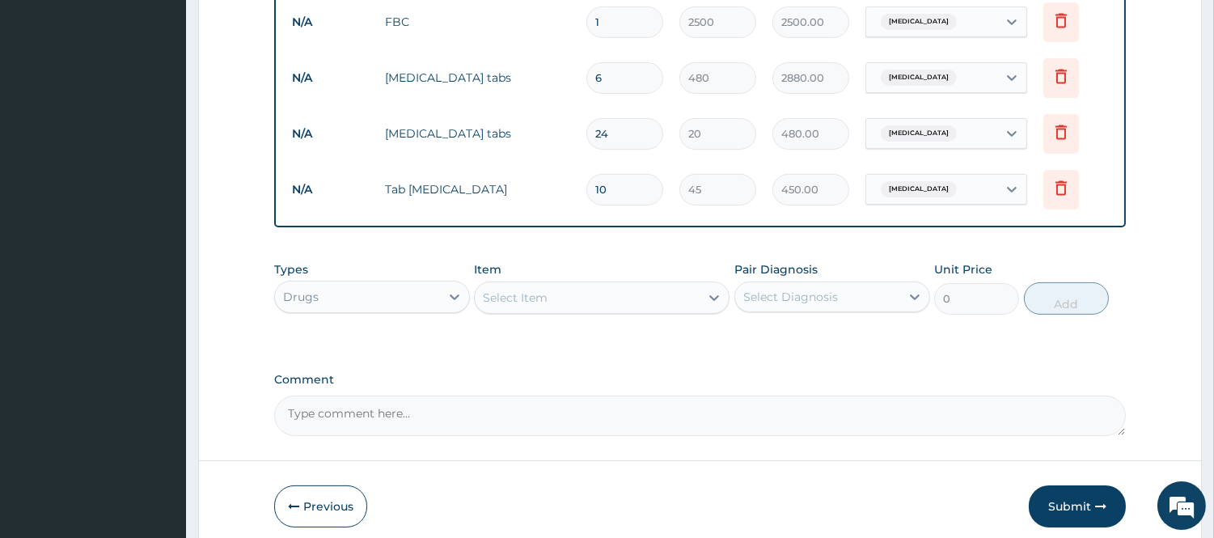
scroll to position [831, 0]
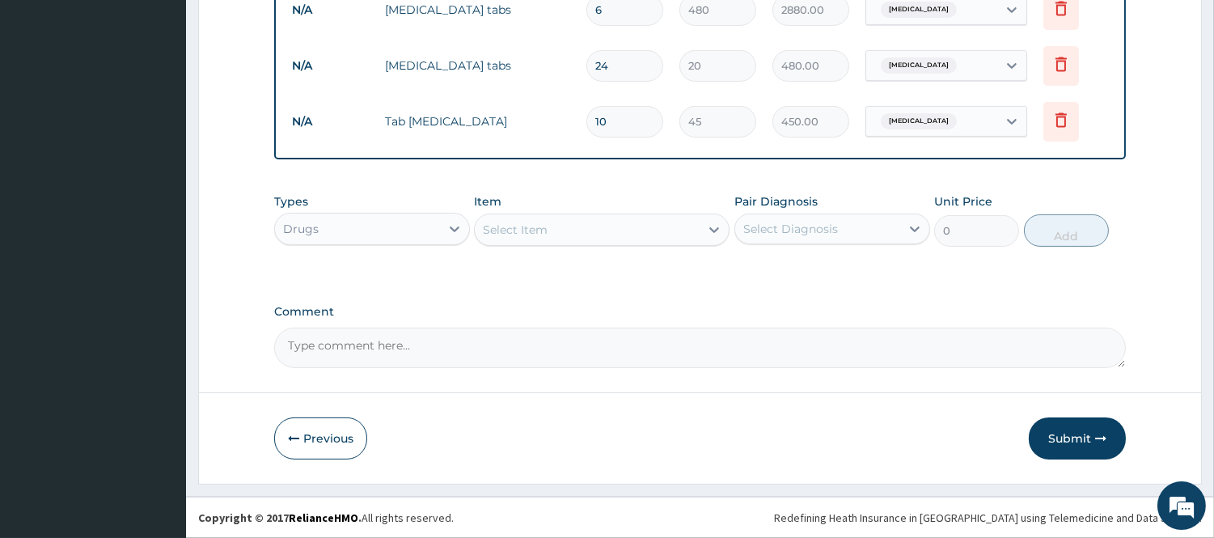
type input "10"
click at [500, 237] on div "Select Item" at bounding box center [515, 230] width 65 height 16
type input "PRED"
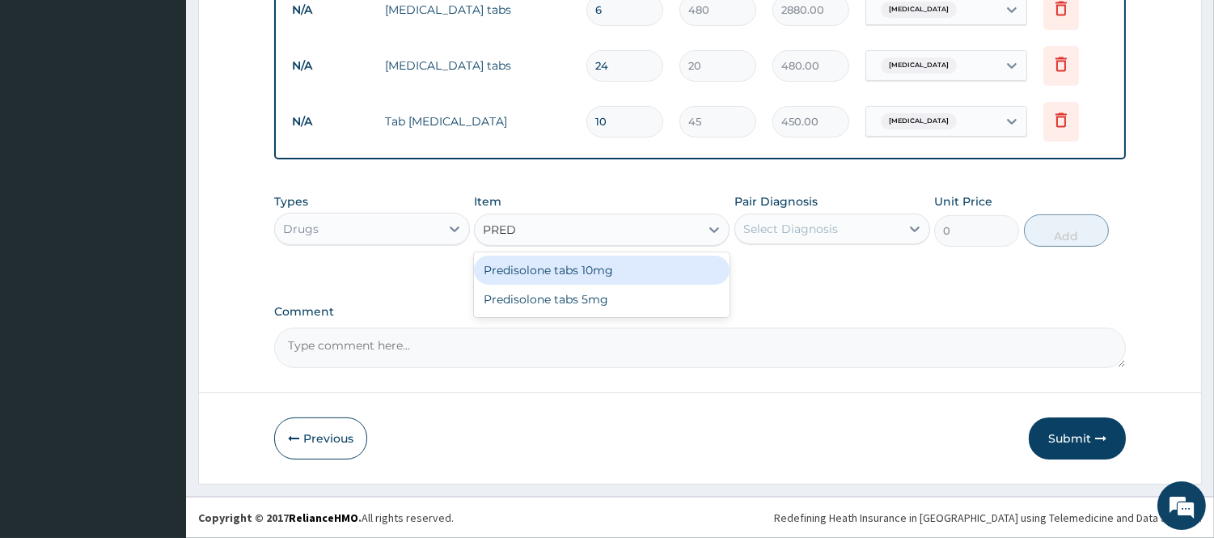
click at [530, 279] on div "Predisolone tabs 10mg" at bounding box center [602, 270] width 256 height 29
type input "60"
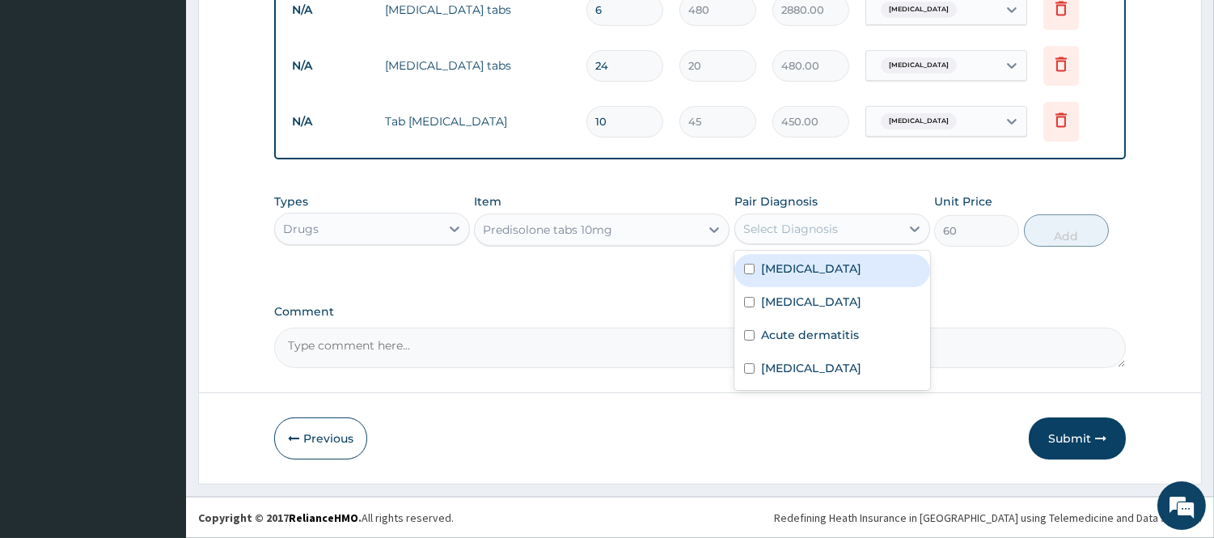
drag, startPoint x: 810, startPoint y: 220, endPoint x: 812, endPoint y: 252, distance: 32.4
click at [812, 221] on div "Select Diagnosis" at bounding box center [791, 229] width 95 height 16
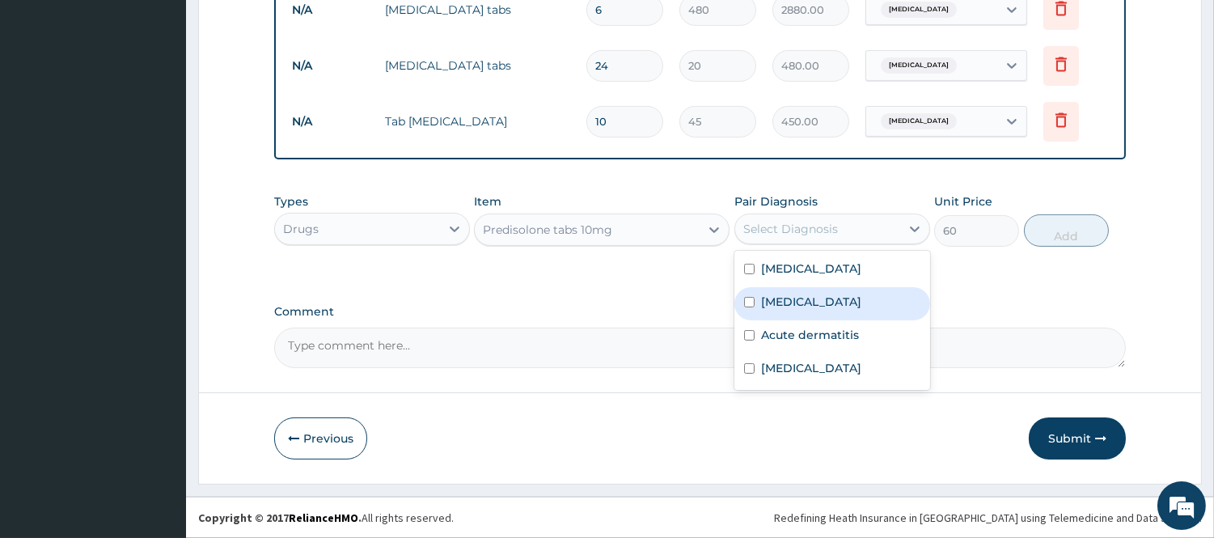
click at [814, 295] on label "Upper respiratory infection" at bounding box center [811, 302] width 100 height 16
checkbox input "true"
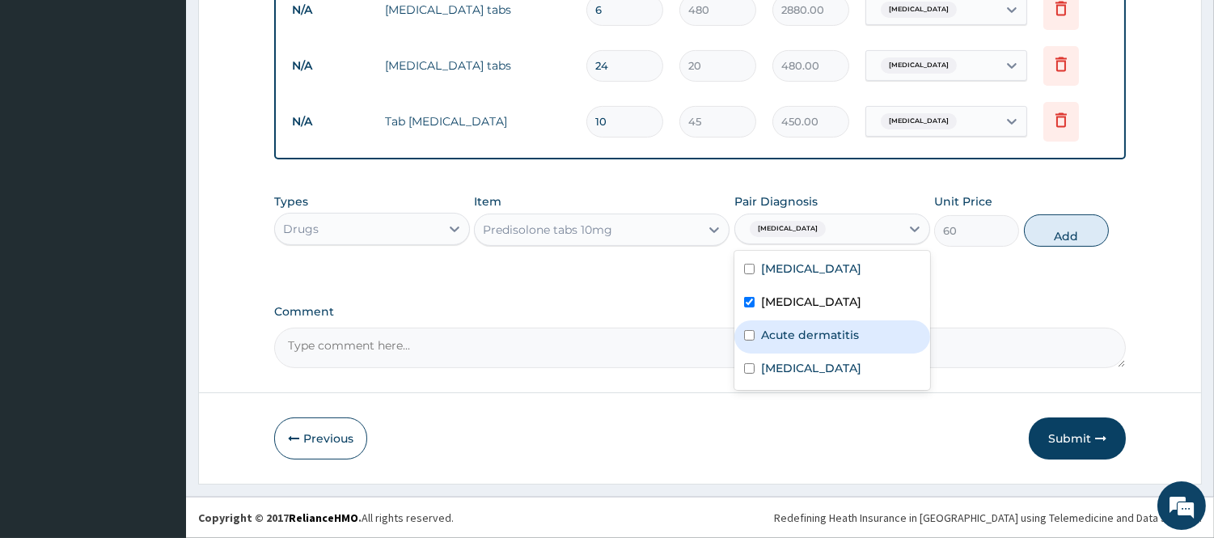
click at [773, 334] on label "Acute dermatitis" at bounding box center [810, 335] width 98 height 16
checkbox input "true"
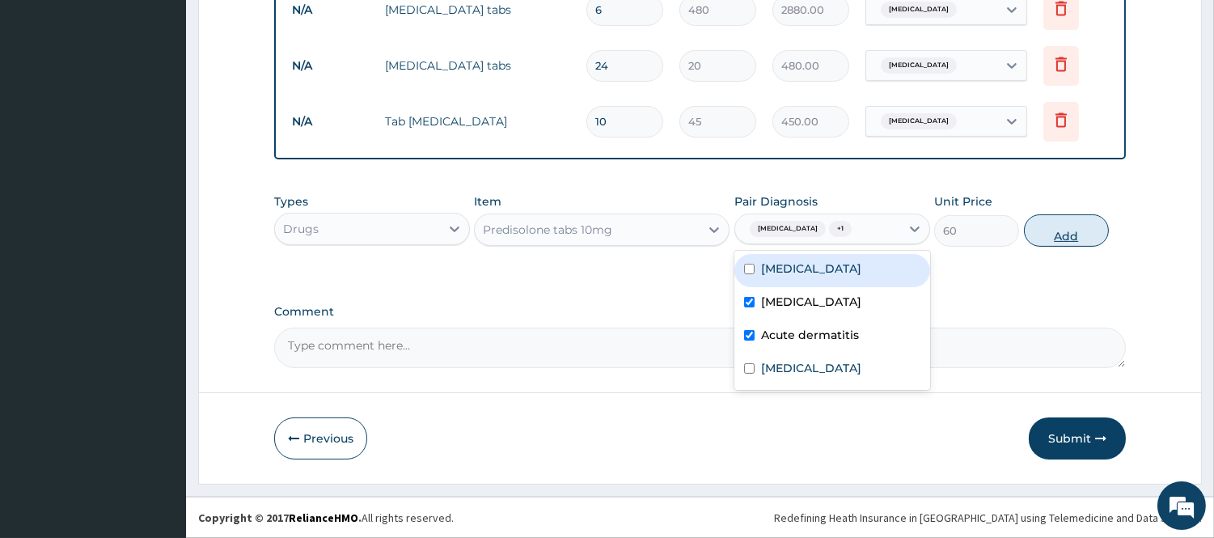
click at [1060, 218] on button "Add" at bounding box center [1066, 230] width 85 height 32
type input "0"
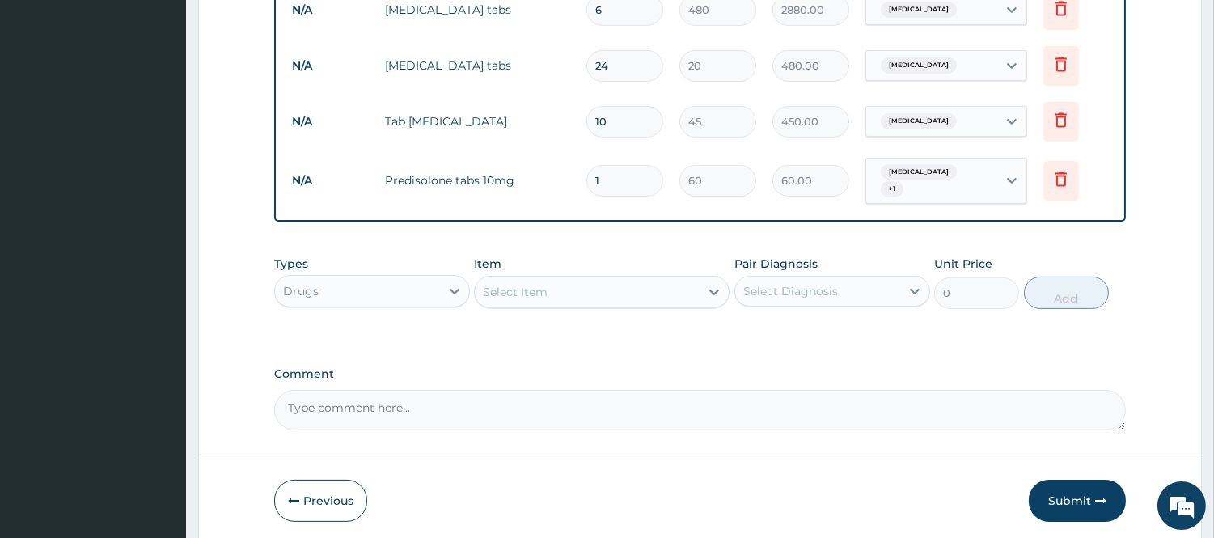
drag, startPoint x: 607, startPoint y: 179, endPoint x: 578, endPoint y: 194, distance: 32.9
click at [578, 194] on tr "N/A Predisolone tabs 10mg 1 60 60.00 Upper respiratory infection + 1 Delete" at bounding box center [700, 181] width 833 height 63
type input "7"
type input "420.00"
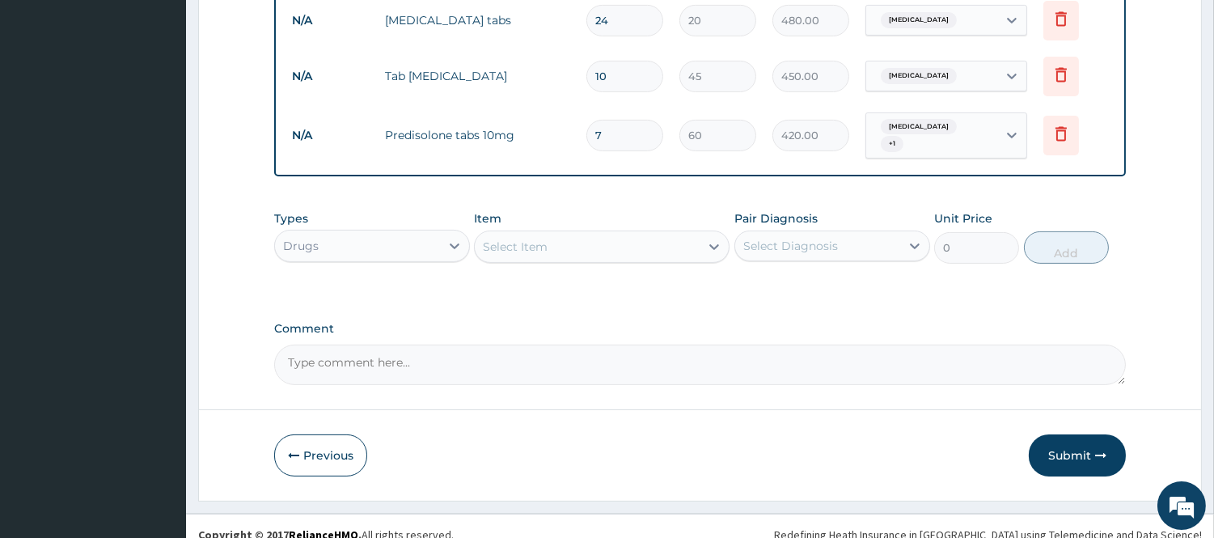
scroll to position [894, 0]
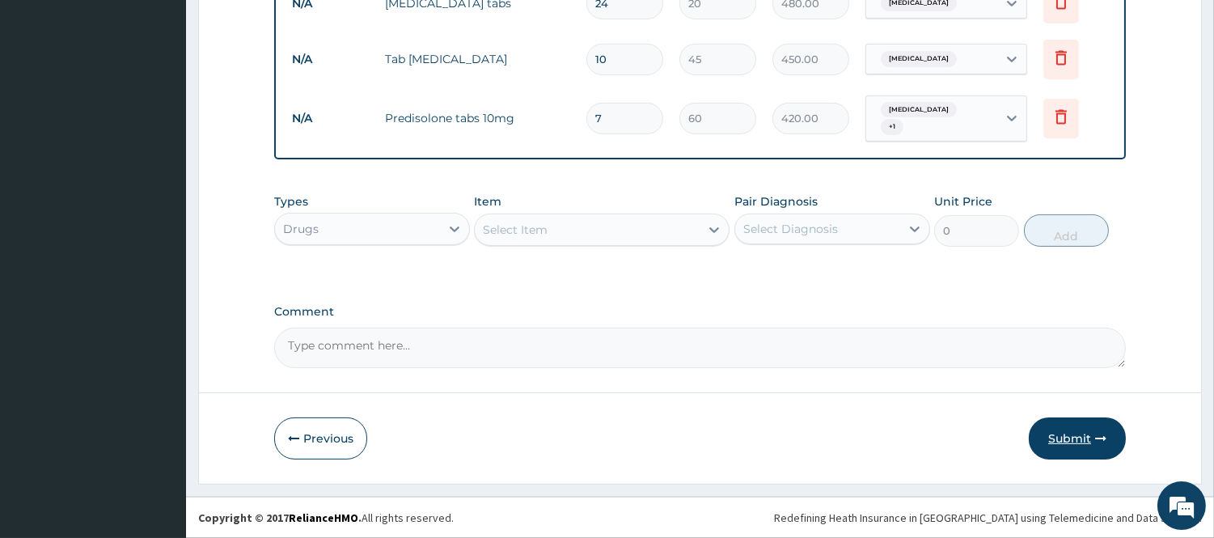
type input "7"
click at [1062, 430] on button "Submit" at bounding box center [1077, 438] width 97 height 42
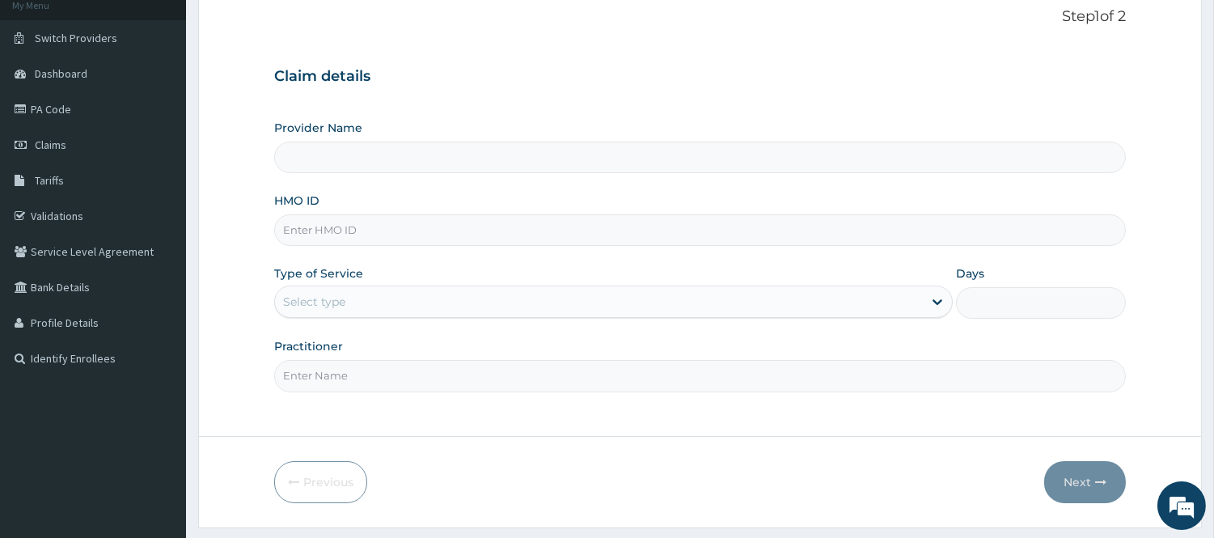
scroll to position [146, 0]
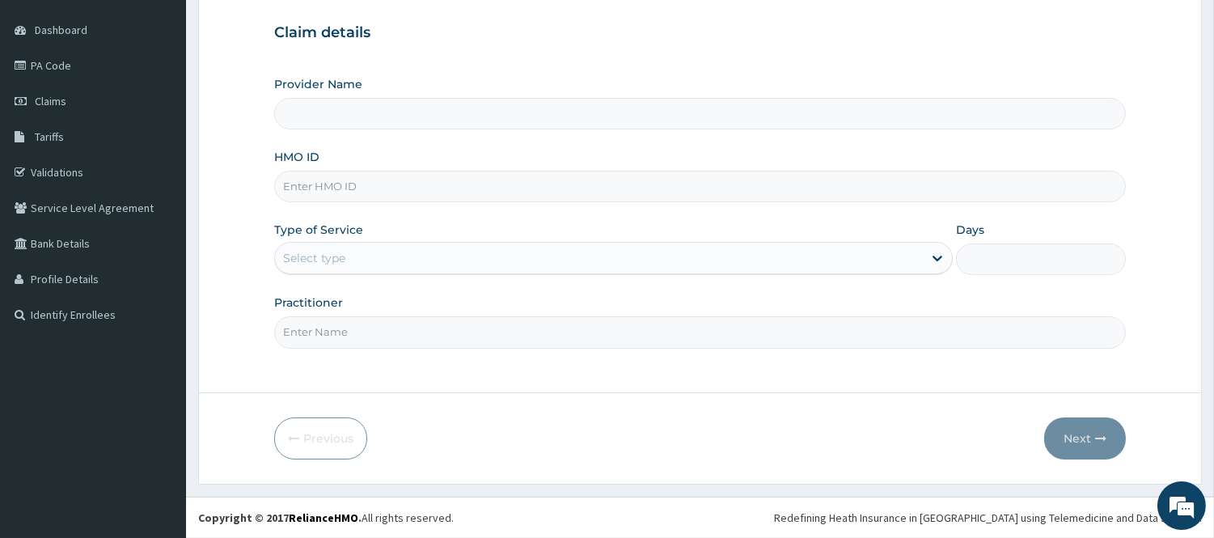
type input "[GEOGRAPHIC_DATA]"
click at [337, 184] on input "HMO ID" at bounding box center [700, 187] width 852 height 32
click at [345, 184] on input "PRV/10" at bounding box center [700, 187] width 852 height 32
type input "prv/10005/B"
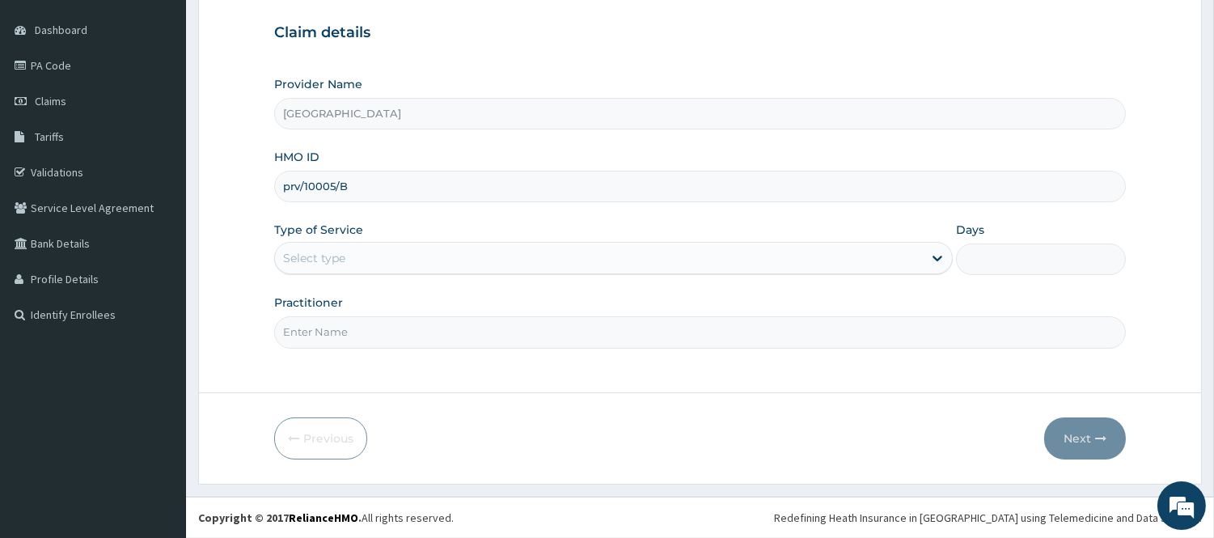
click at [382, 222] on div "Type of Service Select type" at bounding box center [613, 248] width 679 height 53
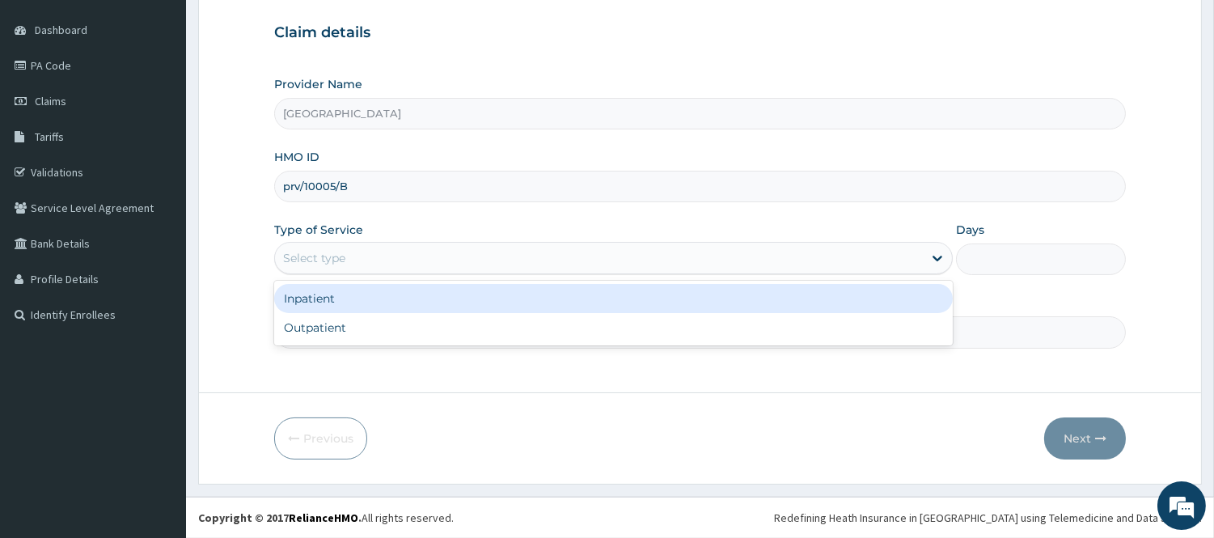
click at [377, 256] on div "Select type" at bounding box center [599, 258] width 648 height 26
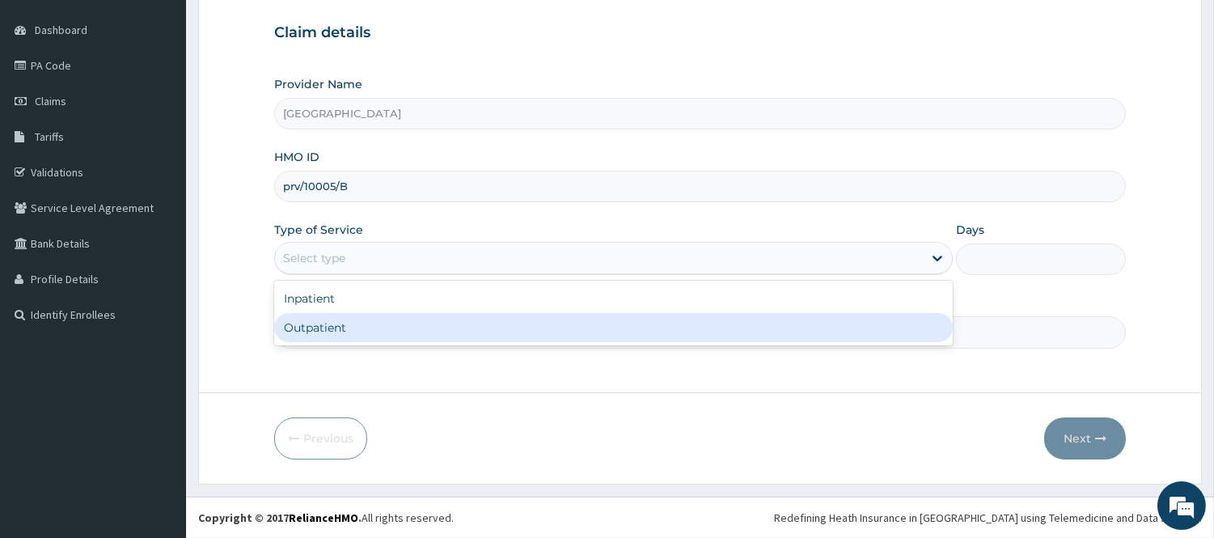
click at [377, 327] on div "Outpatient" at bounding box center [613, 327] width 679 height 29
type input "1"
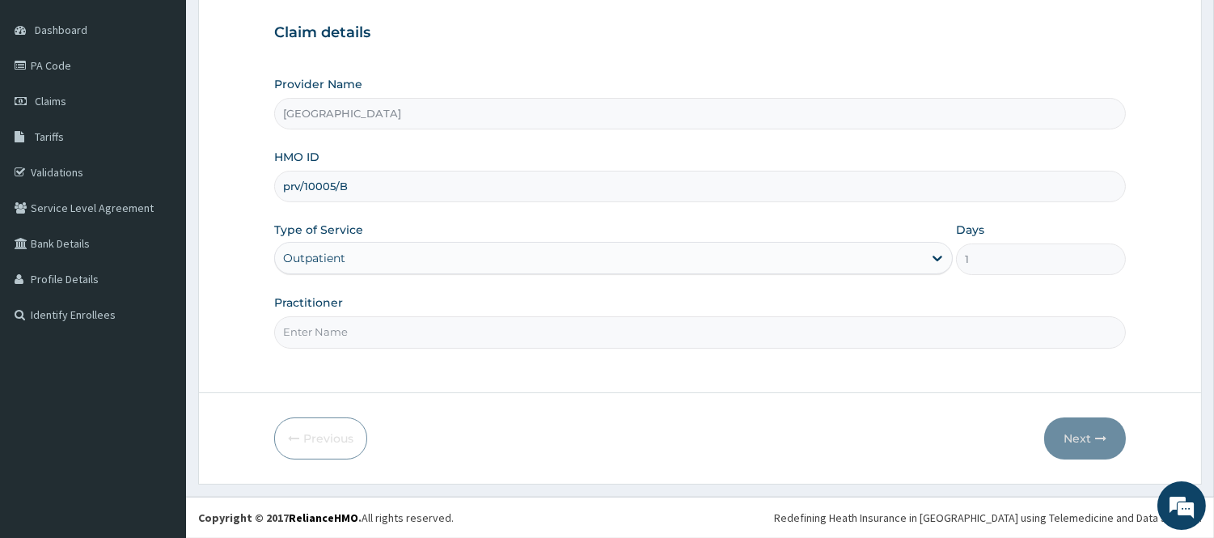
click at [374, 328] on input "Practitioner" at bounding box center [700, 332] width 852 height 32
type input "DR. OGUOGHO"
click at [1091, 434] on button "Next" at bounding box center [1086, 438] width 82 height 42
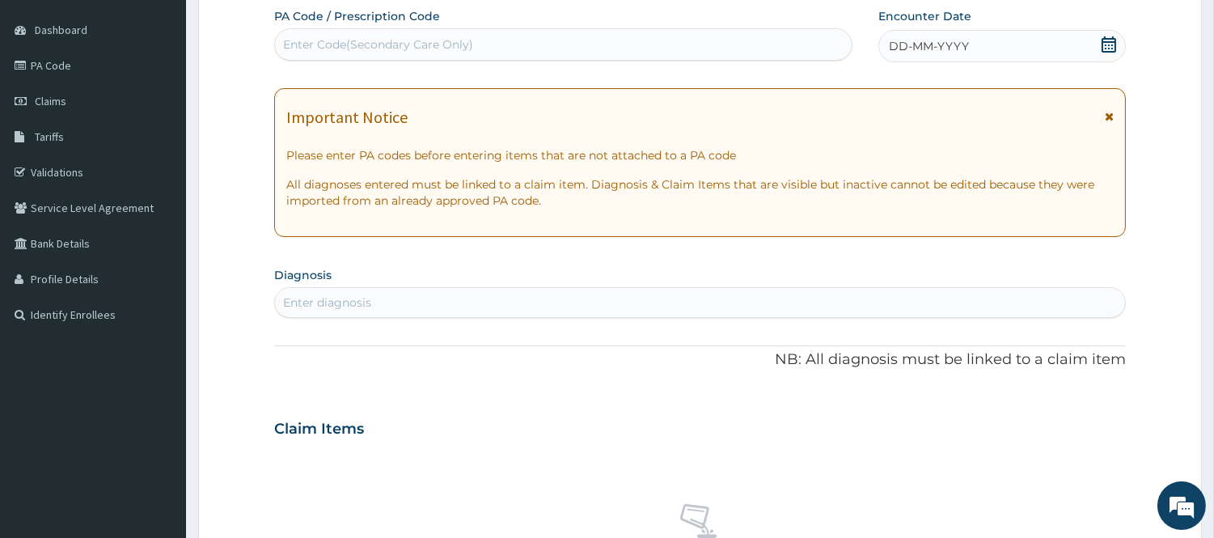
click at [1106, 46] on icon at bounding box center [1109, 44] width 16 height 16
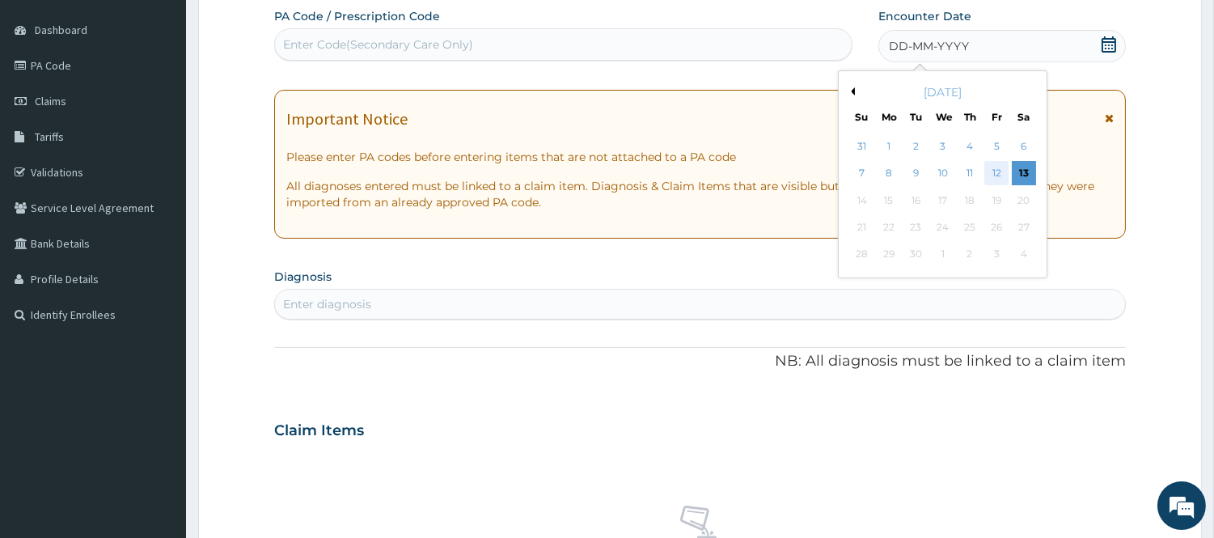
click at [989, 164] on div "12" at bounding box center [997, 174] width 24 height 24
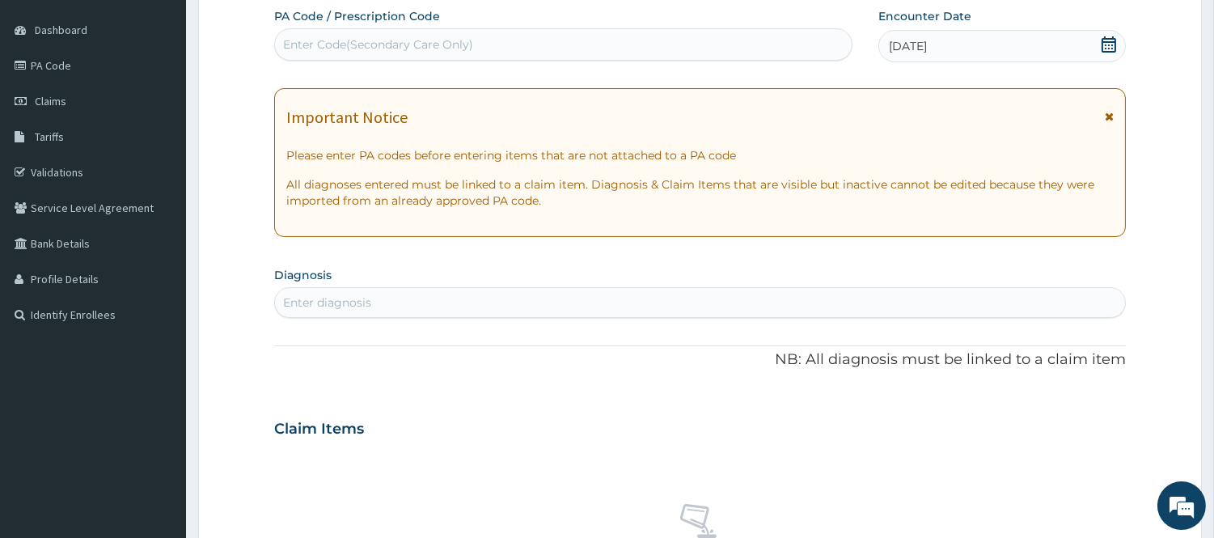
click at [340, 295] on div "Enter diagnosis" at bounding box center [327, 303] width 88 height 16
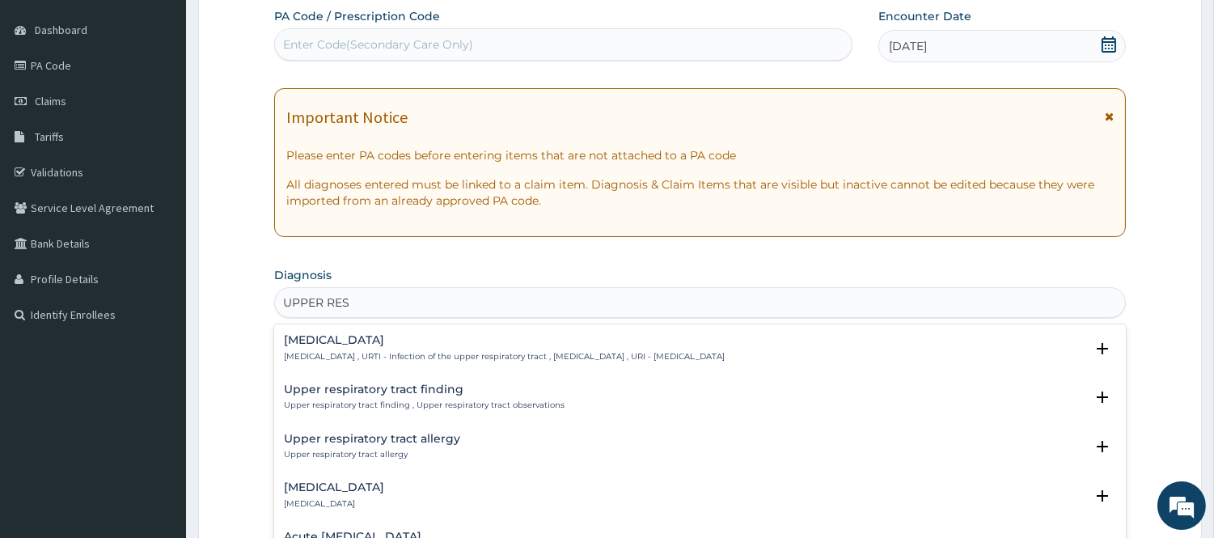
type input "UPPER RESP"
click at [394, 346] on div "Upper respiratory infection Upper respiratory infection , URTI - Infection of t…" at bounding box center [504, 348] width 441 height 28
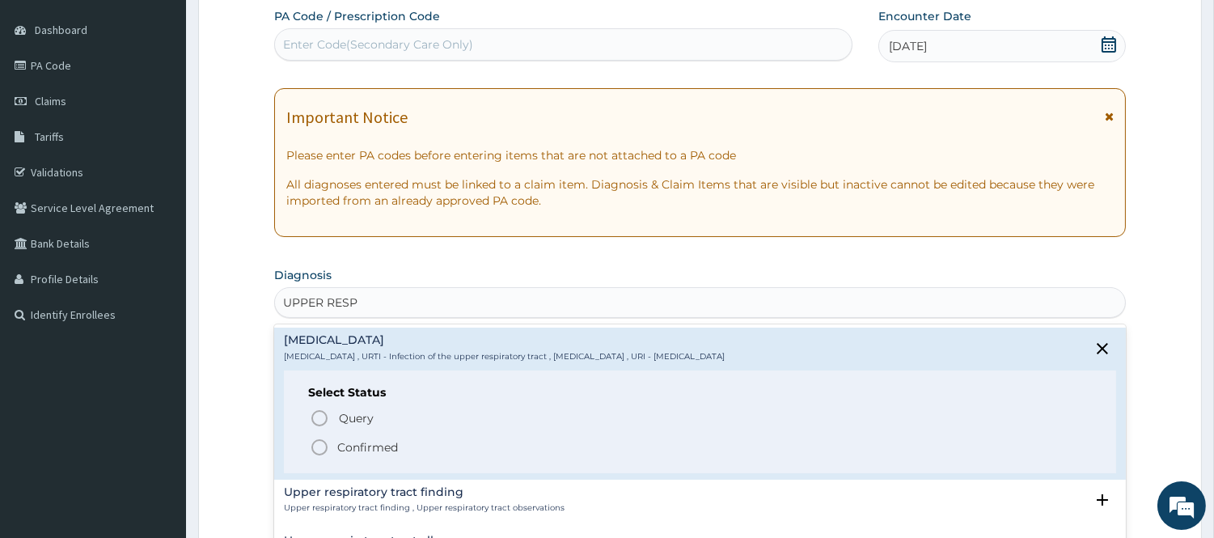
click at [329, 450] on span "Confirmed" at bounding box center [701, 447] width 782 height 19
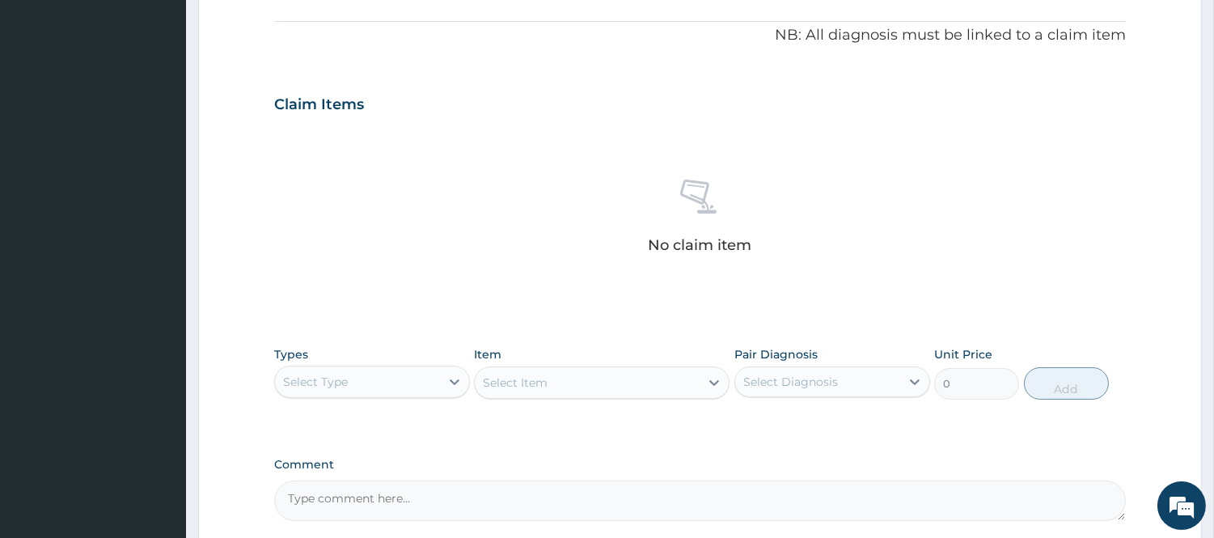
scroll to position [595, 0]
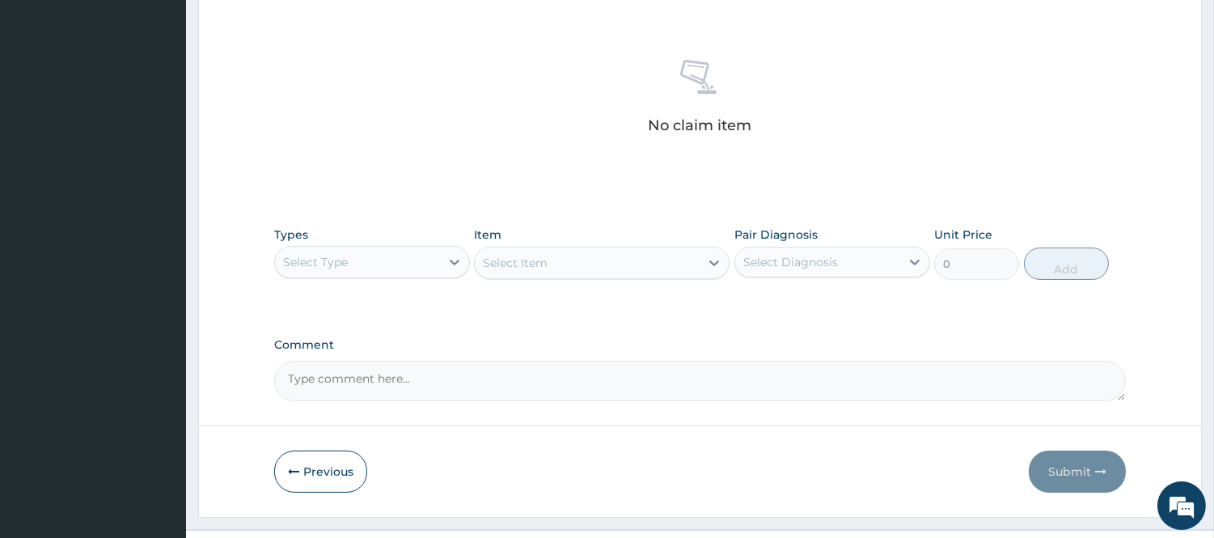
click at [390, 261] on div "Select Type" at bounding box center [357, 262] width 165 height 26
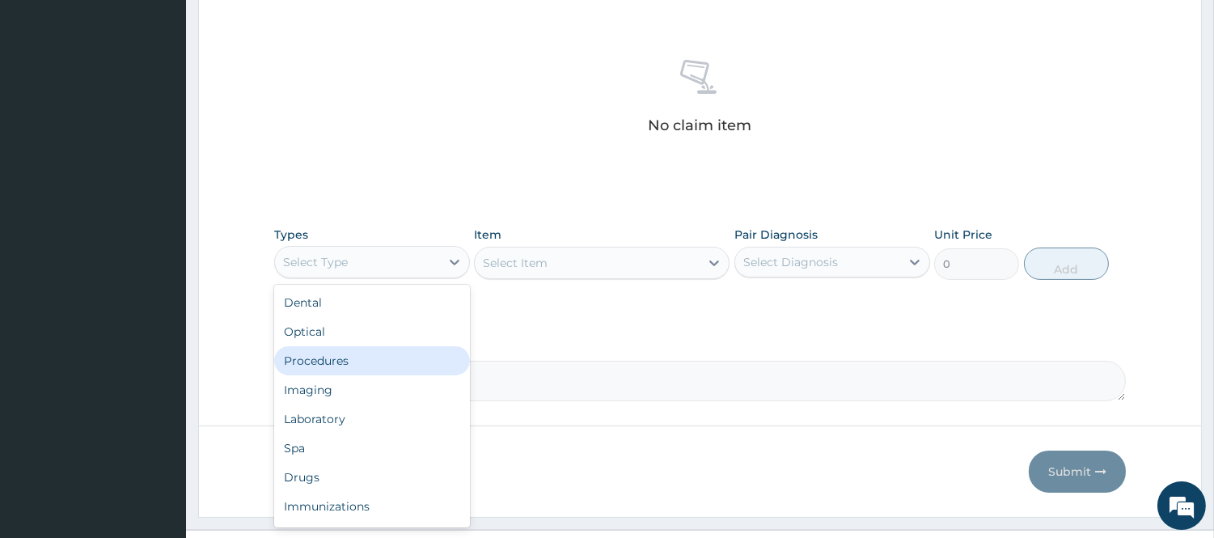
click at [387, 370] on div "Procedures" at bounding box center [372, 360] width 196 height 29
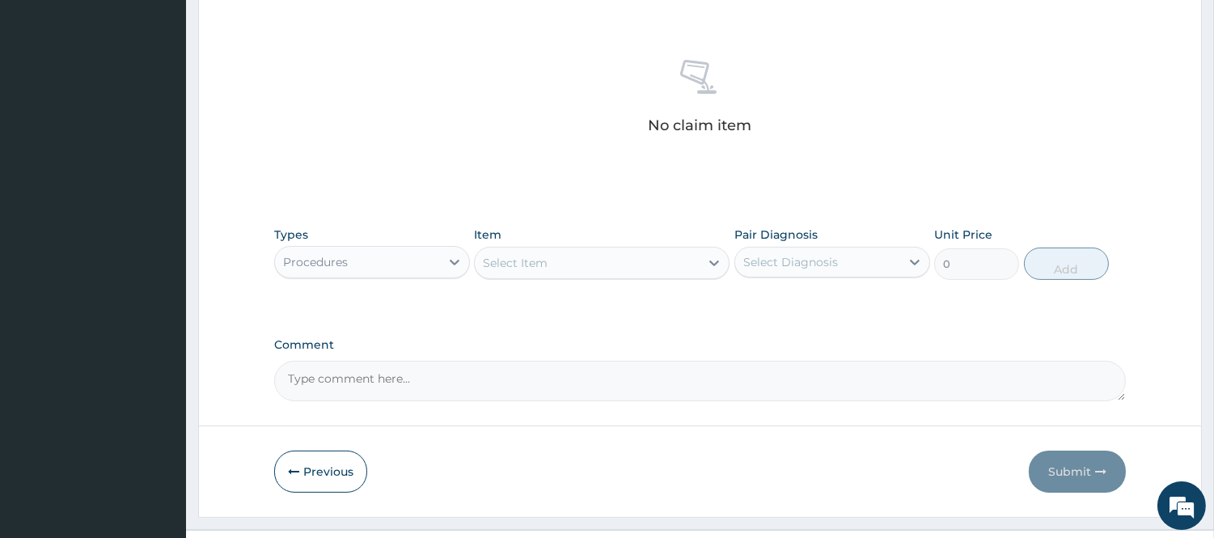
click at [587, 264] on div "Select Item" at bounding box center [587, 263] width 225 height 26
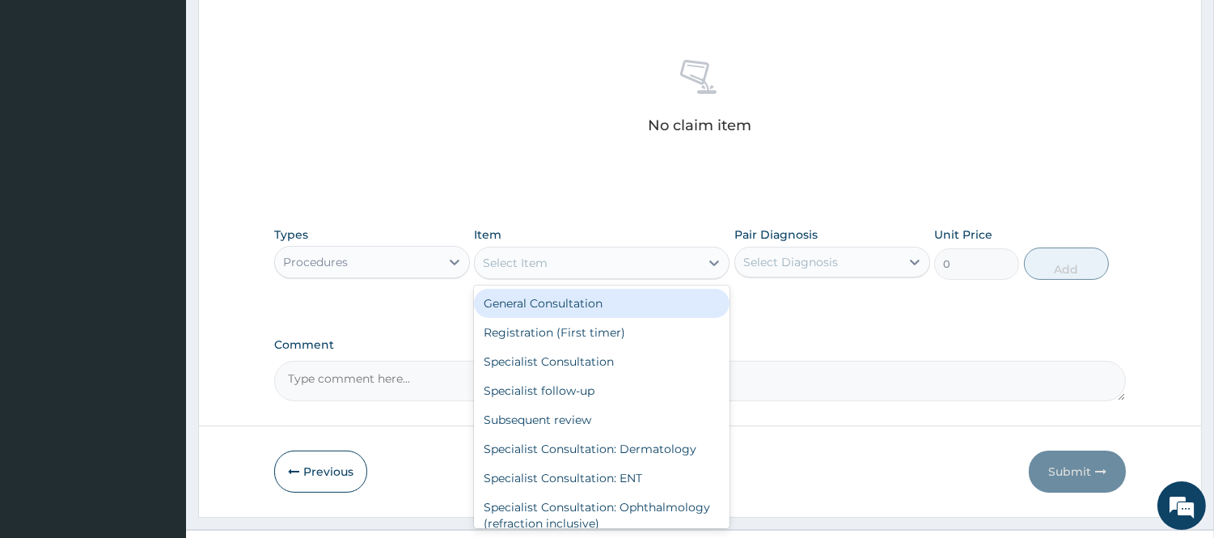
click at [578, 297] on div "General Consultation" at bounding box center [602, 303] width 256 height 29
type input "2500"
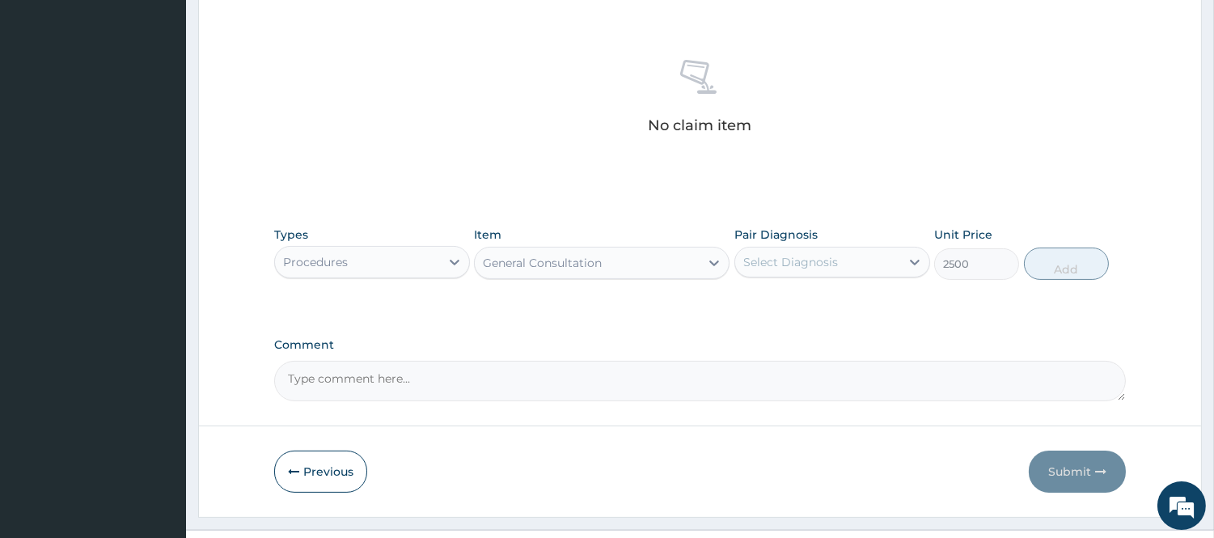
drag, startPoint x: 757, startPoint y: 261, endPoint x: 757, endPoint y: 275, distance: 13.8
click at [757, 261] on div "Select Diagnosis" at bounding box center [791, 262] width 95 height 16
click at [763, 308] on label "Upper respiratory infection" at bounding box center [811, 302] width 100 height 16
checkbox input "true"
click at [1076, 261] on button "Add" at bounding box center [1066, 264] width 85 height 32
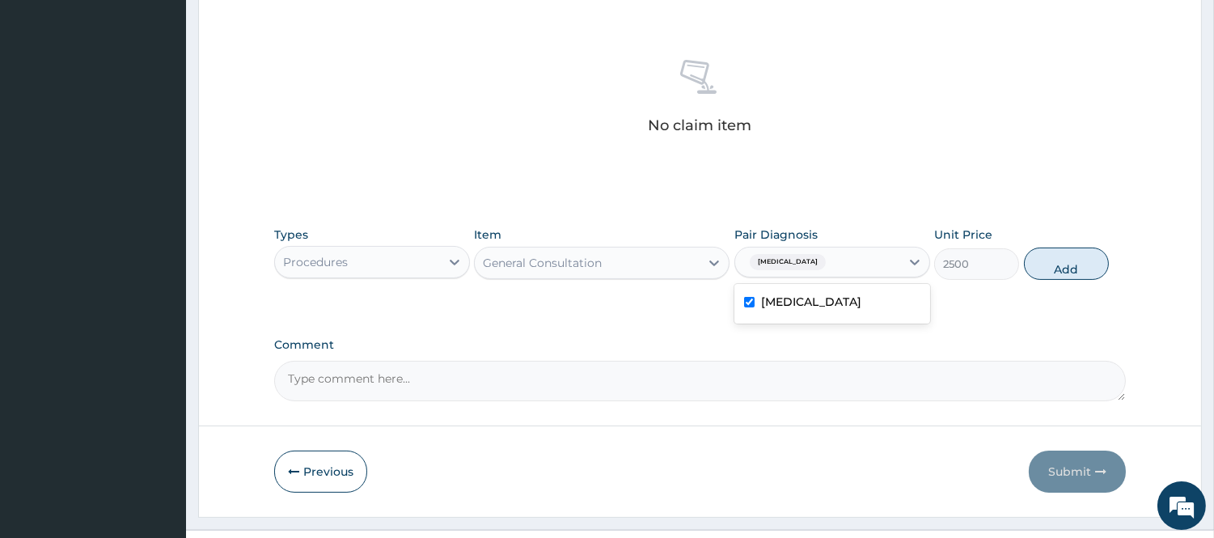
type input "0"
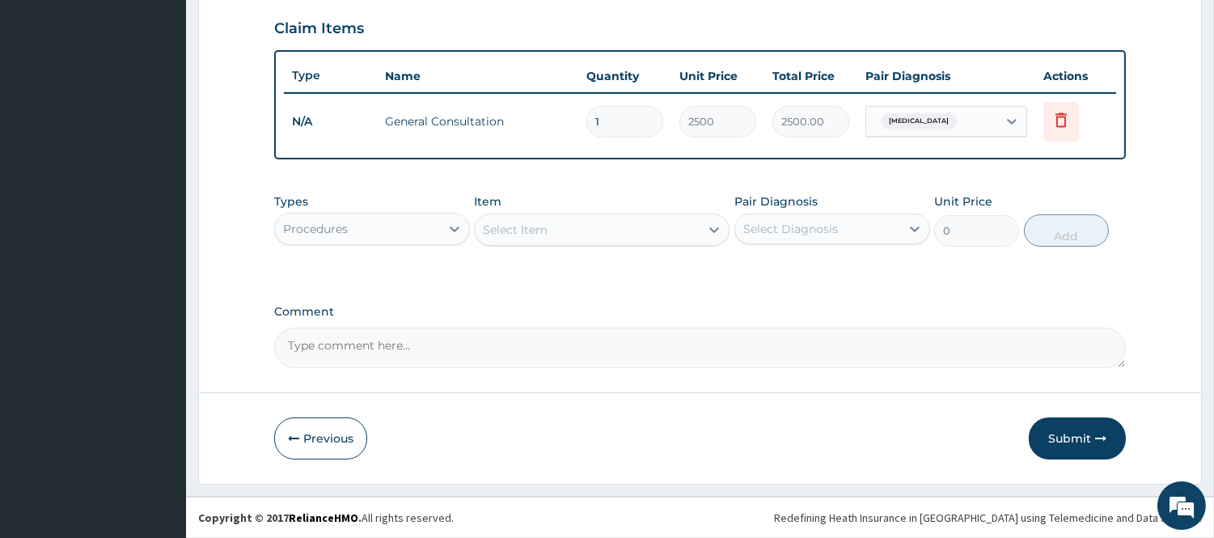
scroll to position [550, 0]
click at [405, 222] on div "Procedures" at bounding box center [357, 231] width 165 height 26
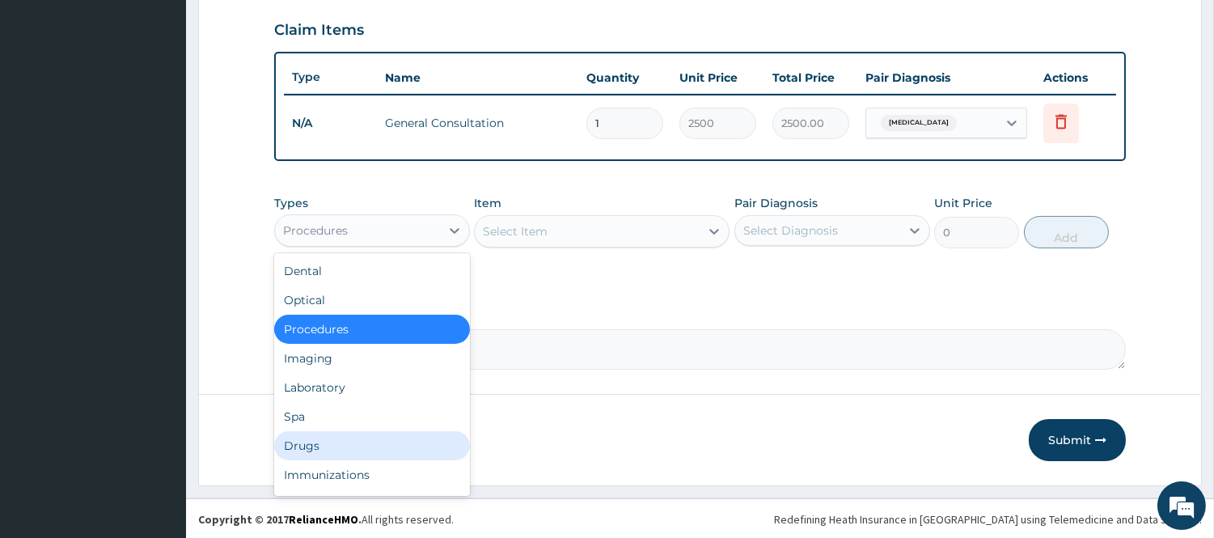
click at [364, 445] on div "Drugs" at bounding box center [372, 445] width 196 height 29
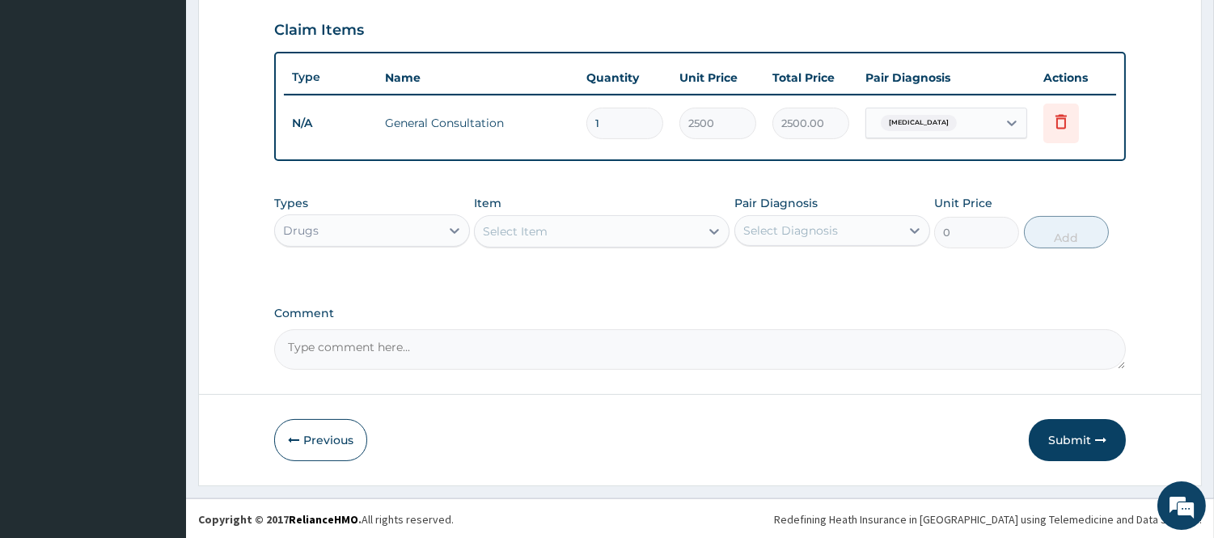
click at [578, 231] on div "Select Item" at bounding box center [587, 231] width 225 height 26
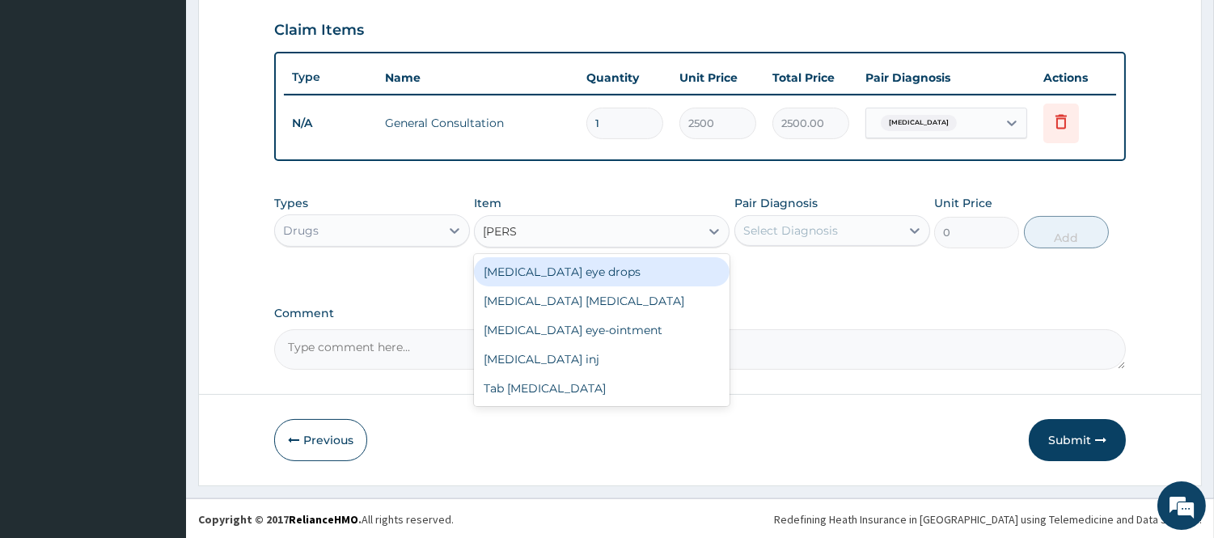
type input "LORAT"
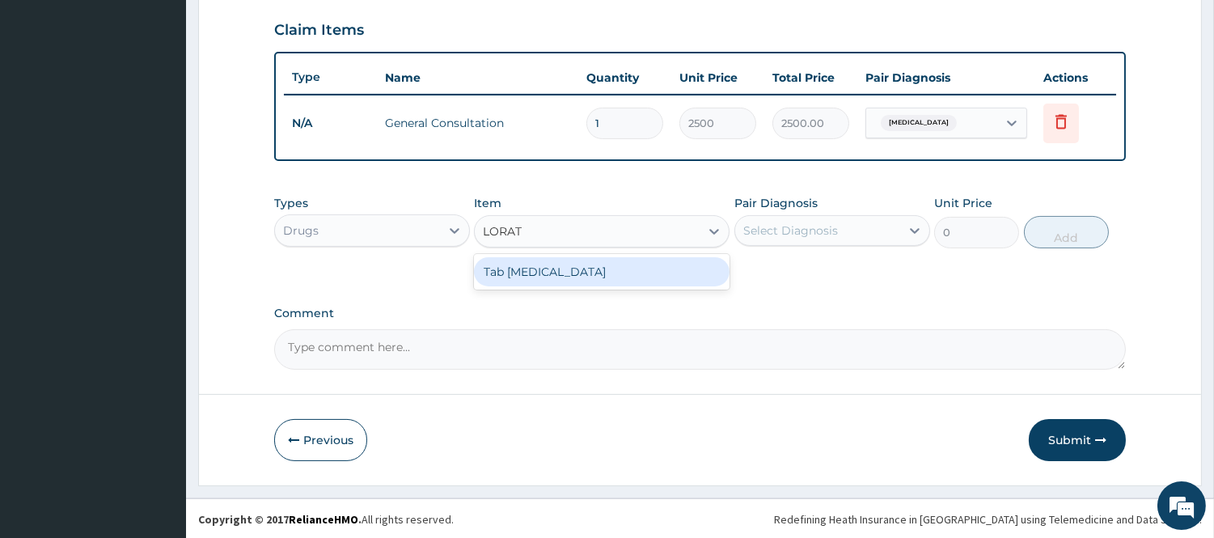
click at [585, 270] on div "Tab Loratadine" at bounding box center [602, 271] width 256 height 29
type input "45"
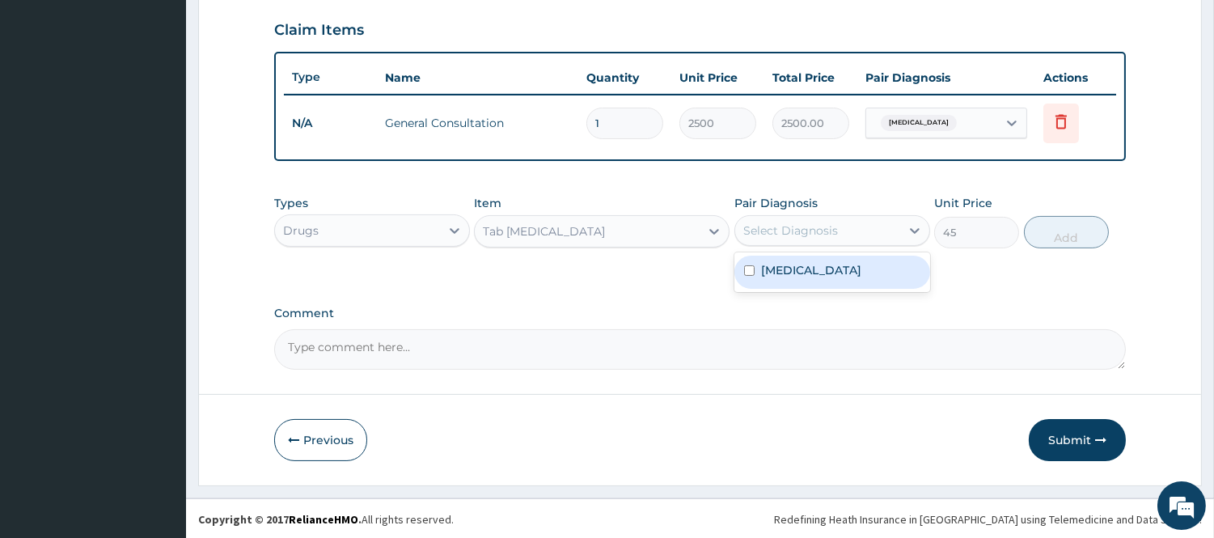
drag, startPoint x: 799, startPoint y: 220, endPoint x: 806, endPoint y: 263, distance: 43.4
click at [801, 223] on div "Select Diagnosis" at bounding box center [791, 231] width 95 height 16
click at [806, 275] on label "Upper respiratory infection" at bounding box center [811, 270] width 100 height 16
checkbox input "true"
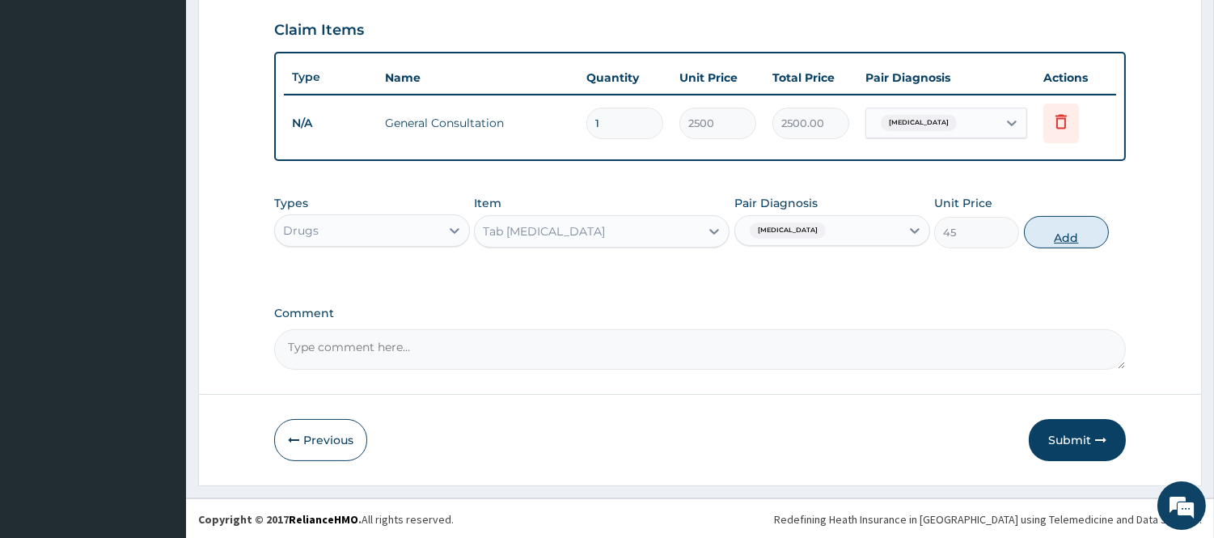
click at [1052, 223] on button "Add" at bounding box center [1066, 232] width 85 height 32
type input "0"
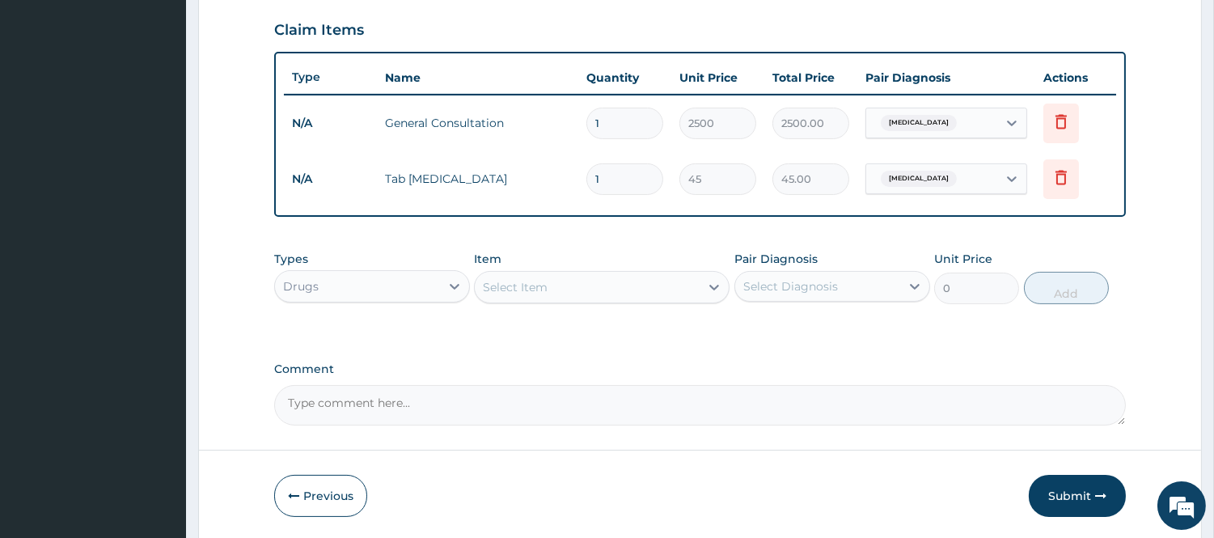
type input "10"
type input "450.00"
type input "10"
click at [1091, 492] on button "Submit" at bounding box center [1077, 496] width 97 height 42
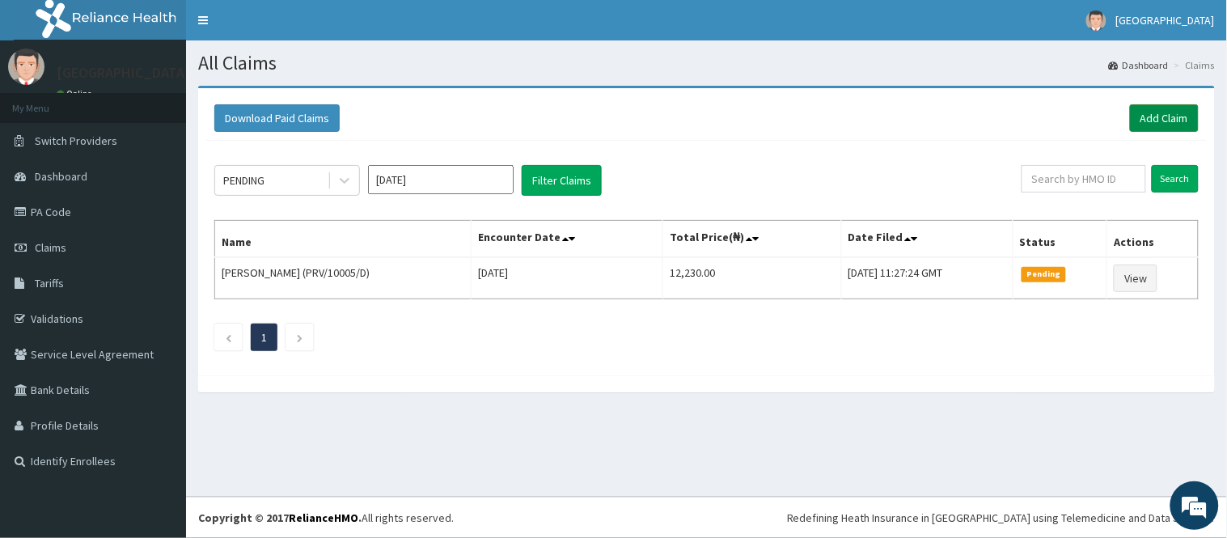
click at [1173, 112] on link "Add Claim" at bounding box center [1164, 118] width 69 height 28
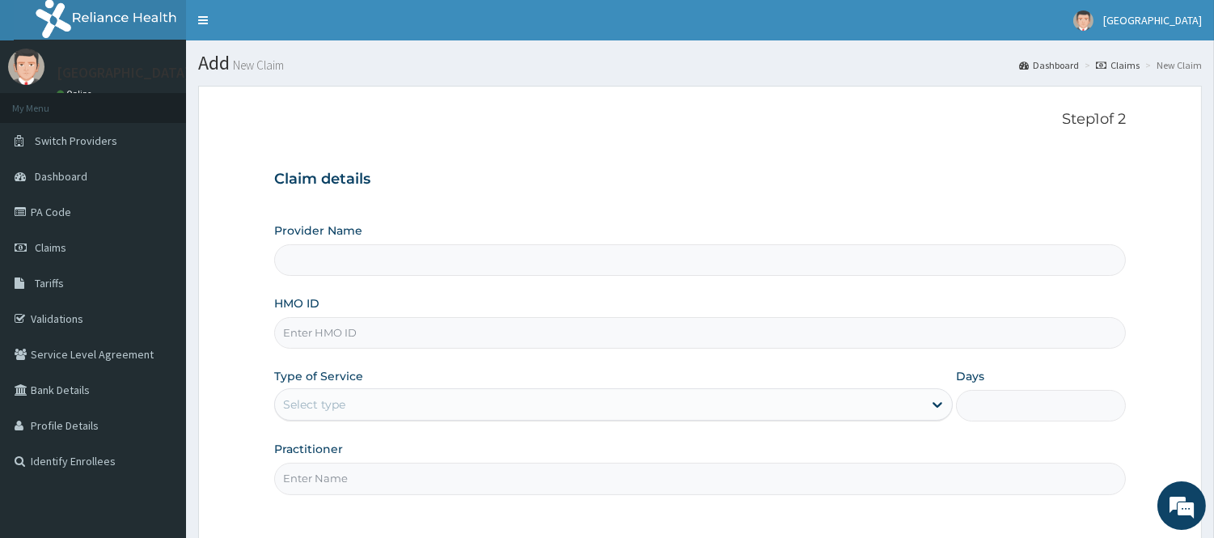
type input "[GEOGRAPHIC_DATA]"
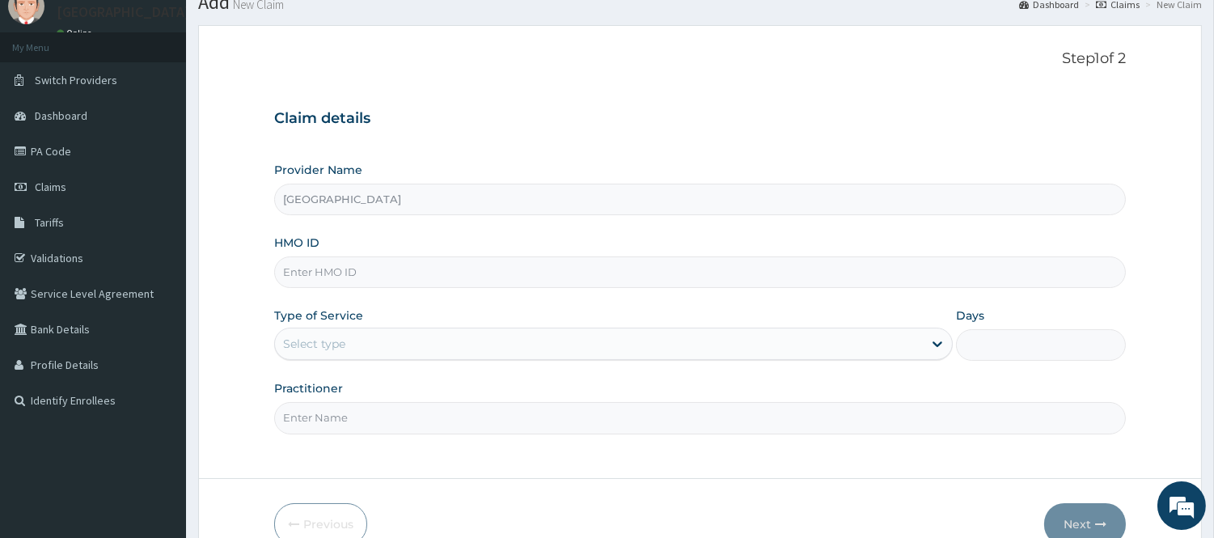
scroll to position [90, 0]
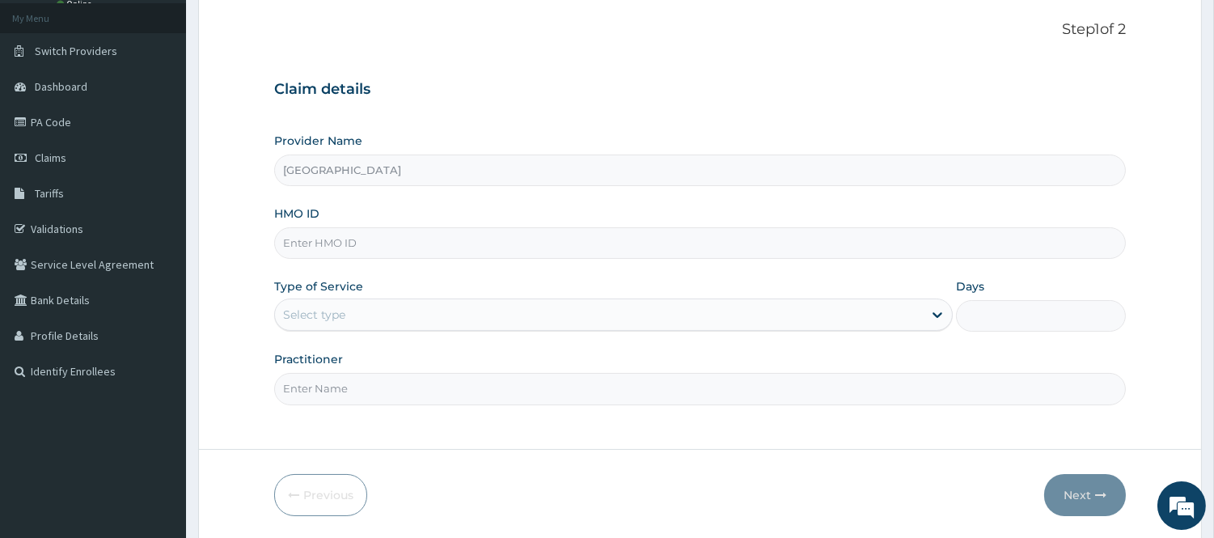
click at [390, 244] on input "HMO ID" at bounding box center [700, 243] width 852 height 32
type input "PRV/10005/C"
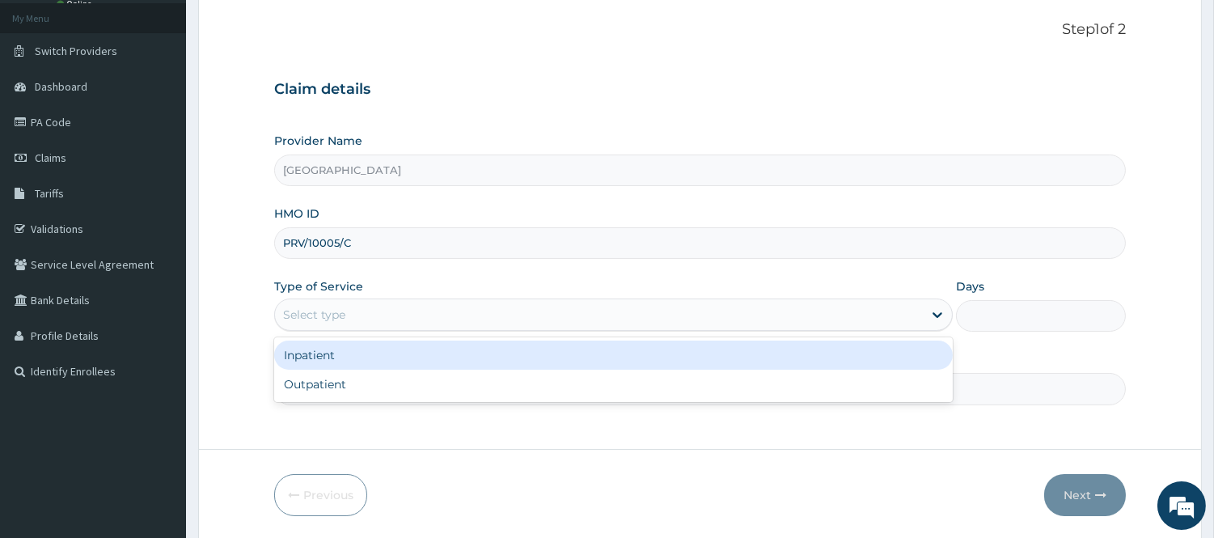
click at [365, 308] on div "Select type" at bounding box center [599, 315] width 648 height 26
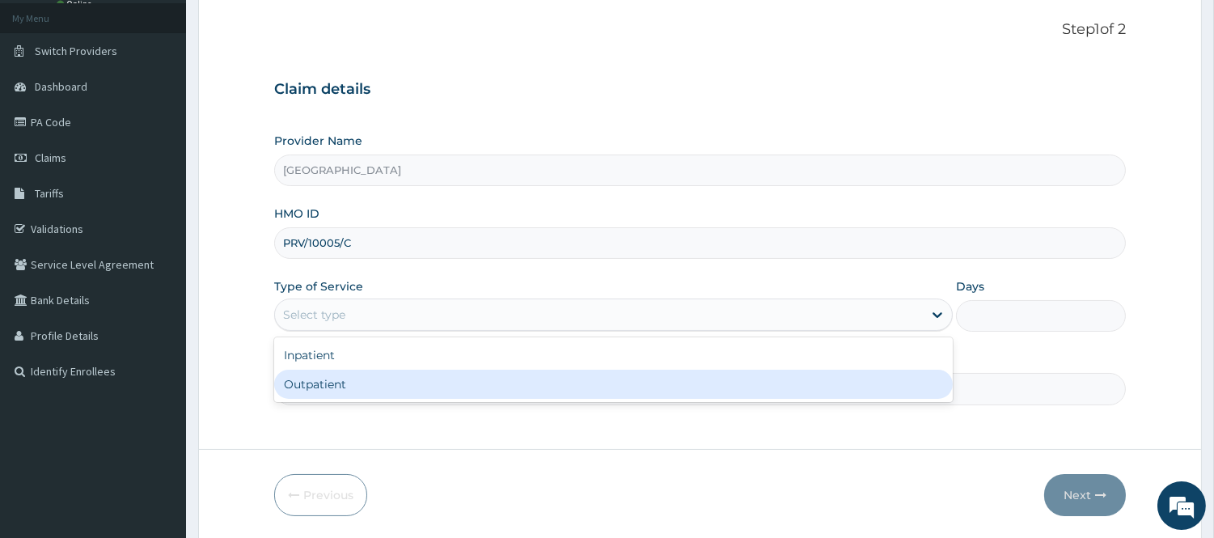
click at [361, 388] on div "Outpatient" at bounding box center [613, 384] width 679 height 29
type input "1"
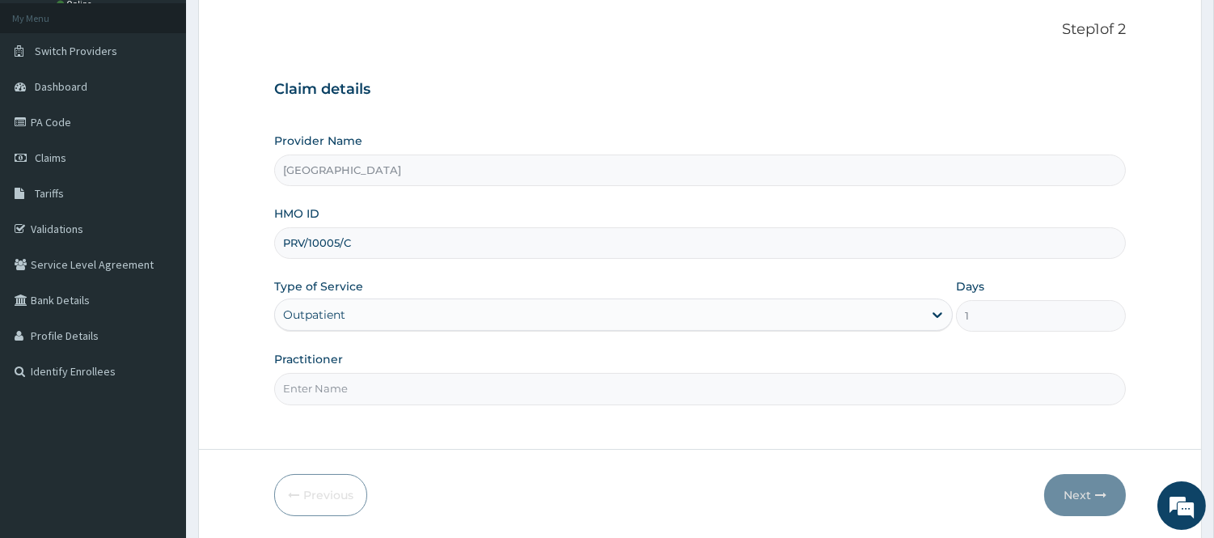
click at [377, 392] on input "Practitioner" at bounding box center [700, 389] width 852 height 32
type input "DR. OGUOGHO"
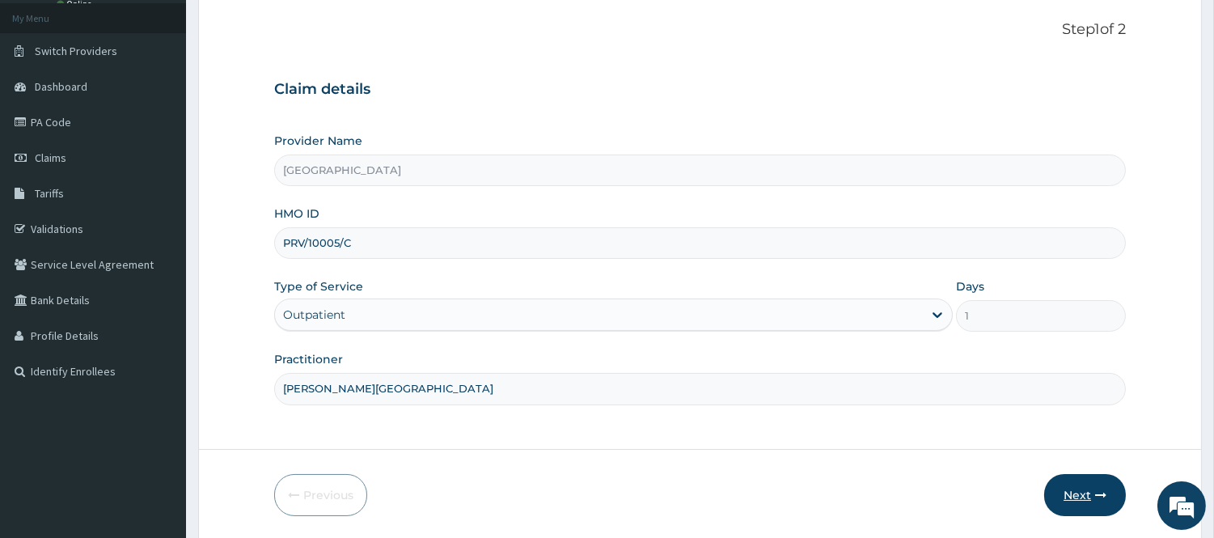
click at [1077, 498] on button "Next" at bounding box center [1086, 495] width 82 height 42
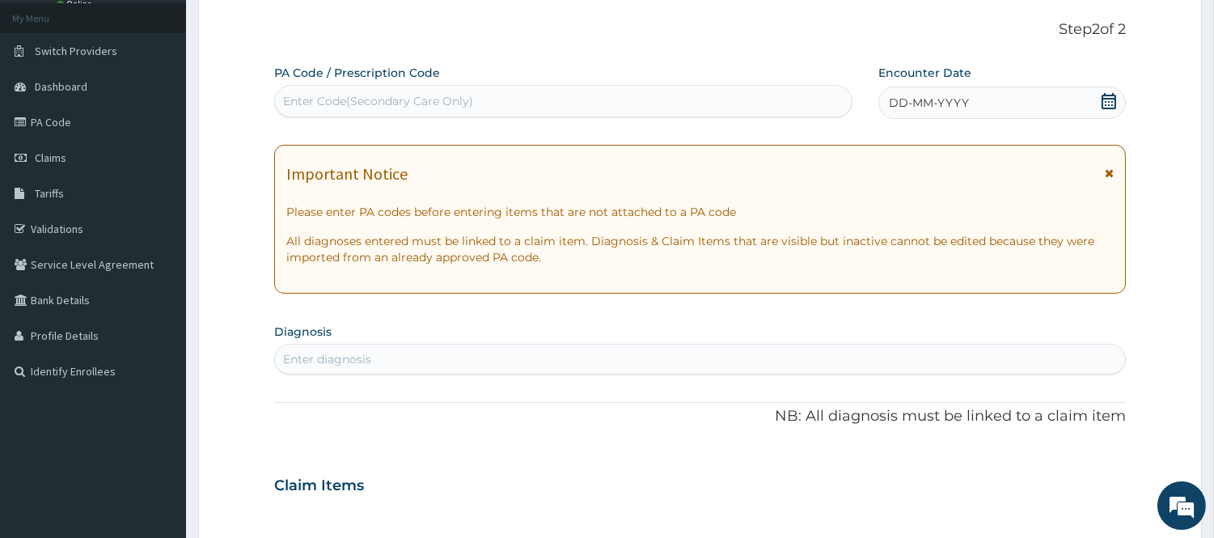
click at [1111, 99] on icon at bounding box center [1109, 101] width 15 height 16
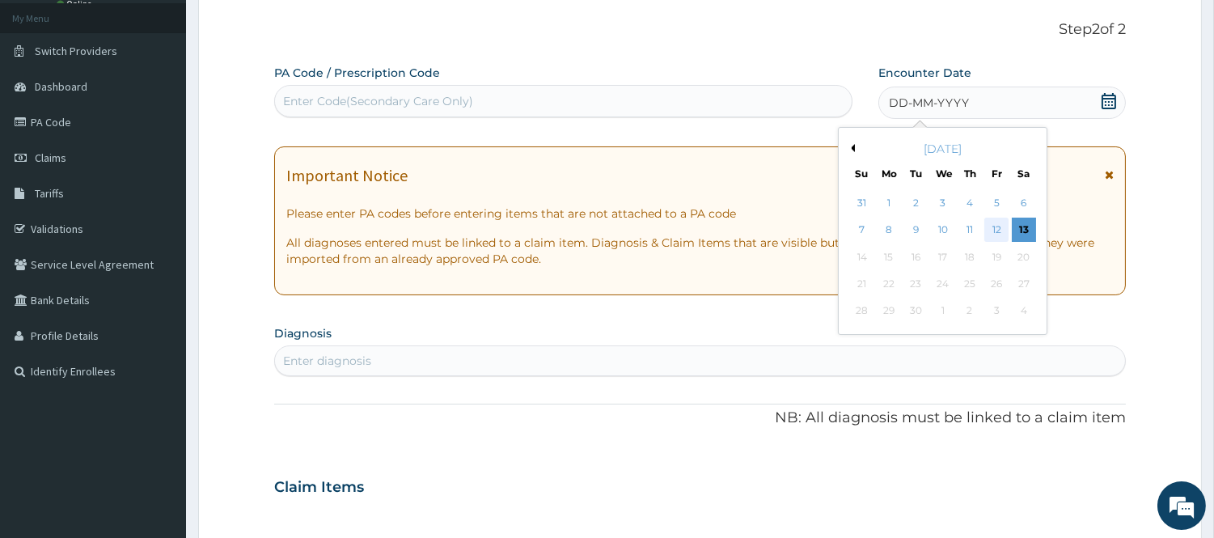
click at [1002, 227] on div "12" at bounding box center [997, 230] width 24 height 24
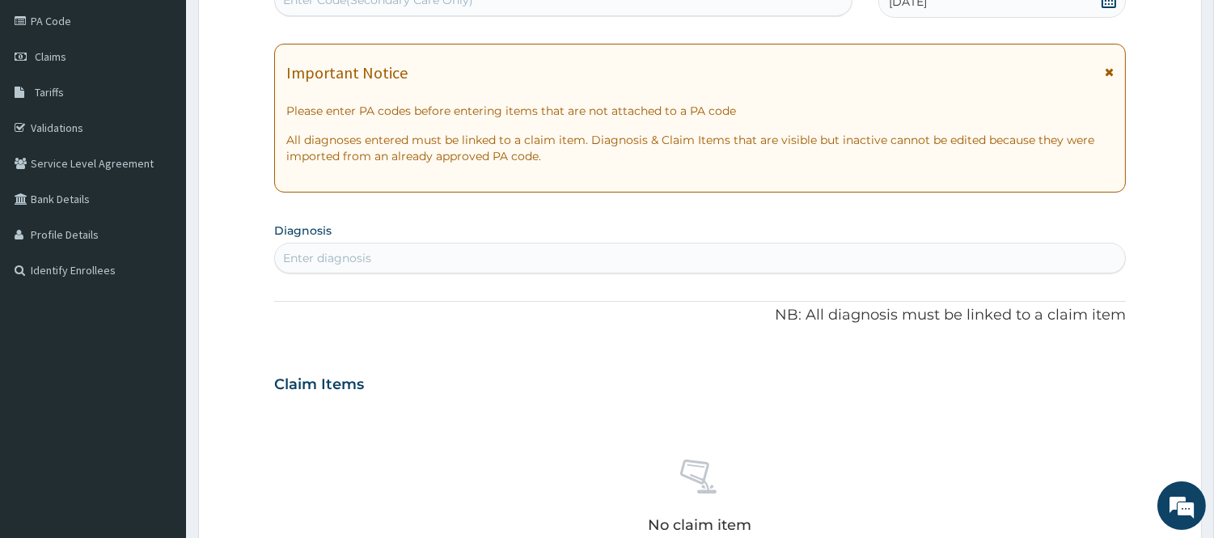
scroll to position [359, 0]
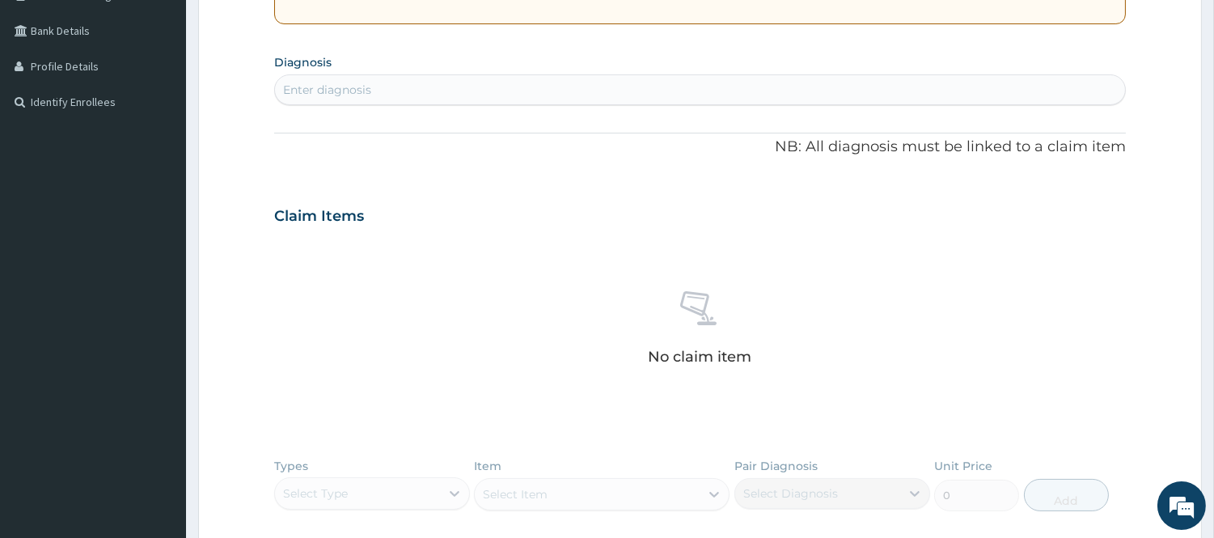
click at [373, 75] on div "Enter diagnosis" at bounding box center [700, 89] width 852 height 31
type input "UPPER RESP"
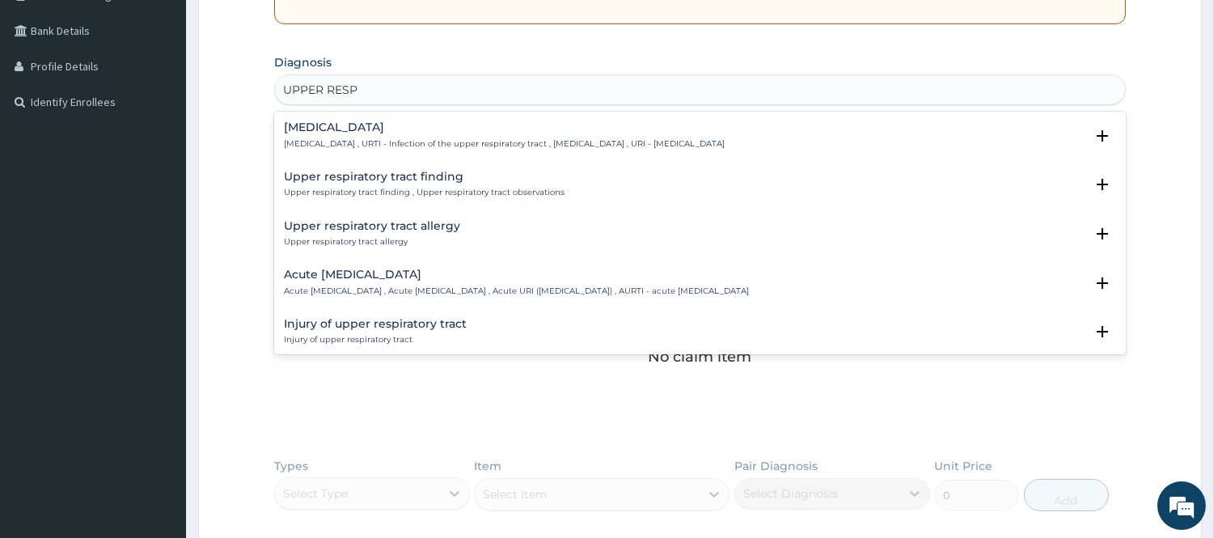
click at [391, 141] on p "Upper respiratory infection , URTI - Infection of the upper respiratory tract ,…" at bounding box center [504, 143] width 441 height 11
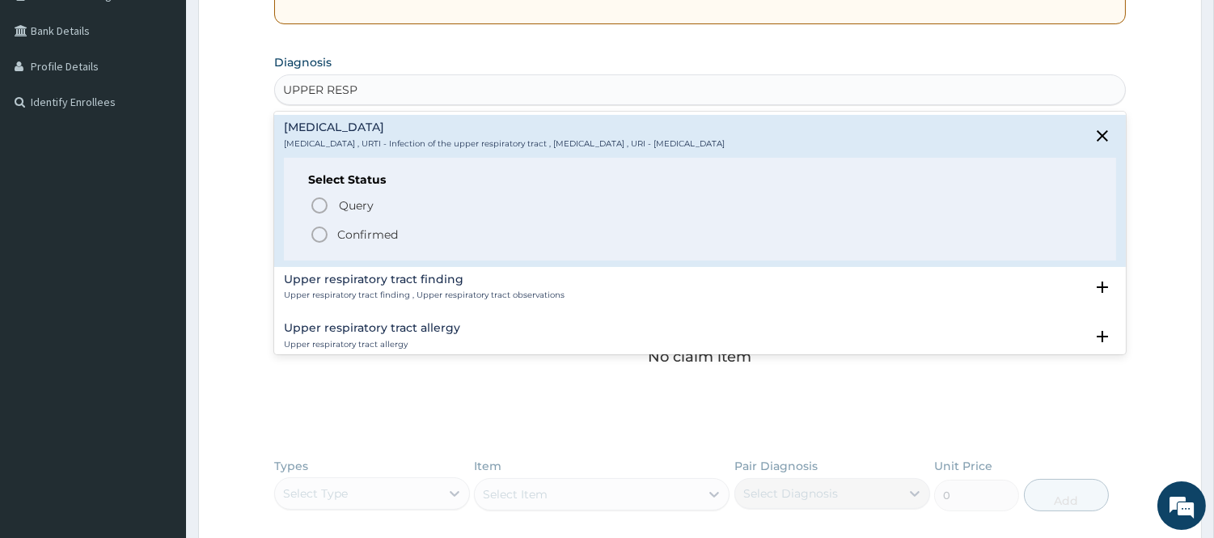
click at [320, 235] on icon "status option filled" at bounding box center [319, 234] width 19 height 19
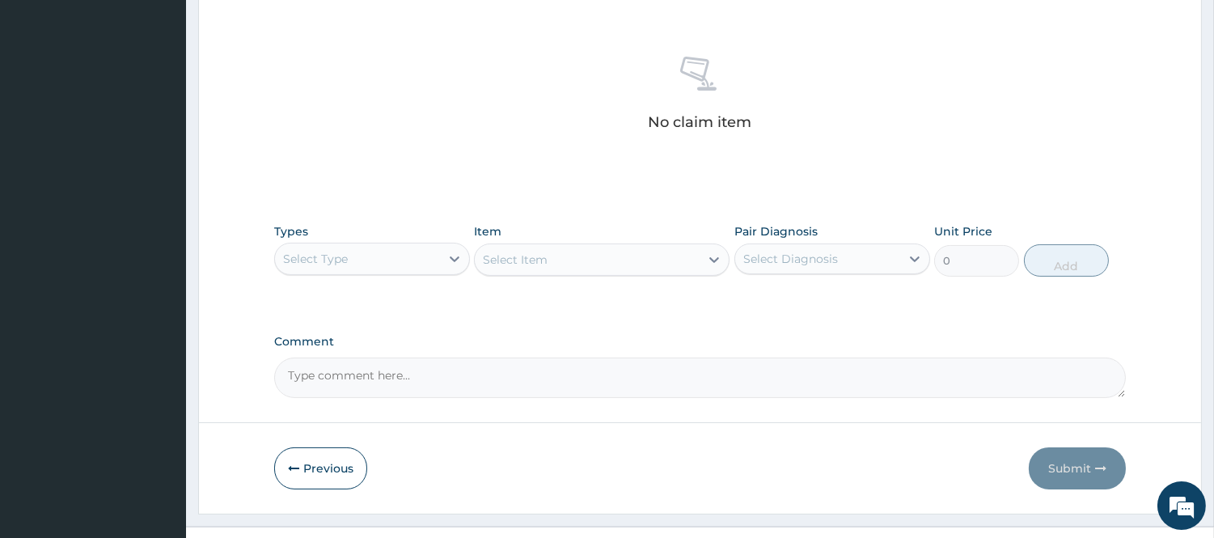
scroll to position [628, 0]
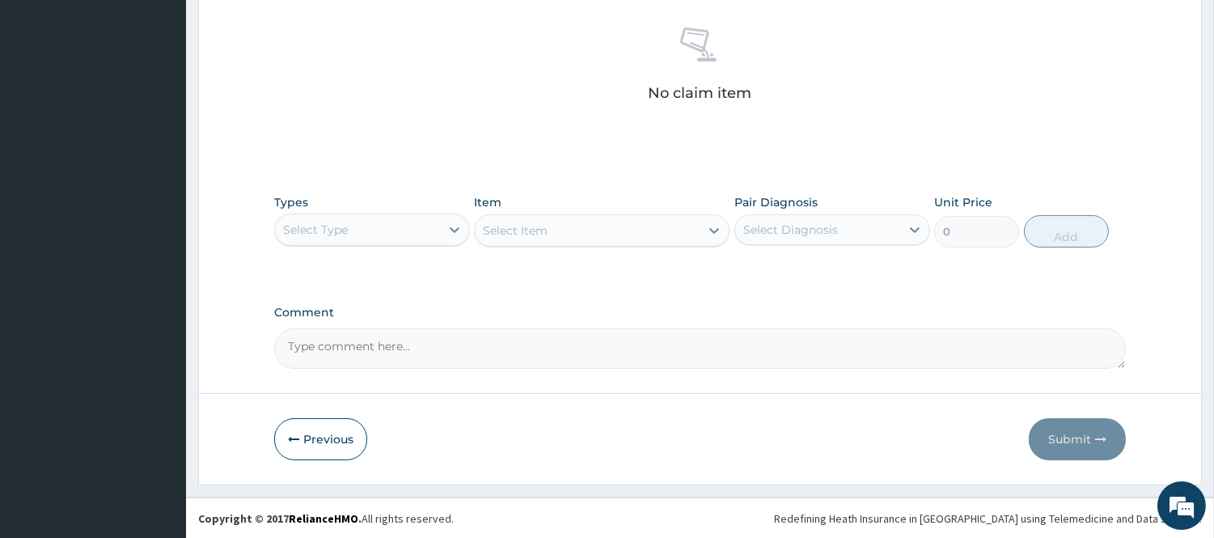
drag, startPoint x: 365, startPoint y: 231, endPoint x: 365, endPoint y: 248, distance: 17.0
click at [365, 231] on div "Select Type" at bounding box center [357, 230] width 165 height 26
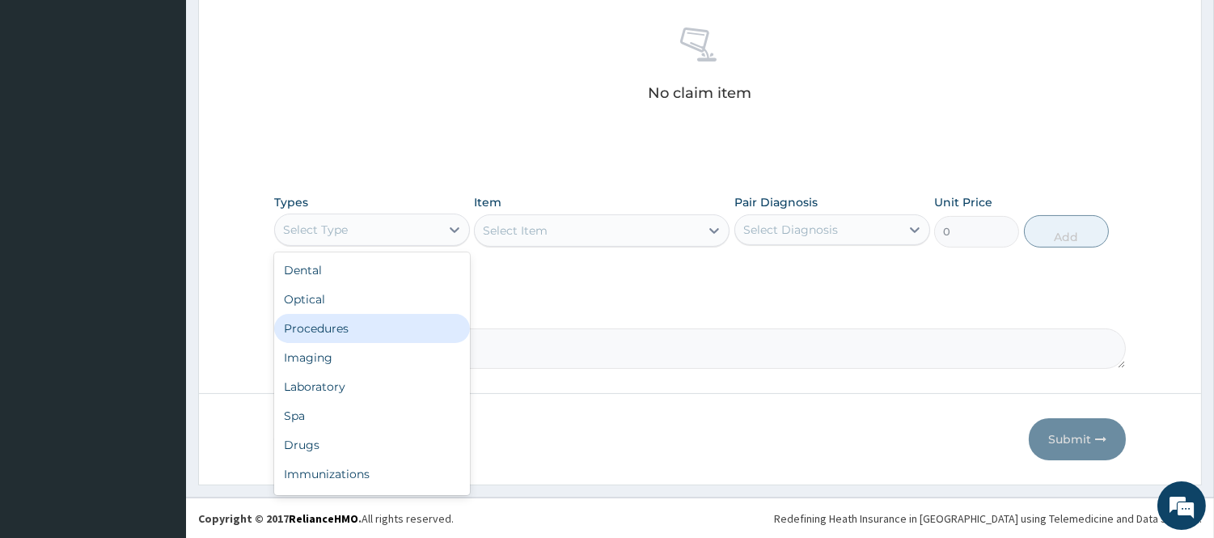
click at [341, 337] on div "Procedures" at bounding box center [372, 328] width 196 height 29
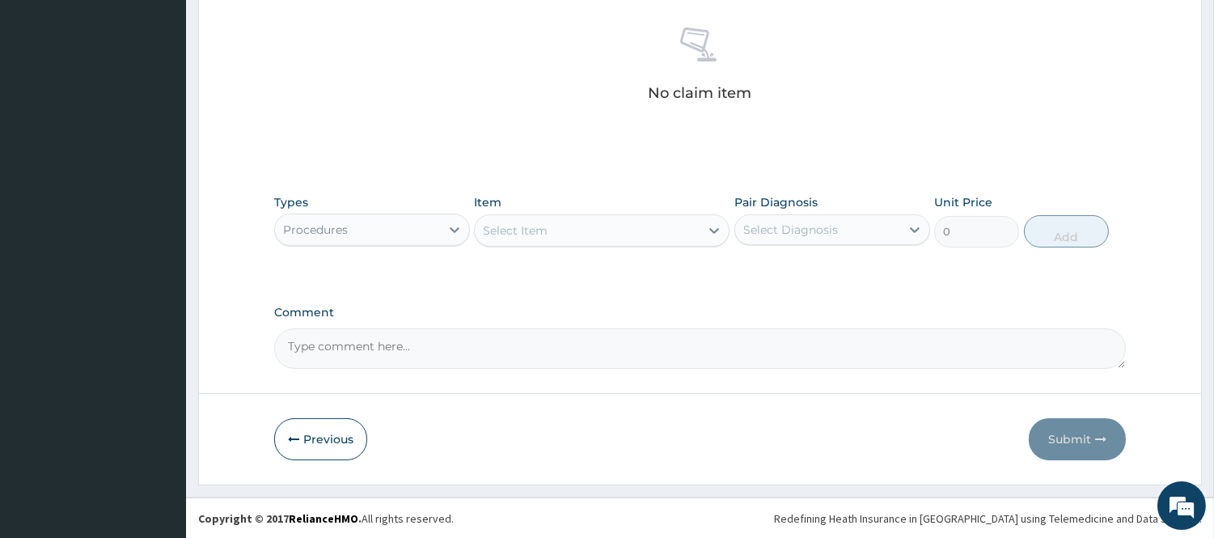
click at [559, 236] on div "Select Item" at bounding box center [587, 231] width 225 height 26
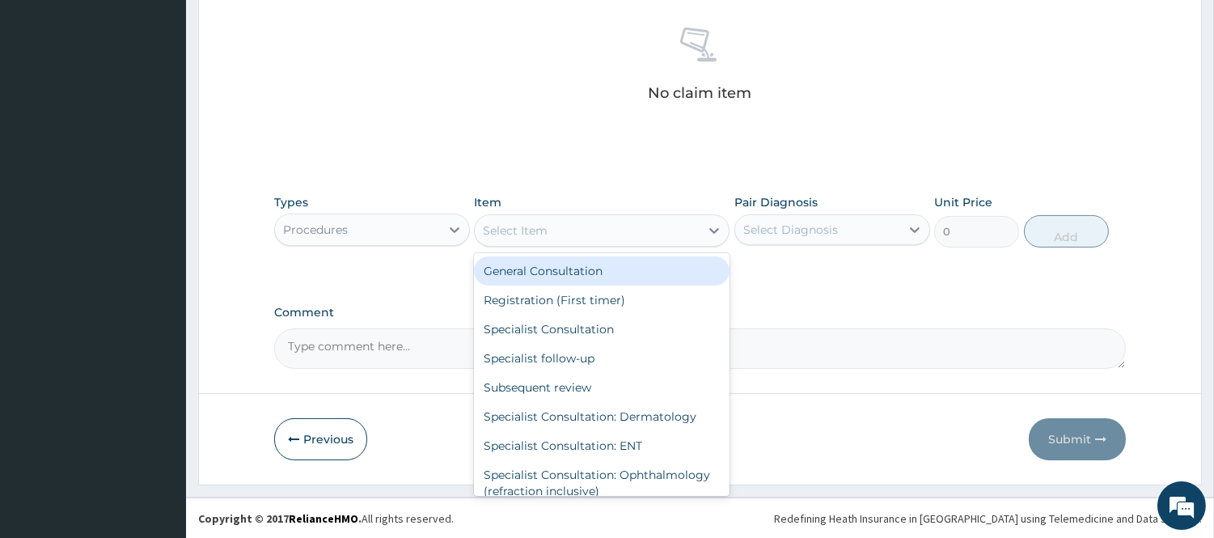
drag, startPoint x: 563, startPoint y: 271, endPoint x: 682, endPoint y: 273, distance: 118.9
click at [565, 272] on div "General Consultation" at bounding box center [602, 270] width 256 height 29
type input "2500"
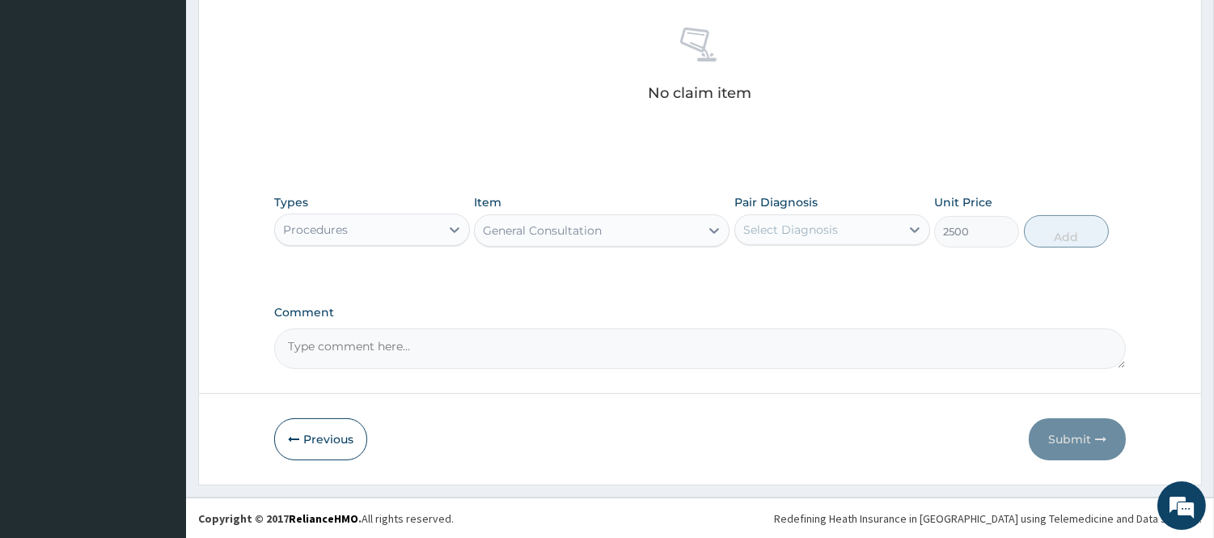
click at [818, 245] on div "Select Diagnosis" at bounding box center [833, 229] width 196 height 31
click at [812, 270] on label "Upper respiratory infection" at bounding box center [811, 269] width 100 height 16
checkbox input "true"
click at [1049, 236] on button "Add" at bounding box center [1066, 231] width 85 height 32
type input "0"
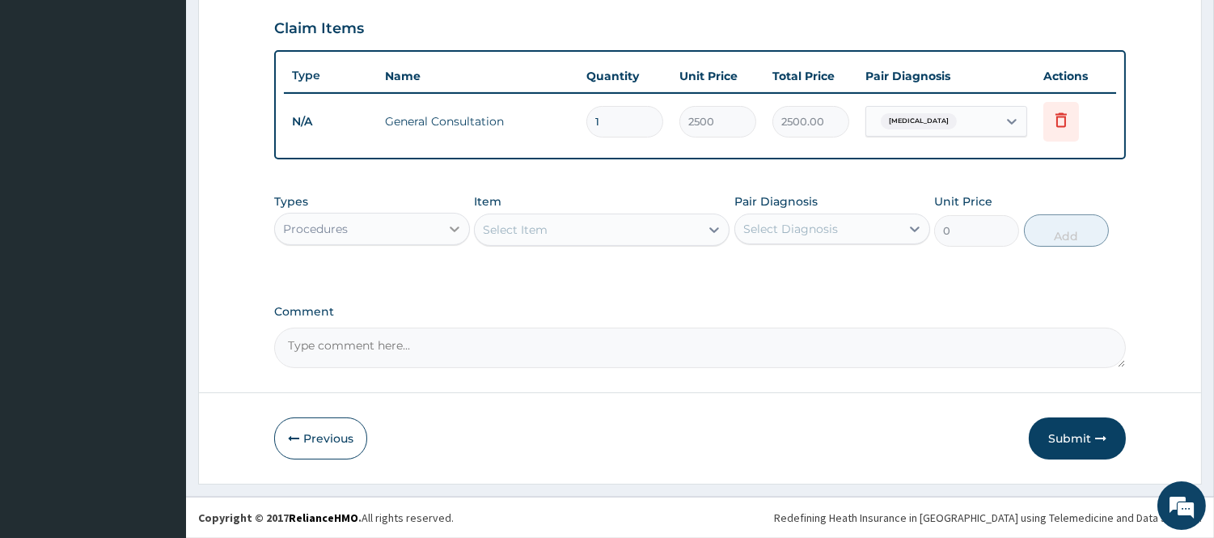
scroll to position [550, 0]
drag, startPoint x: 344, startPoint y: 230, endPoint x: 346, endPoint y: 239, distance: 10.0
click at [346, 239] on div "Procedures" at bounding box center [357, 231] width 165 height 26
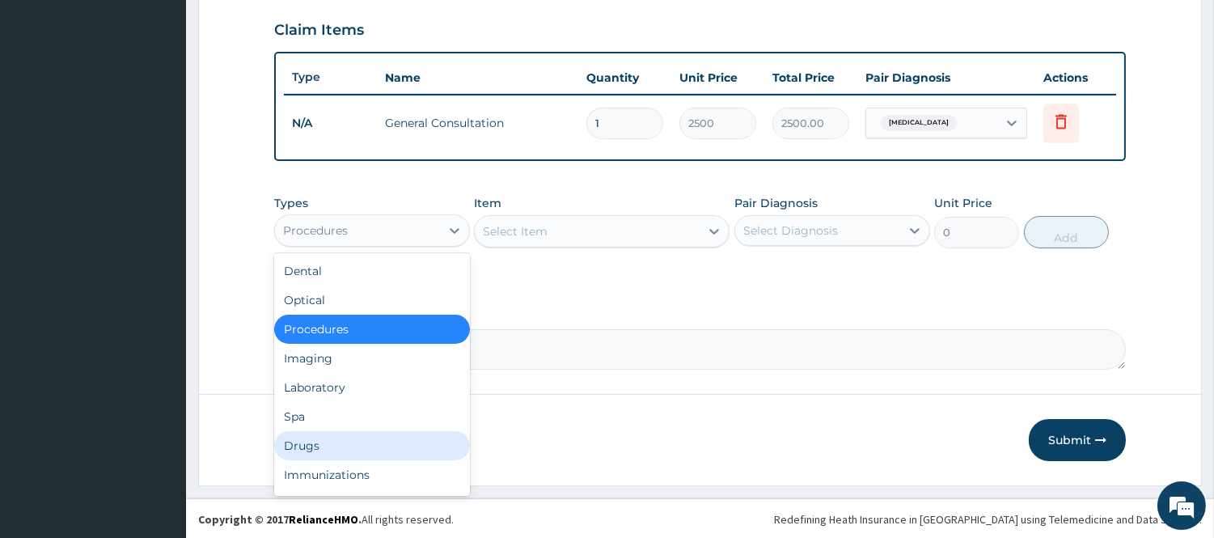
drag, startPoint x: 318, startPoint y: 435, endPoint x: 336, endPoint y: 423, distance: 21.5
click at [318, 437] on div "Drugs" at bounding box center [372, 445] width 196 height 29
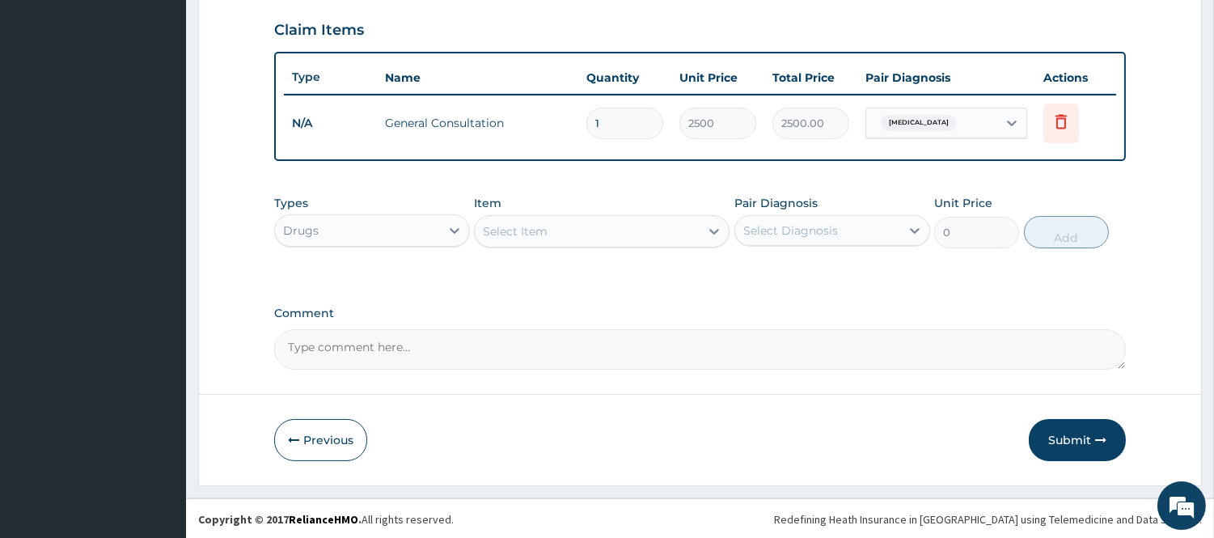
click at [530, 229] on div "Select Item" at bounding box center [515, 231] width 65 height 16
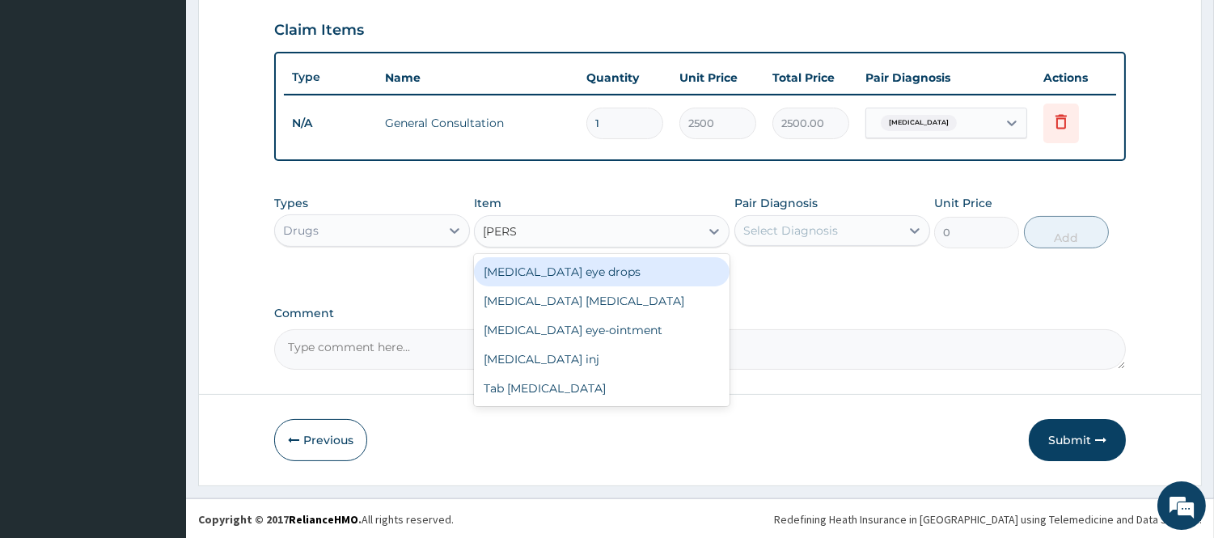
type input "LORAT"
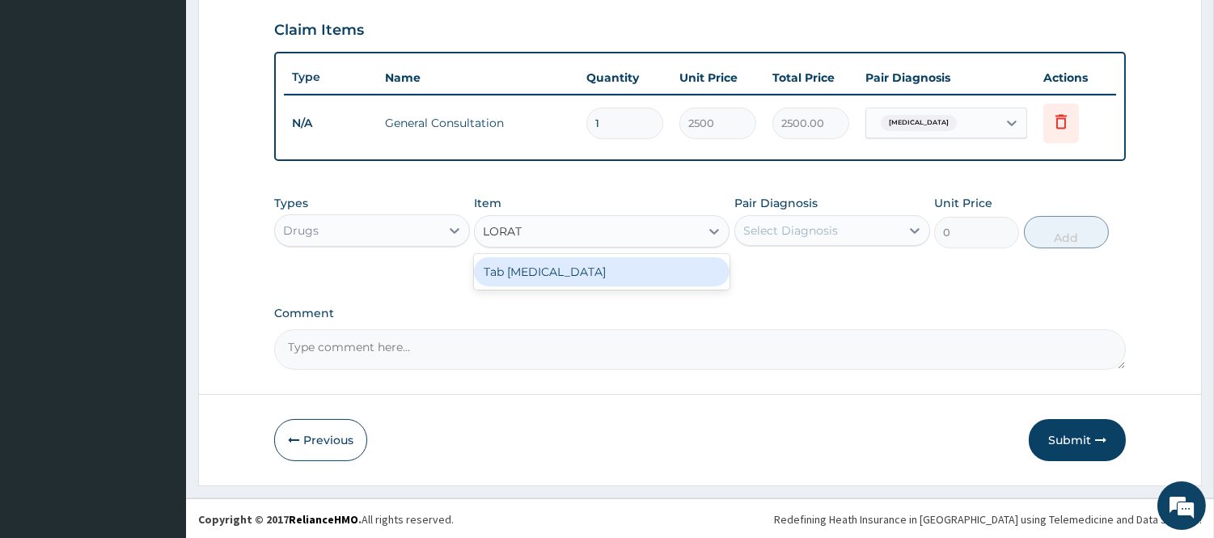
click at [539, 265] on div "Tab Loratadine" at bounding box center [602, 271] width 256 height 29
type input "45"
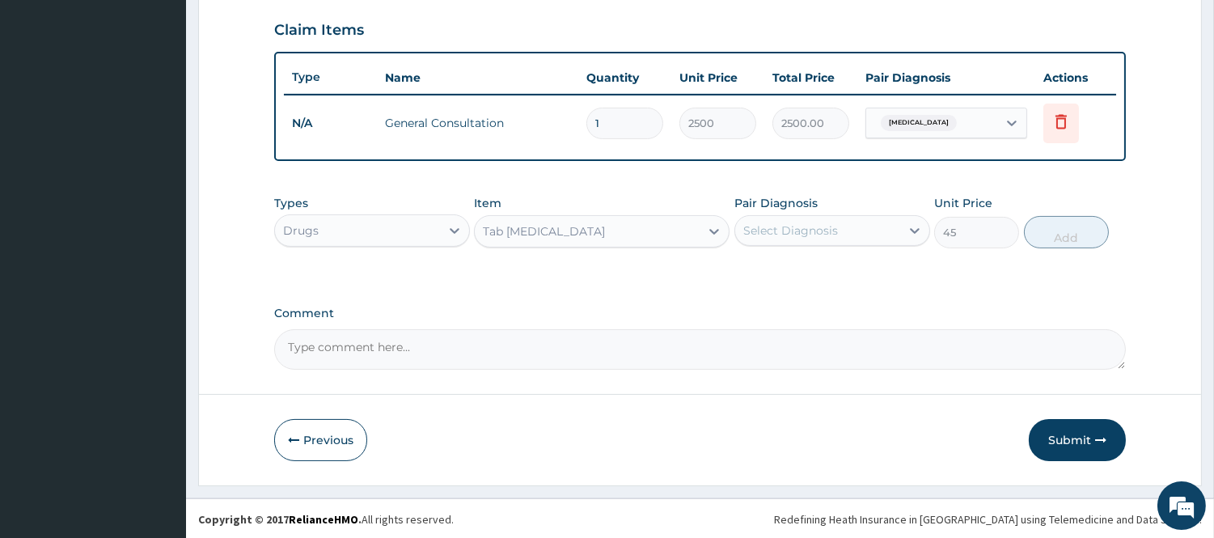
click at [816, 223] on div "Select Diagnosis" at bounding box center [791, 231] width 95 height 16
click at [817, 267] on label "Upper respiratory infection" at bounding box center [811, 270] width 100 height 16
checkbox input "true"
click at [1063, 228] on button "Add" at bounding box center [1066, 232] width 85 height 32
type input "0"
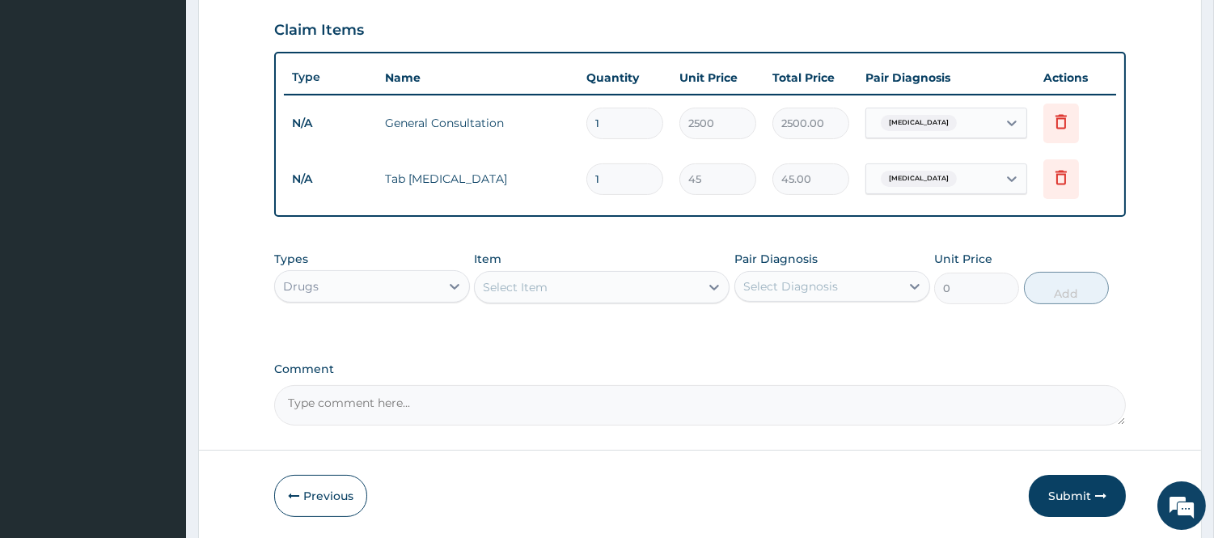
type input "10"
type input "450.00"
type input "10"
drag, startPoint x: 892, startPoint y: 384, endPoint x: 914, endPoint y: 422, distance: 45.0
click at [898, 392] on textarea "Comment" at bounding box center [700, 405] width 852 height 40
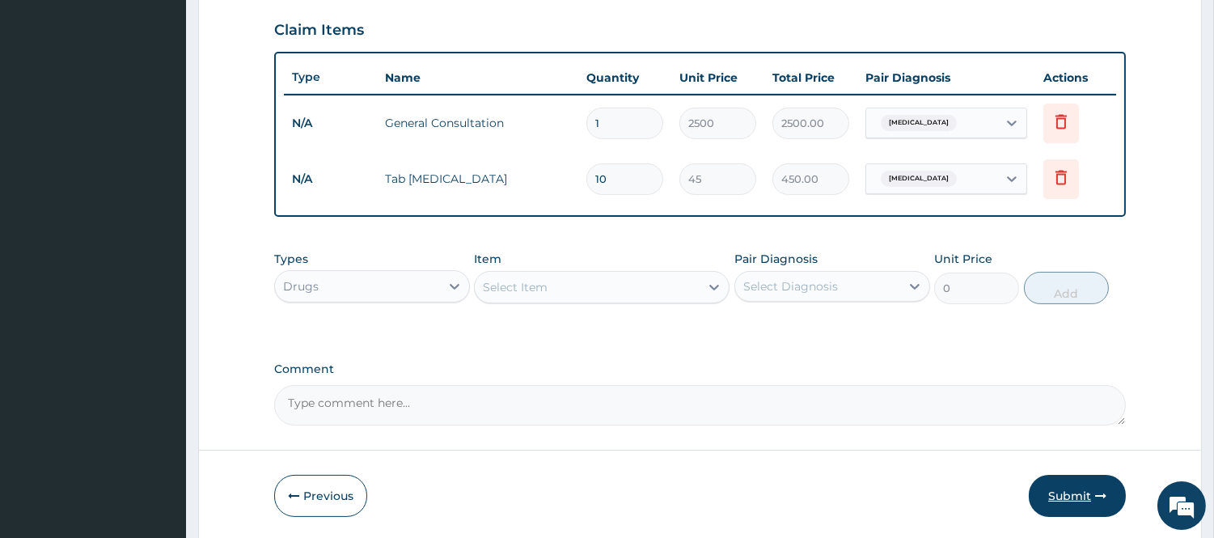
click at [1080, 490] on button "Submit" at bounding box center [1077, 496] width 97 height 42
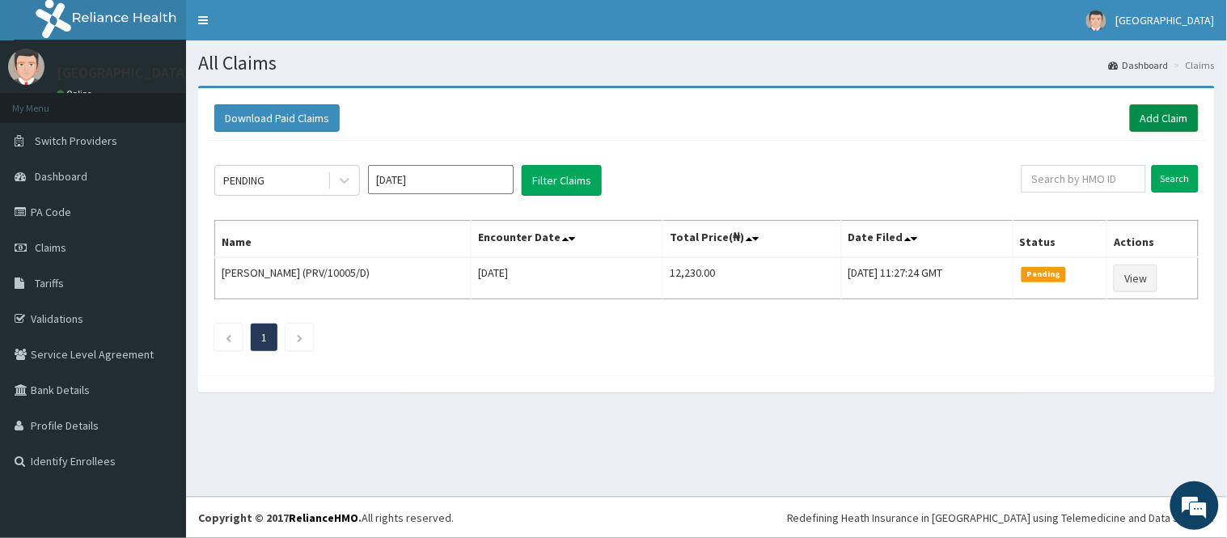
click at [1178, 111] on link "Add Claim" at bounding box center [1164, 118] width 69 height 28
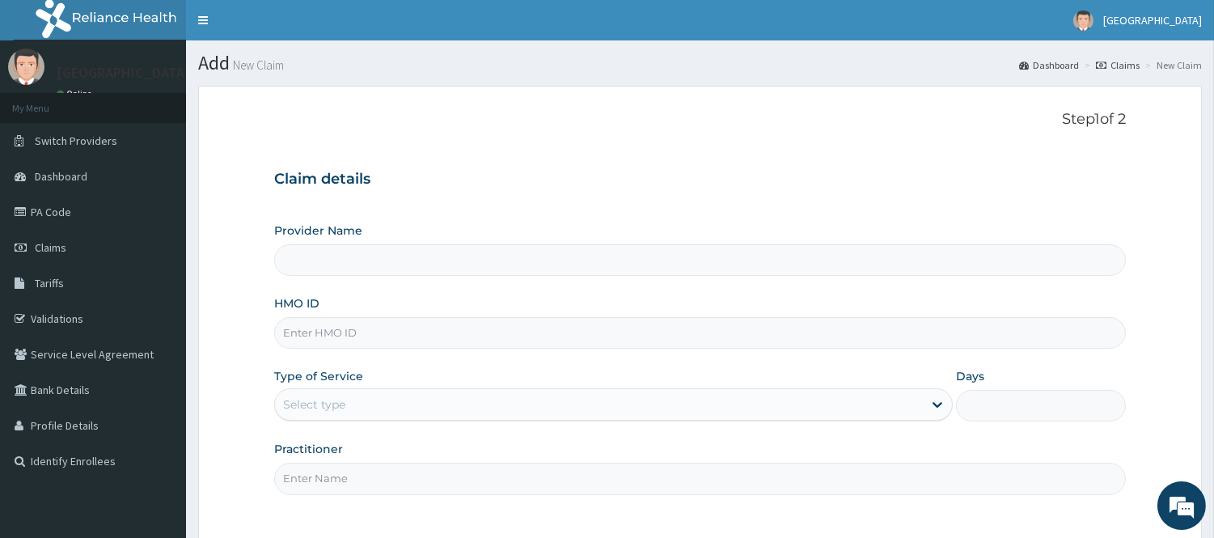
type input "[GEOGRAPHIC_DATA]"
click at [348, 333] on input "HMO ID" at bounding box center [700, 333] width 852 height 32
type input "CYU/10323/B"
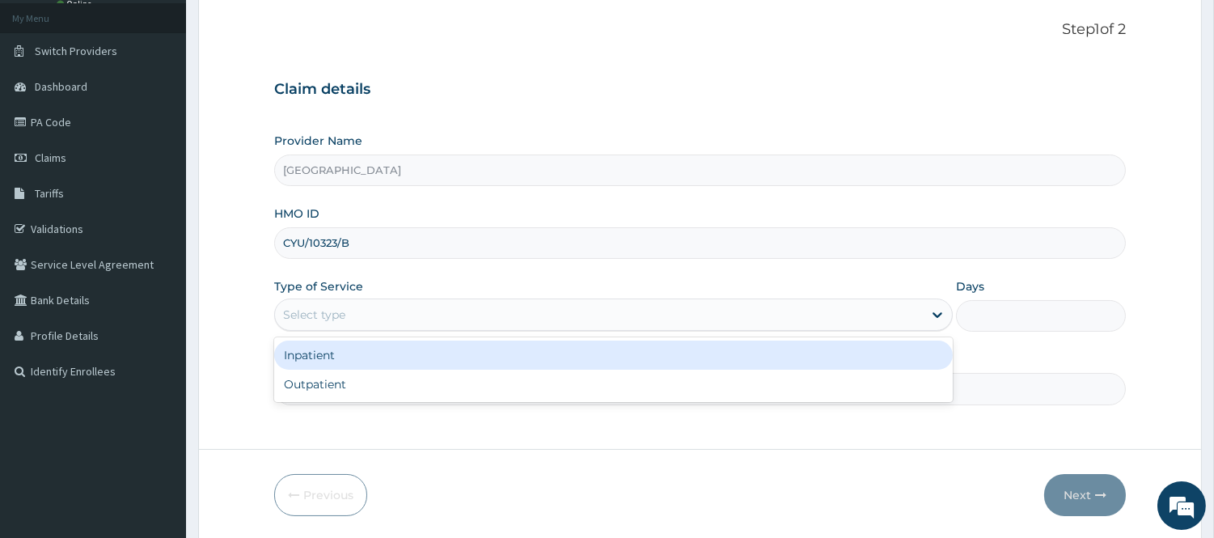
click at [393, 321] on div "Select type" at bounding box center [599, 315] width 648 height 26
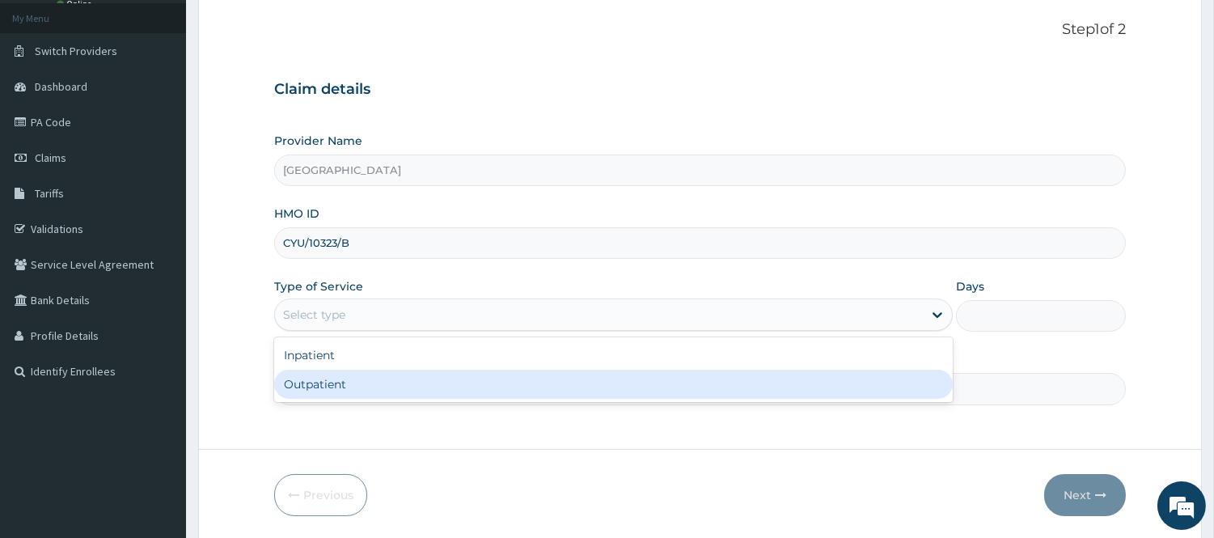
click at [391, 375] on div "Outpatient" at bounding box center [613, 384] width 679 height 29
type input "1"
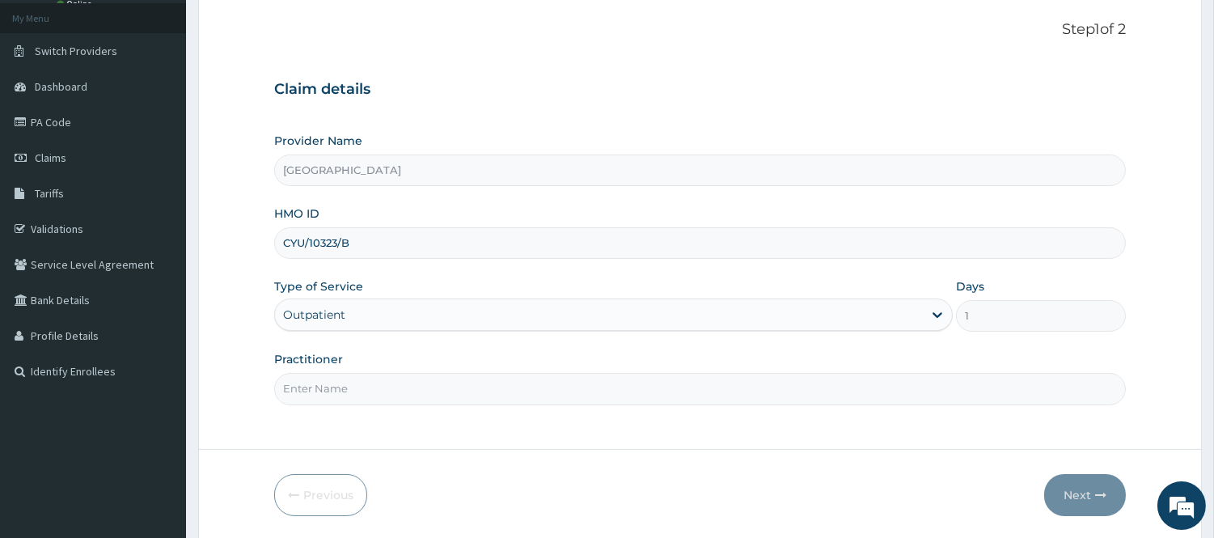
click at [392, 386] on input "Practitioner" at bounding box center [700, 389] width 852 height 32
type input "DR. OGUOGHO"
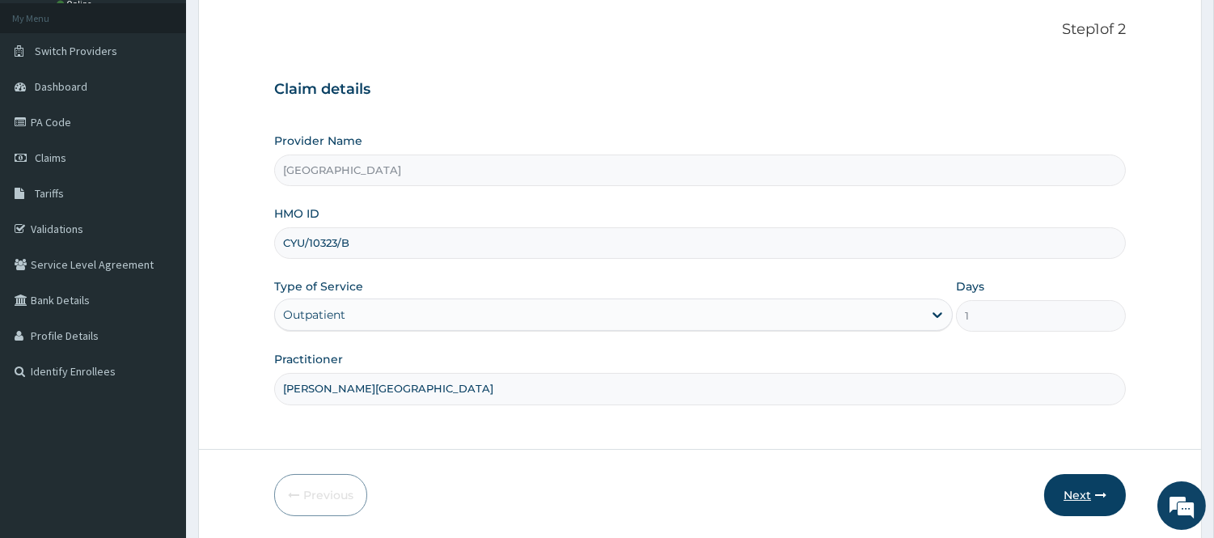
click at [1103, 494] on icon "button" at bounding box center [1101, 495] width 11 height 11
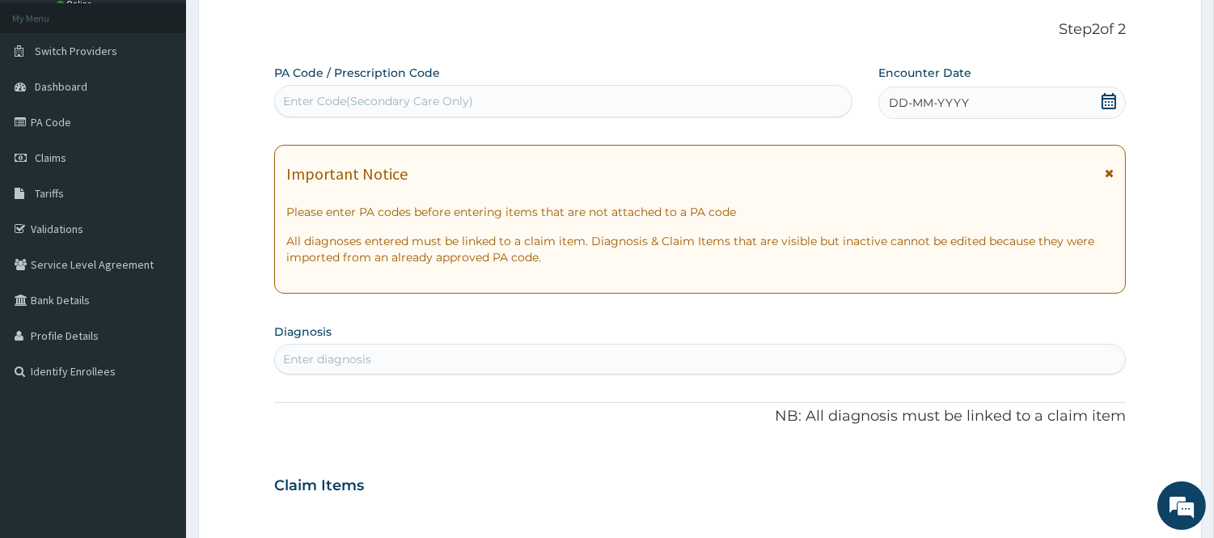
click at [1106, 107] on icon at bounding box center [1109, 101] width 16 height 16
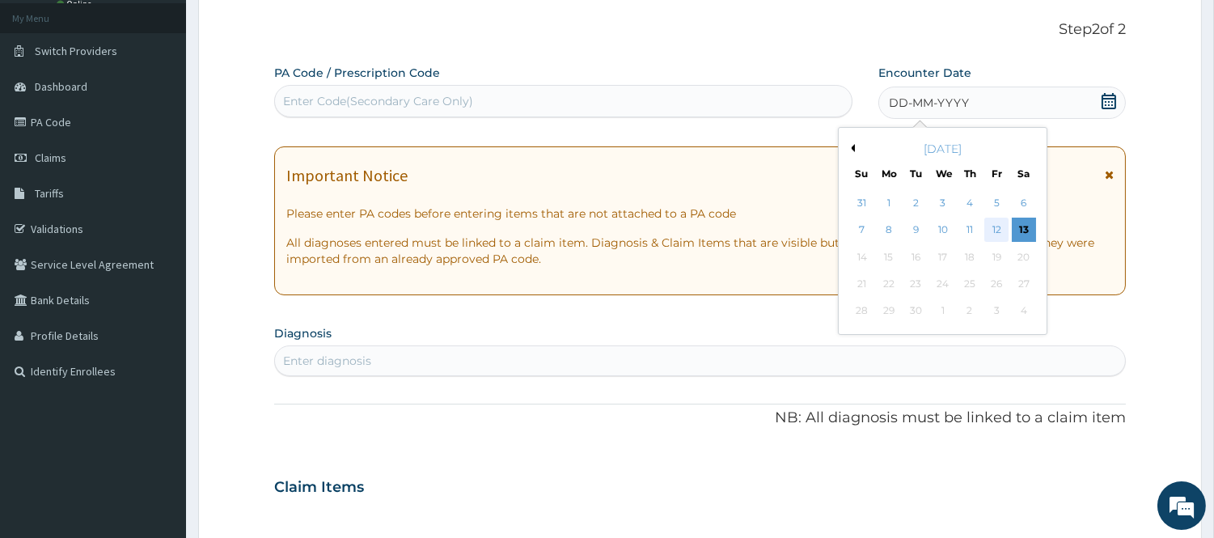
click at [990, 227] on div "12" at bounding box center [997, 230] width 24 height 24
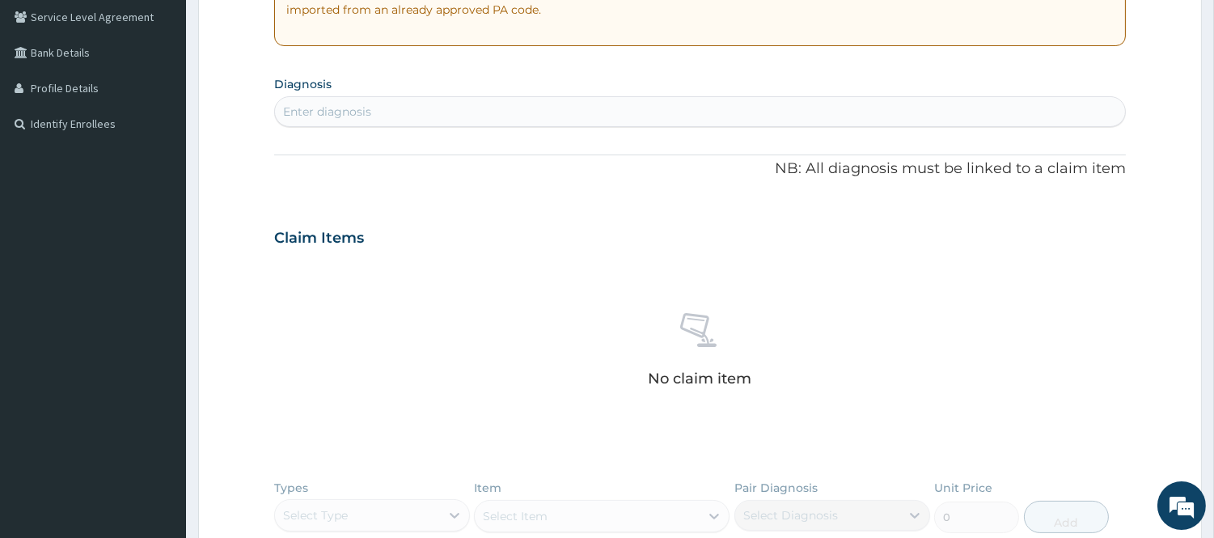
scroll to position [359, 0]
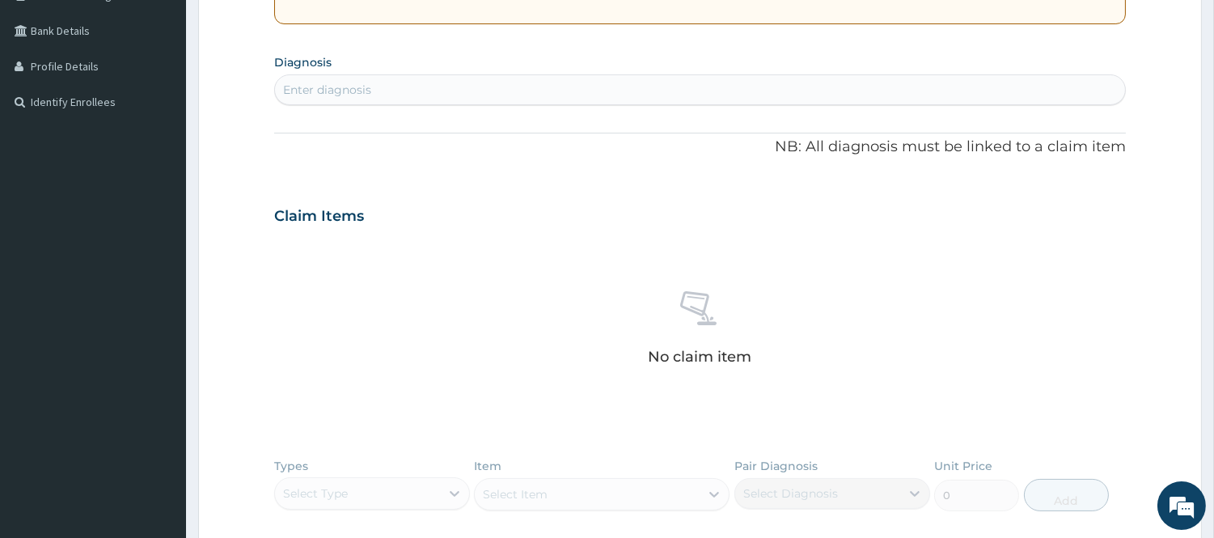
click at [345, 91] on div "Enter diagnosis" at bounding box center [327, 90] width 88 height 16
type input "DIABETES M"
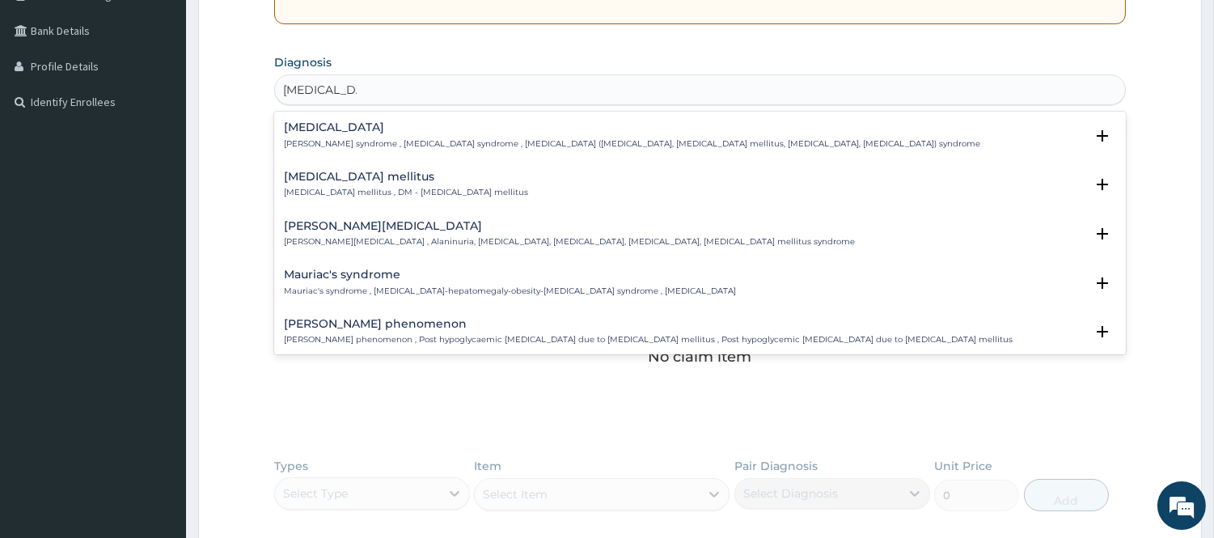
click at [379, 184] on div "Diabetes mellitus Diabetes mellitus , DM - Diabetes mellitus" at bounding box center [406, 185] width 244 height 28
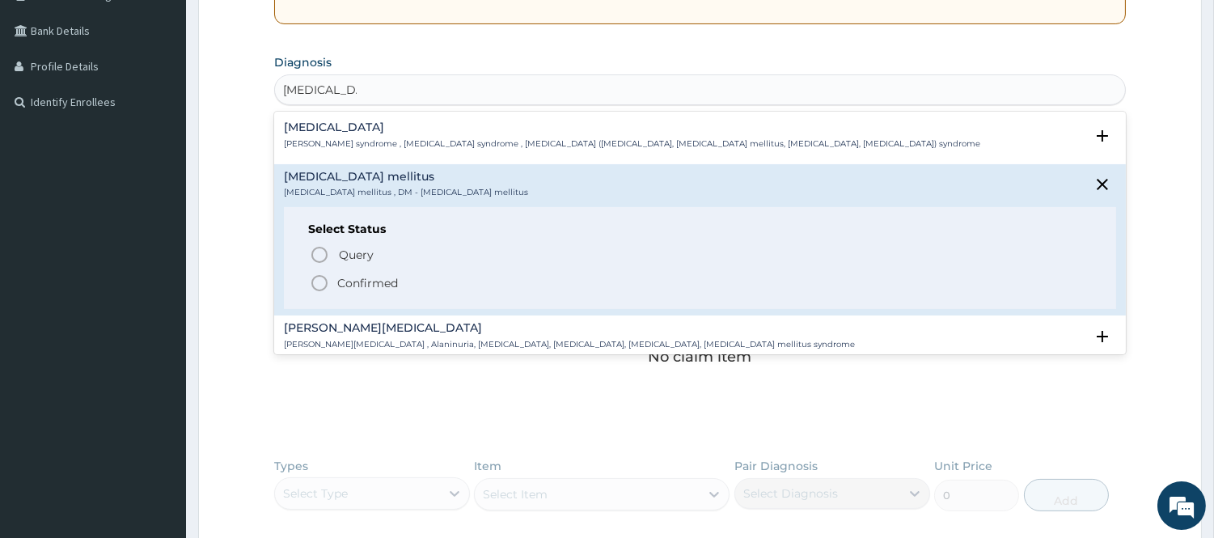
click at [326, 283] on circle "status option filled" at bounding box center [319, 283] width 15 height 15
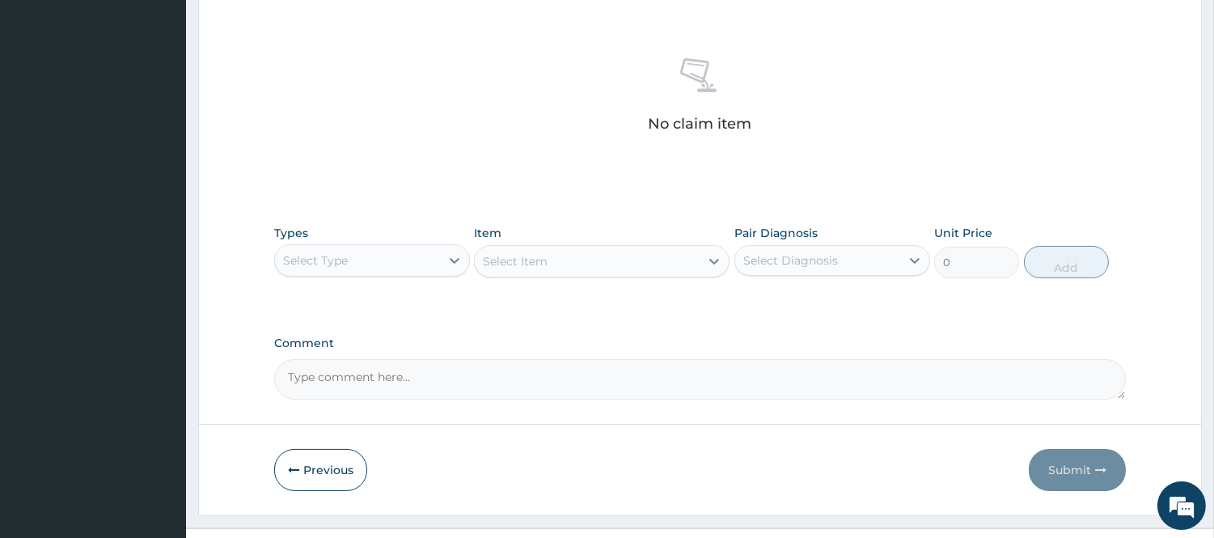
scroll to position [628, 0]
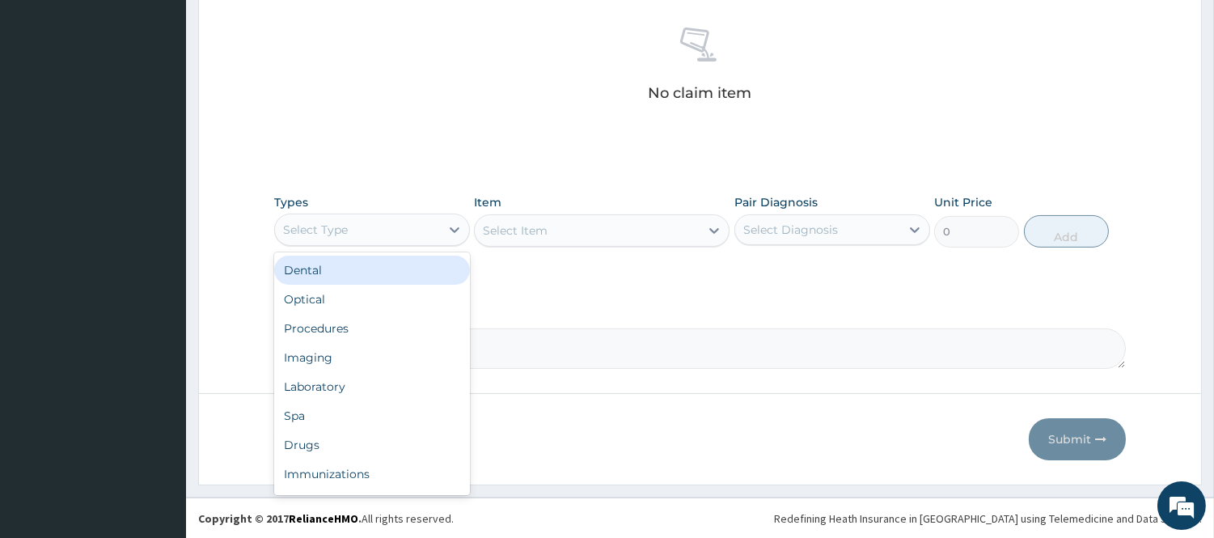
drag, startPoint x: 337, startPoint y: 227, endPoint x: 345, endPoint y: 252, distance: 27.4
click at [337, 228] on div "Select Type" at bounding box center [315, 230] width 65 height 16
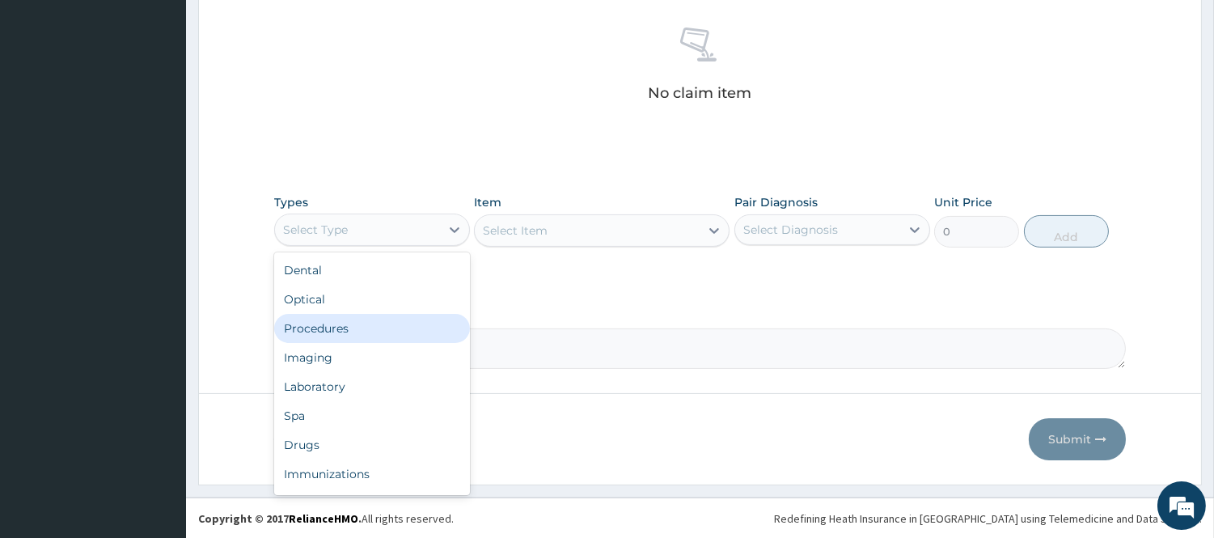
click at [354, 327] on div "Procedures" at bounding box center [372, 328] width 196 height 29
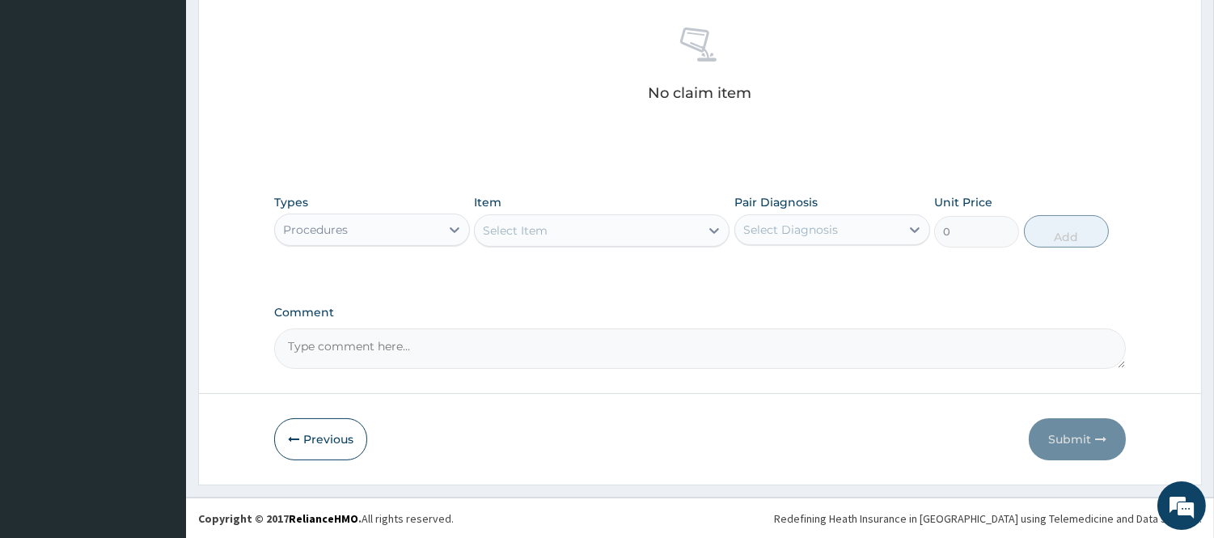
click at [523, 227] on div "Select Item" at bounding box center [515, 231] width 65 height 16
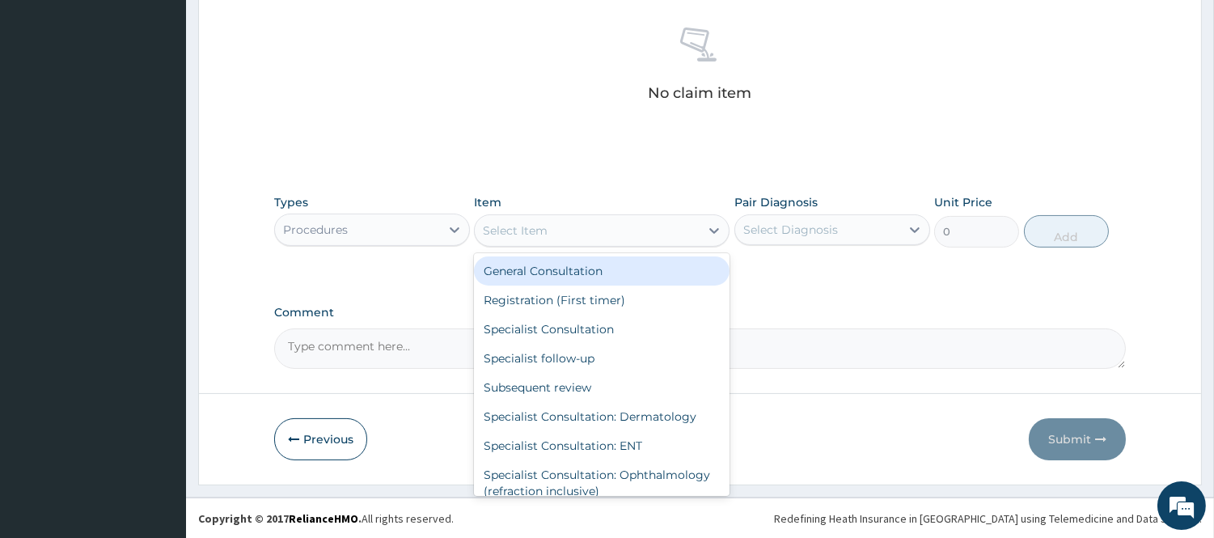
click at [518, 273] on div "General Consultation" at bounding box center [602, 270] width 256 height 29
type input "2500"
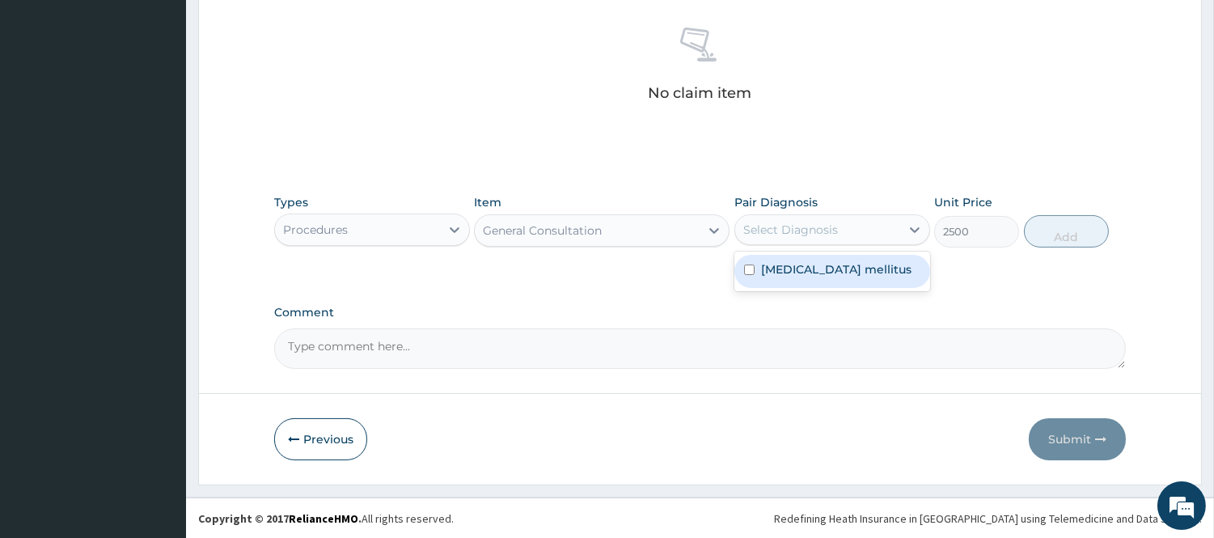
drag, startPoint x: 827, startPoint y: 231, endPoint x: 821, endPoint y: 268, distance: 36.8
click at [825, 245] on div "Pair Diagnosis option Diabetes mellitus focused, 1 of 1. 1 result available. Us…" at bounding box center [833, 220] width 196 height 53
click at [821, 268] on label "Diabetes mellitus" at bounding box center [836, 269] width 150 height 16
checkbox input "true"
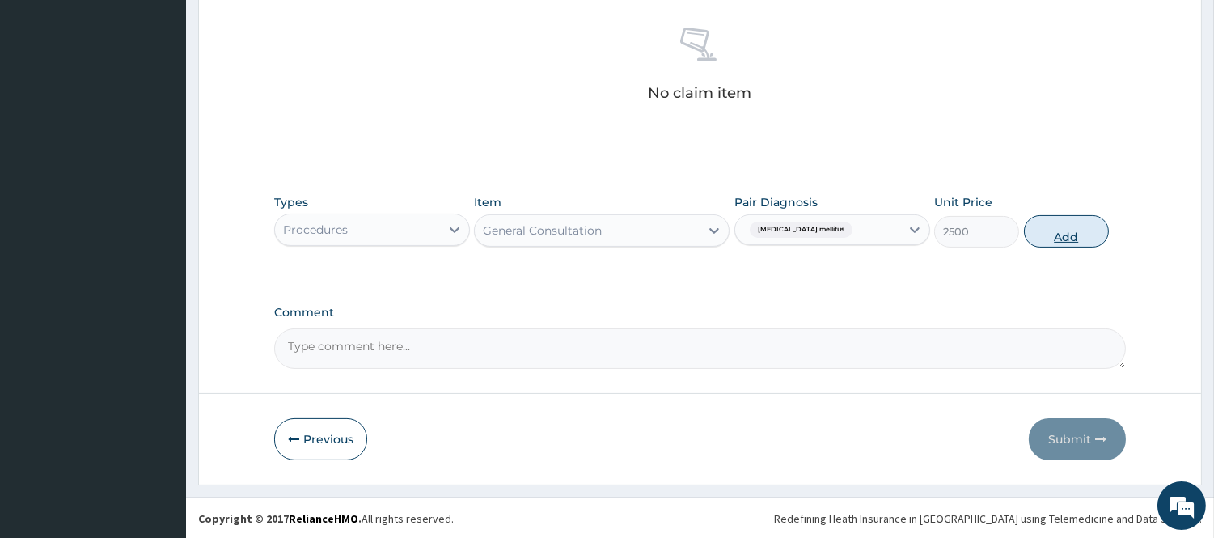
click at [1045, 235] on button "Add" at bounding box center [1066, 231] width 85 height 32
type input "0"
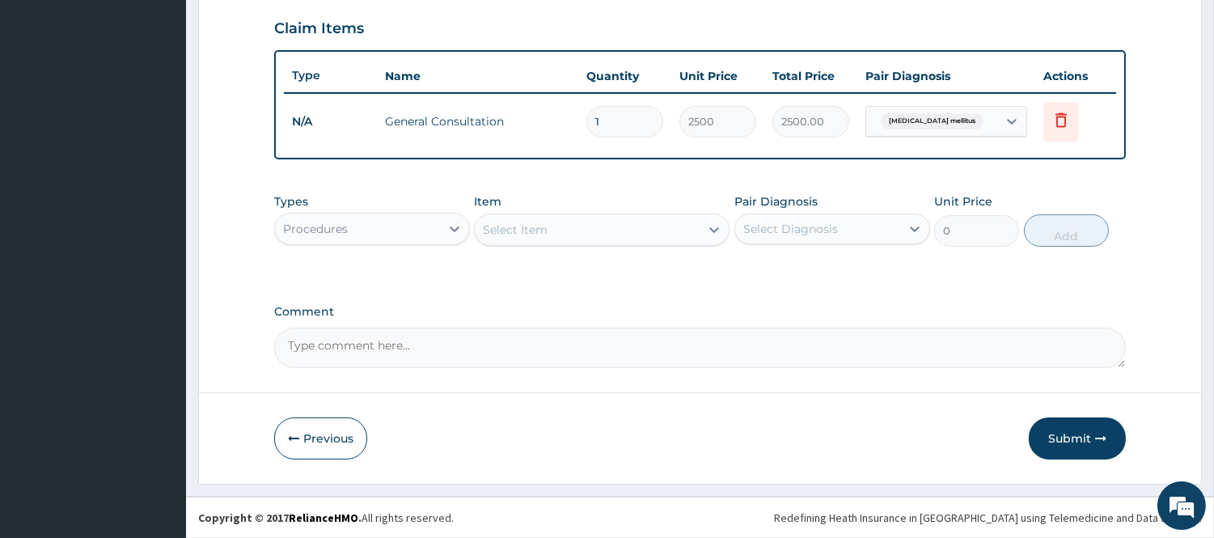
scroll to position [550, 0]
click at [336, 351] on textarea "Comment" at bounding box center [700, 349] width 852 height 40
type textarea "PA/89338B"
click at [1106, 427] on button "Submit" at bounding box center [1077, 440] width 97 height 42
